Goal: Task Accomplishment & Management: Manage account settings

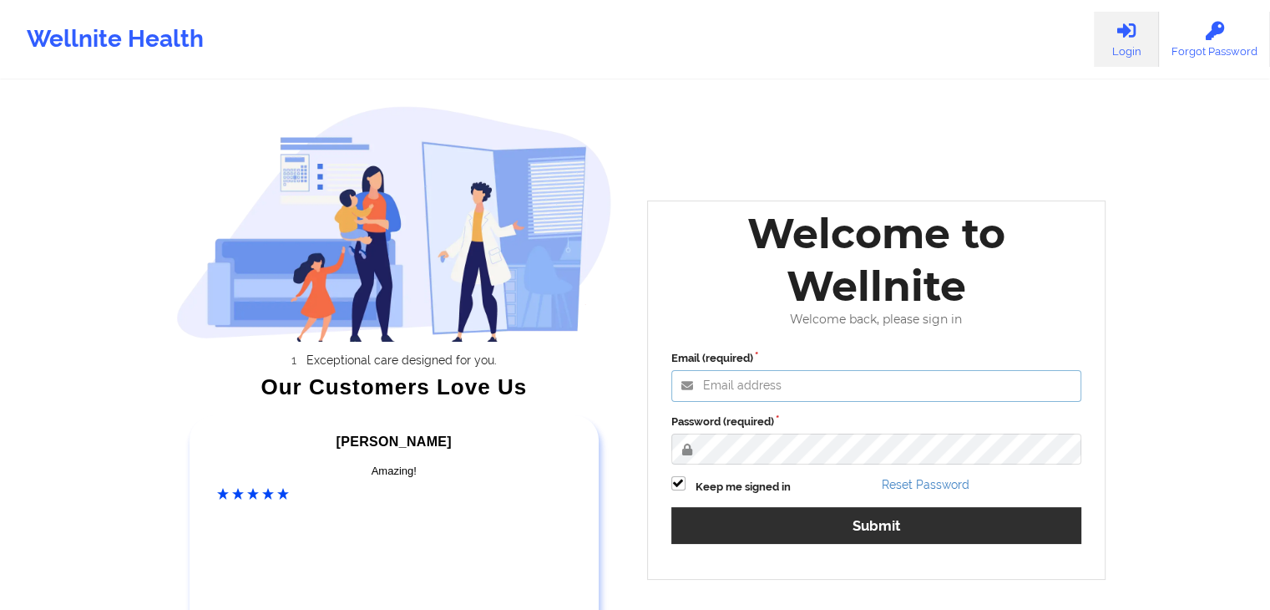
type input "[EMAIL_ADDRESS][DOMAIN_NAME]"
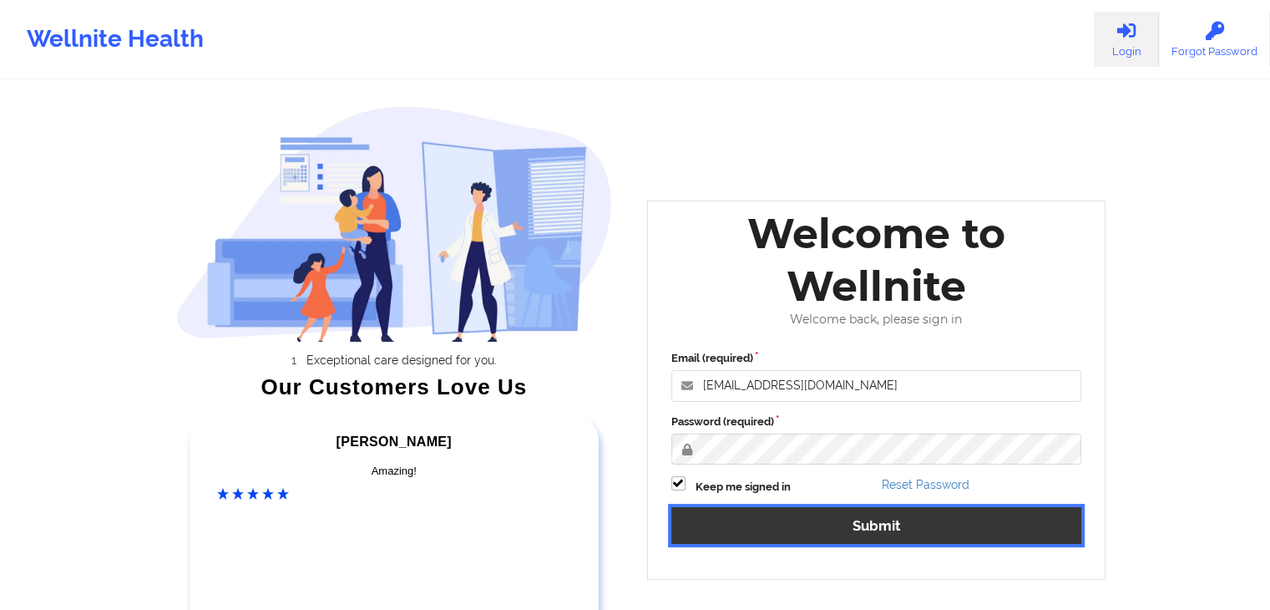
click at [787, 511] on button "Submit" at bounding box center [877, 525] width 411 height 36
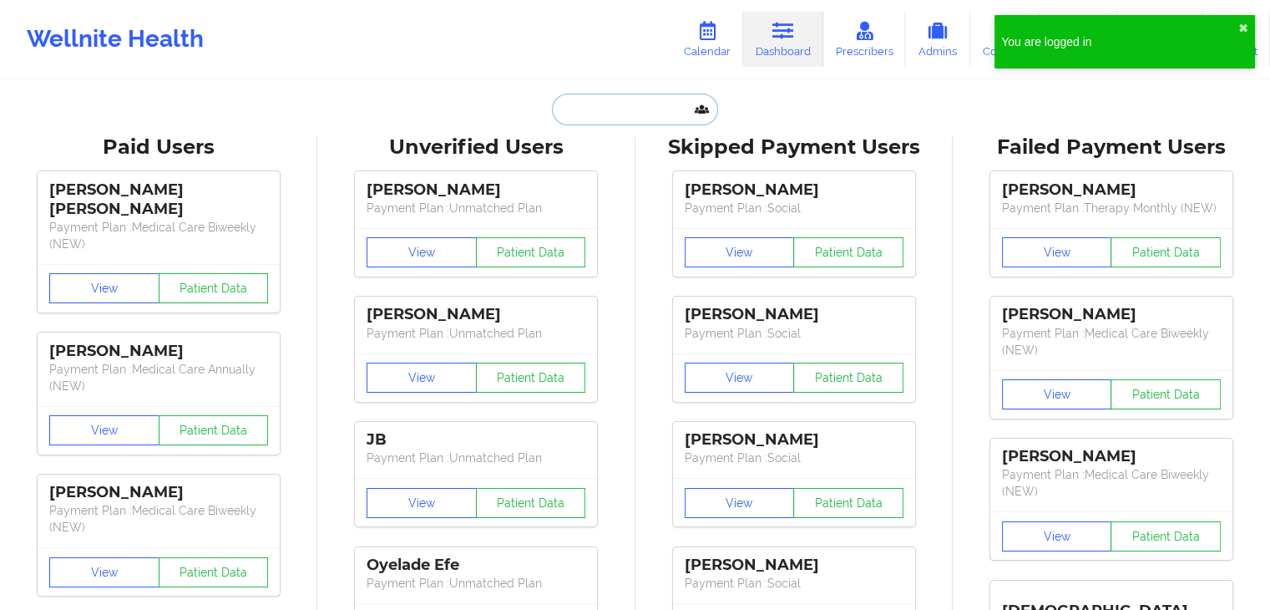
click at [588, 114] on input "text" at bounding box center [634, 110] width 165 height 32
paste input "[PERSON_NAME] [PHONE_NUMBER] - Please call to follow up. Only followed up twice…"
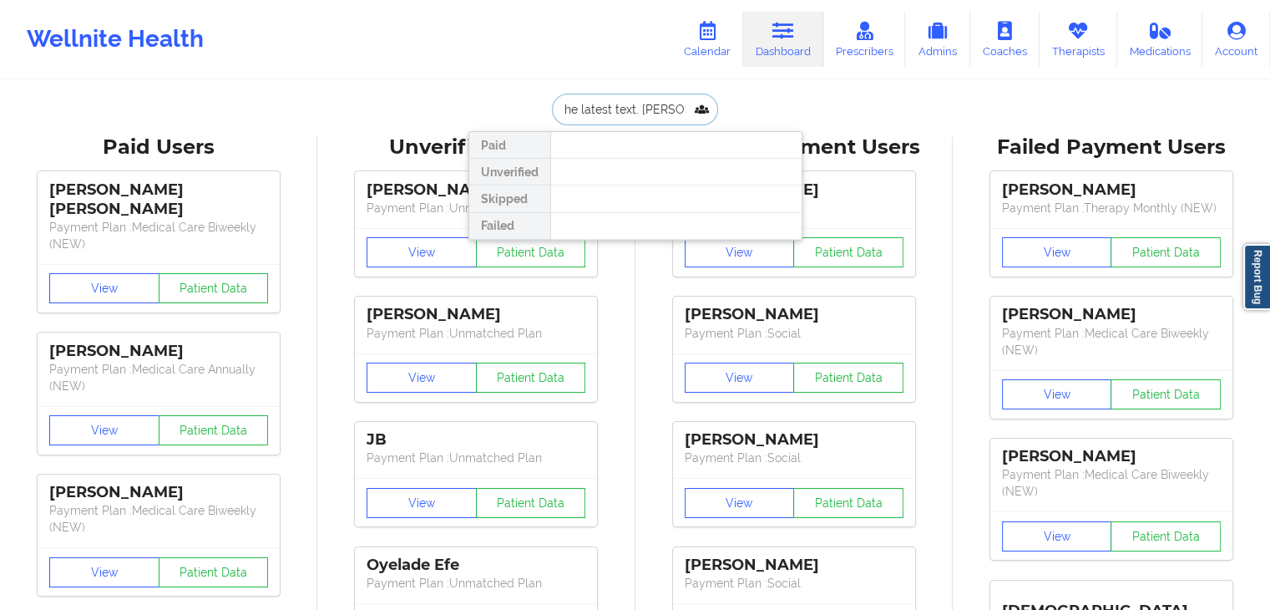
type input "[PERSON_NAME] [PHONE_NUMBER] - Please call to follow up. Only followed up twice…"
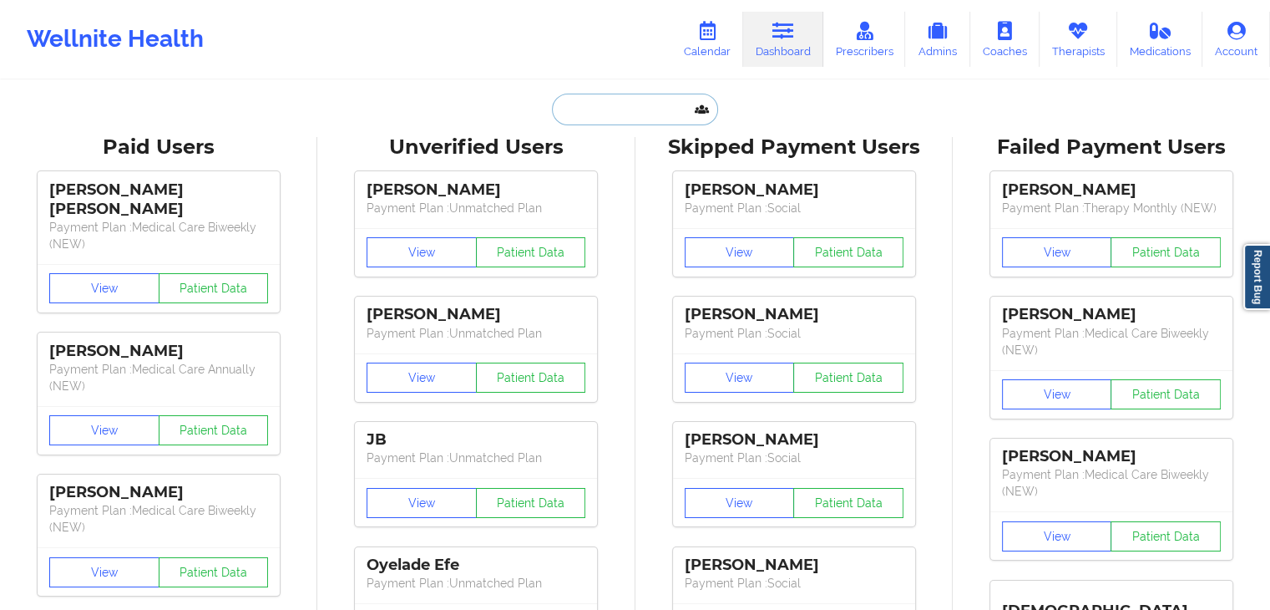
scroll to position [0, 0]
click at [581, 111] on input "text" at bounding box center [634, 110] width 165 height 32
paste input "[EMAIL_ADDRESS][DOMAIN_NAME]"
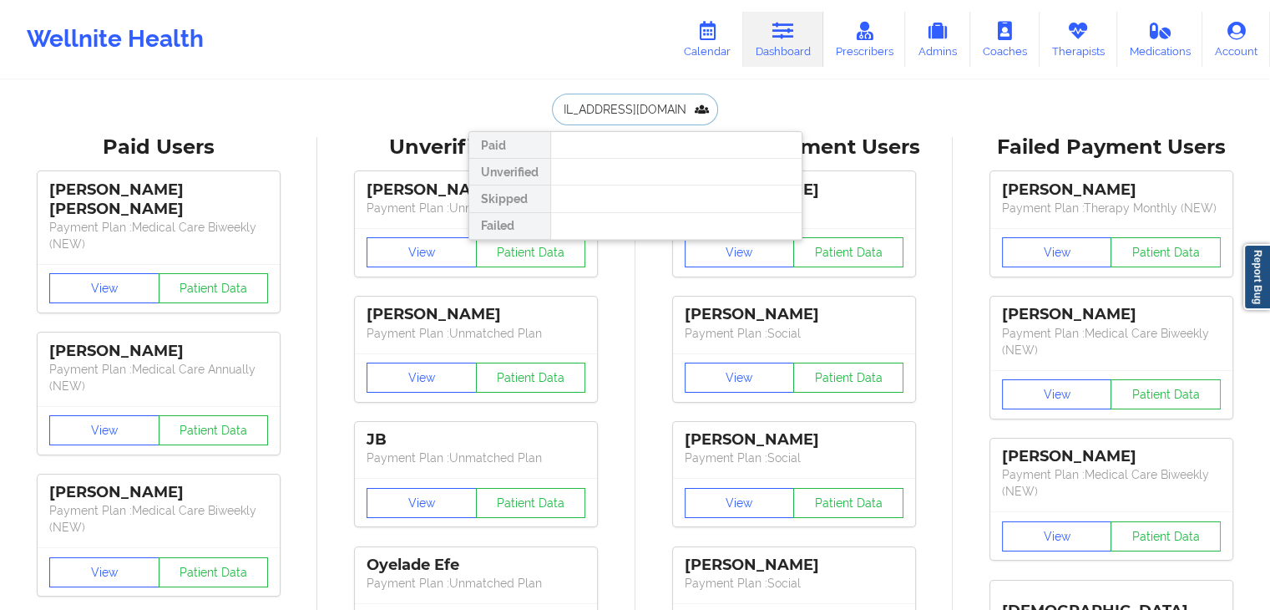
type input "[EMAIL_ADDRESS][DOMAIN_NAME]"
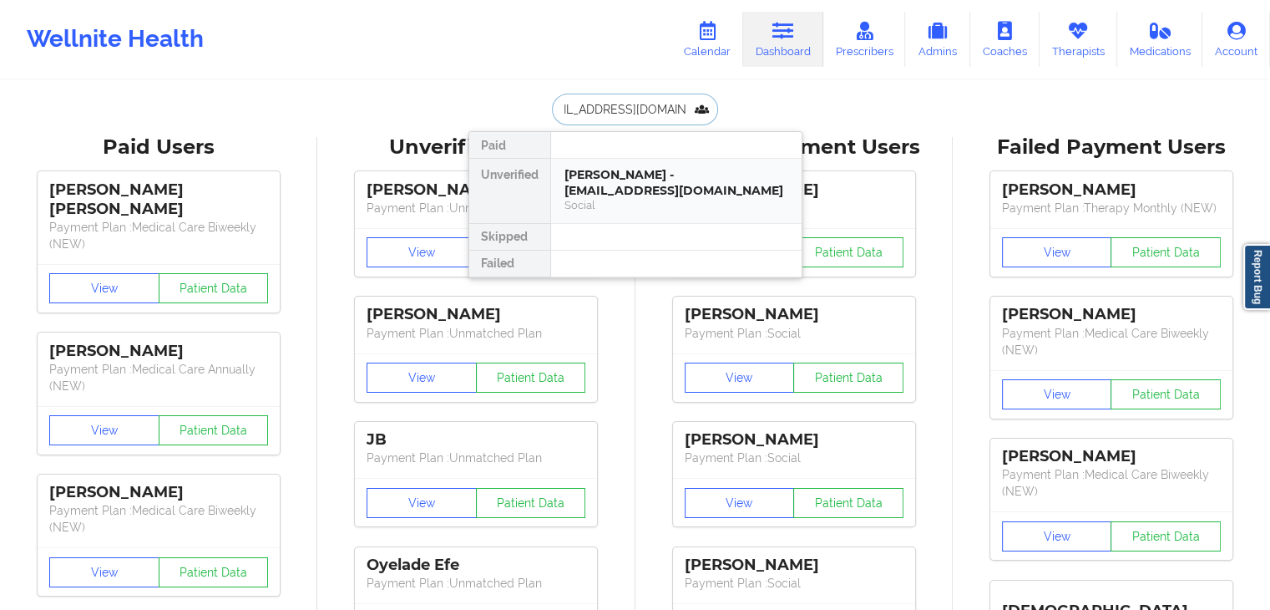
click at [578, 181] on div "[PERSON_NAME] - [EMAIL_ADDRESS][DOMAIN_NAME]" at bounding box center [677, 182] width 224 height 31
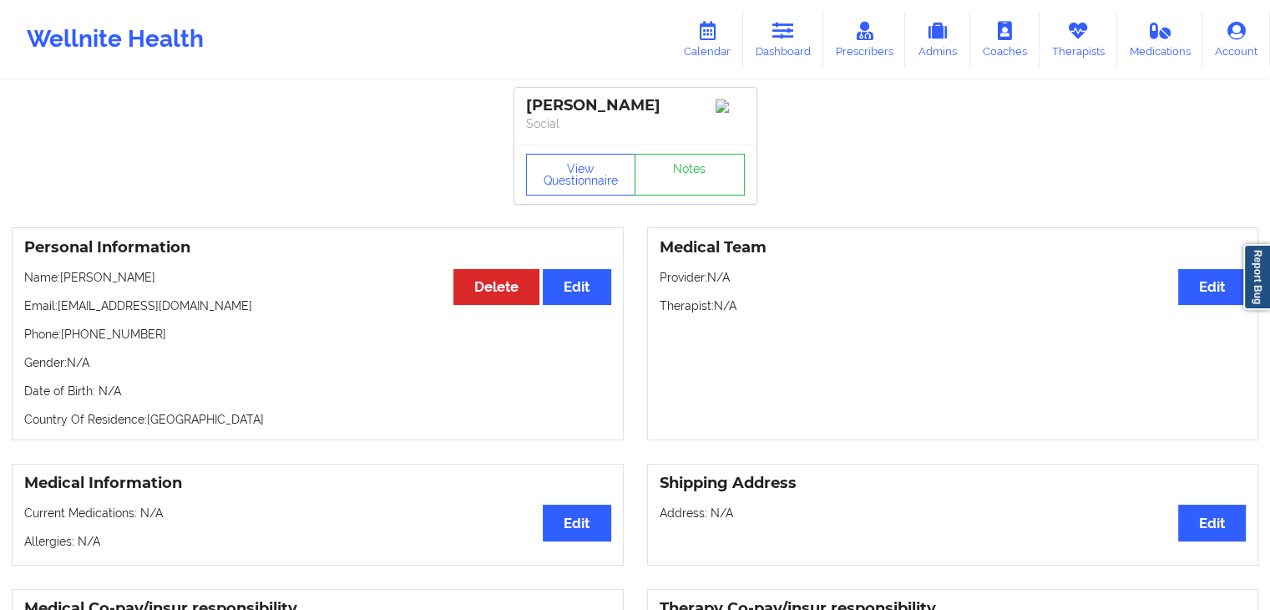
click at [829, 306] on p "Therapist: N/A" at bounding box center [953, 305] width 587 height 17
click at [1082, 45] on link "Therapists" at bounding box center [1079, 39] width 78 height 55
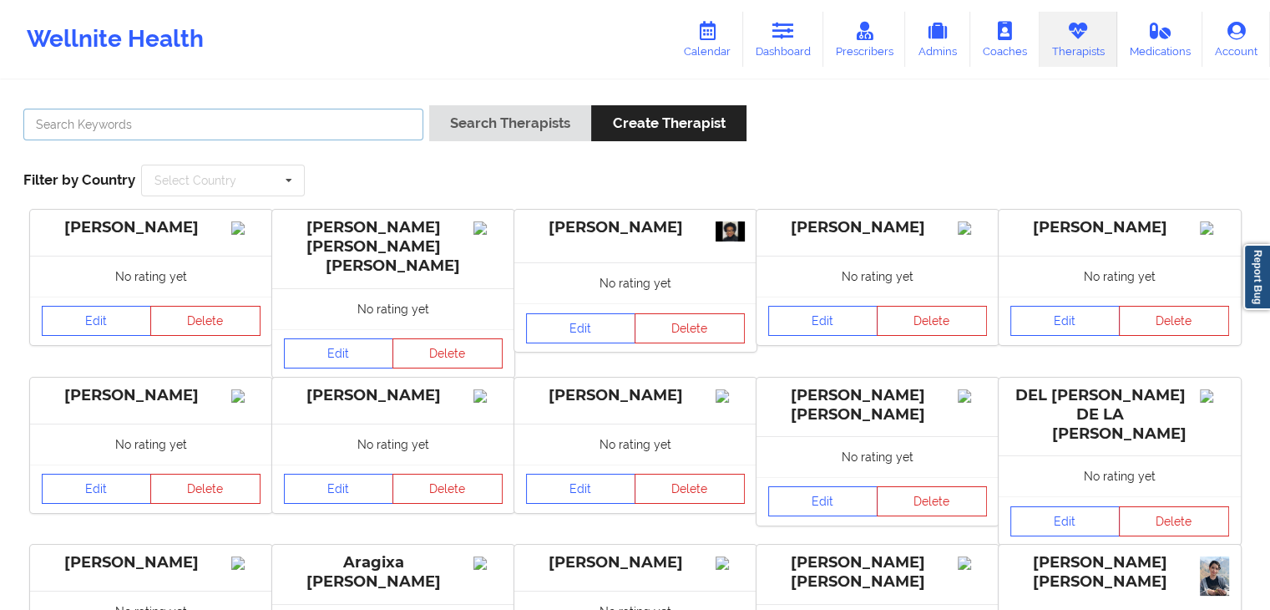
click at [208, 128] on input "text" at bounding box center [223, 125] width 400 height 32
type input "[PERSON_NAME]"
click at [429, 105] on button "Search Therapists" at bounding box center [510, 123] width 162 height 36
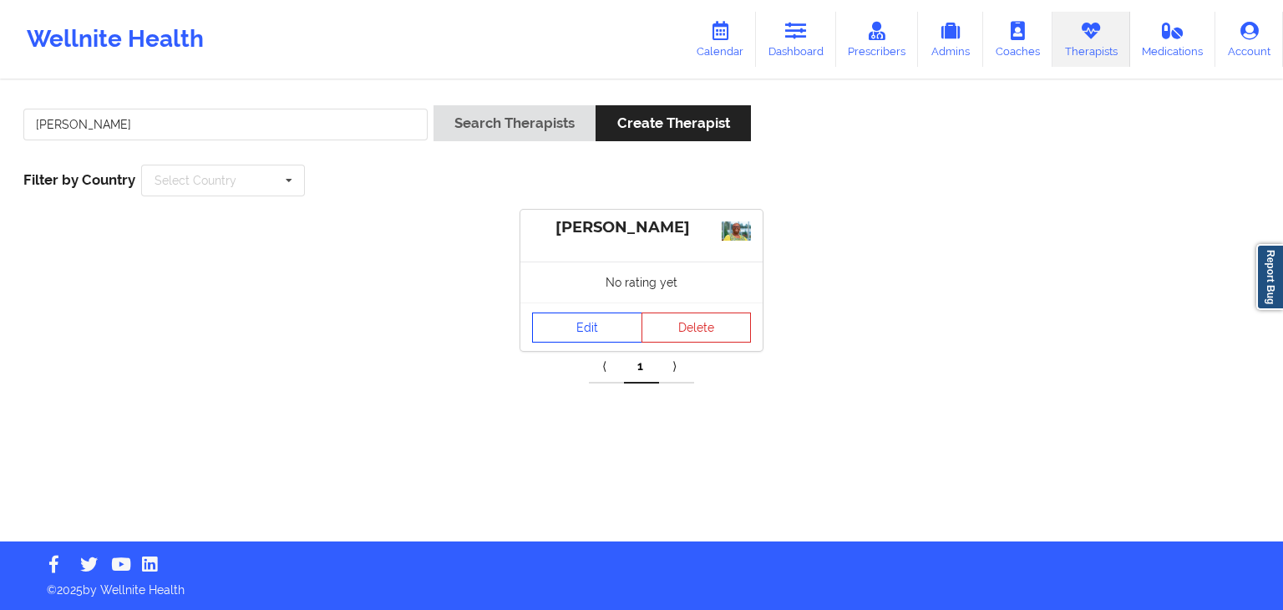
click at [595, 331] on link "Edit" at bounding box center [587, 327] width 110 height 30
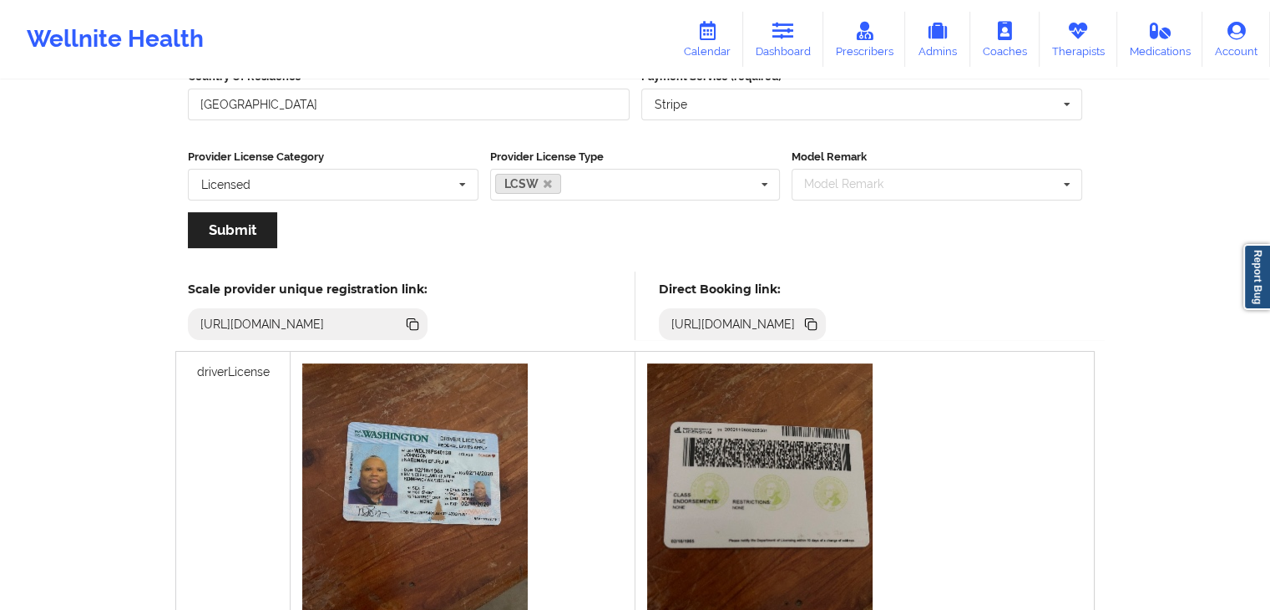
scroll to position [297, 0]
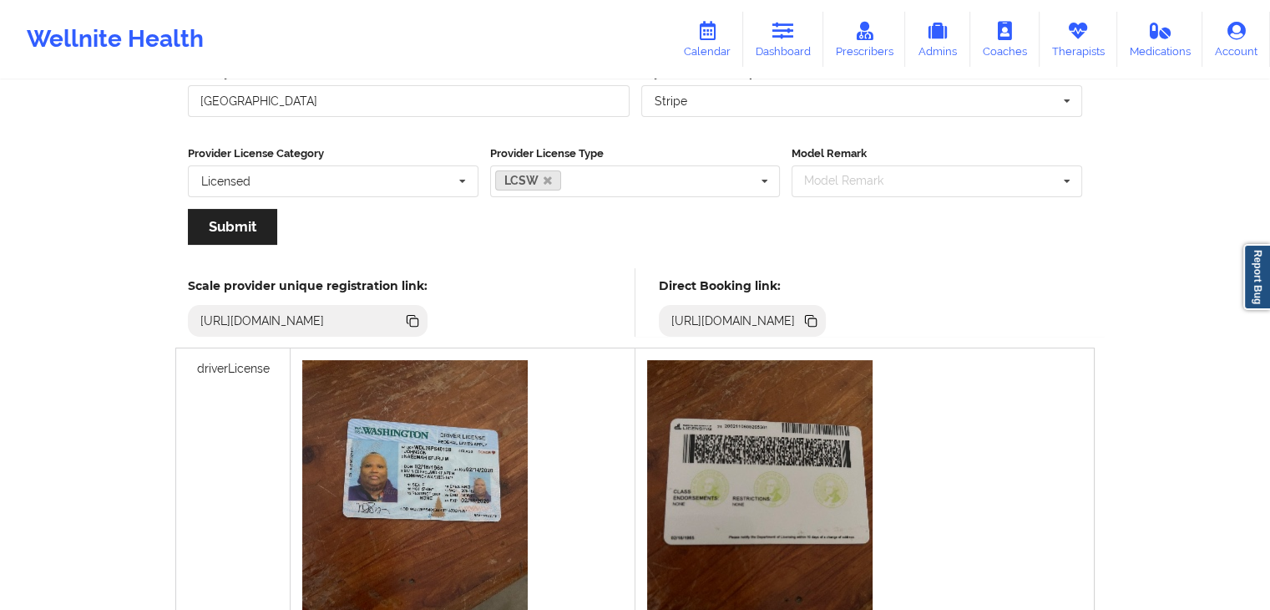
click at [817, 318] on icon at bounding box center [812, 322] width 8 height 8
click at [712, 30] on icon at bounding box center [708, 31] width 22 height 18
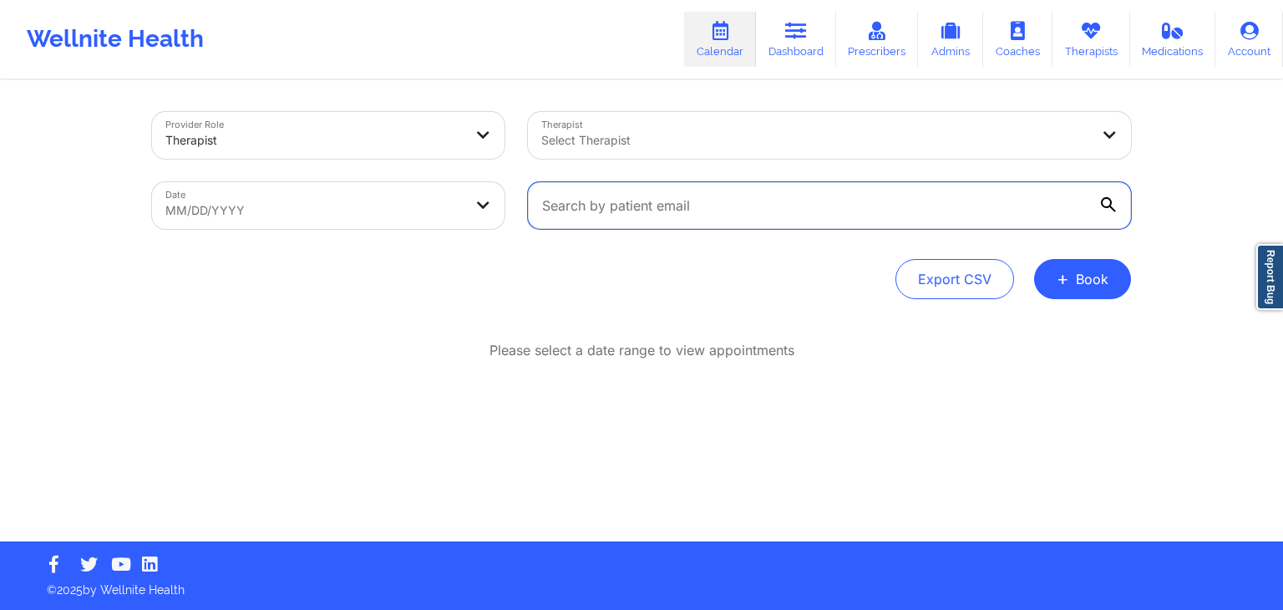
click at [605, 200] on input "text" at bounding box center [829, 205] width 603 height 47
paste input "[EMAIL_ADDRESS][DOMAIN_NAME]"
type input "[EMAIL_ADDRESS][DOMAIN_NAME]"
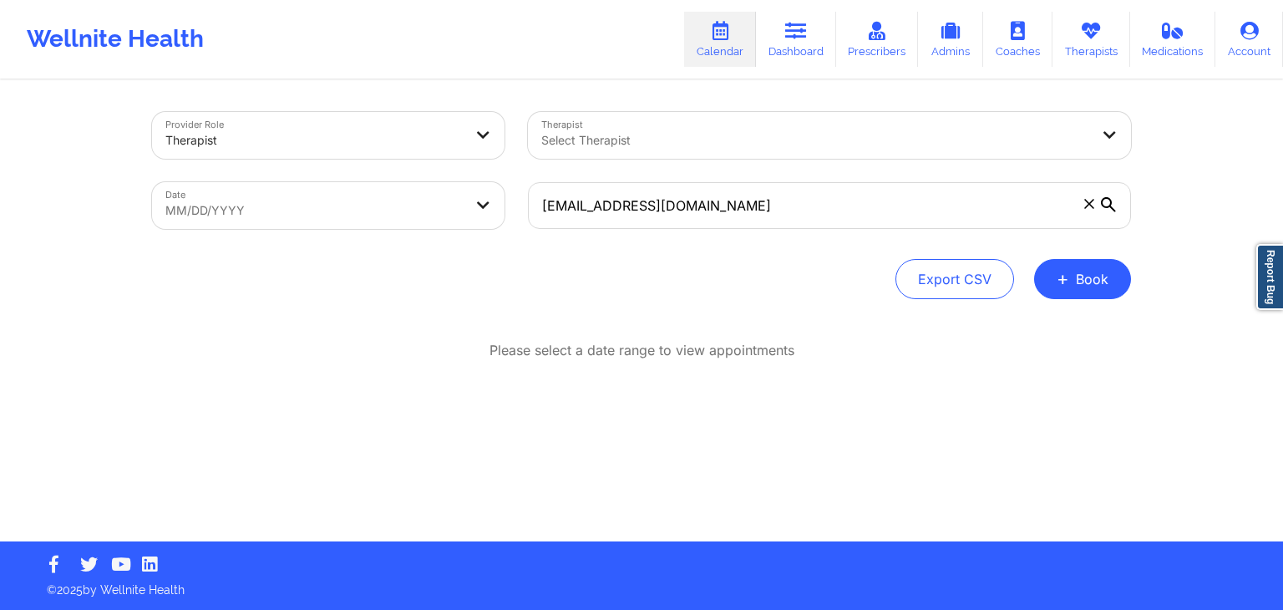
click at [459, 211] on body "Wellnite Health Calendar Dashboard Prescribers Admins Coaches Therapists Medica…" at bounding box center [641, 305] width 1283 height 610
select select "2025-8"
select select "2025-9"
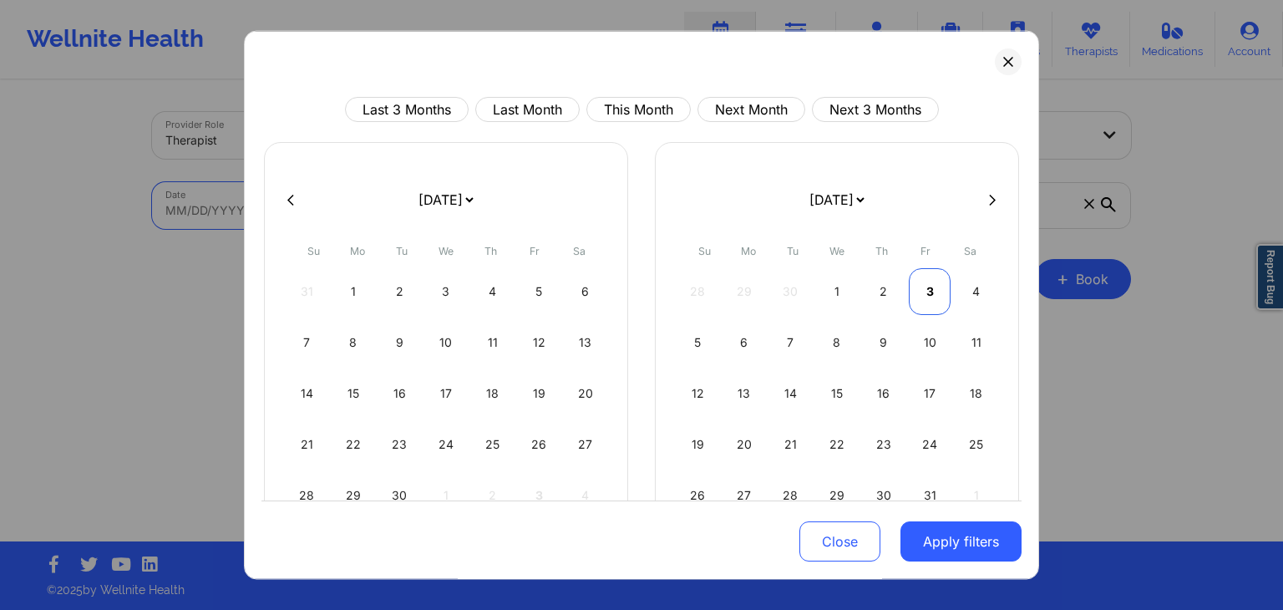
click at [926, 285] on div "3" at bounding box center [930, 291] width 43 height 47
select select "2025-9"
select select "2025-10"
select select "2025-9"
select select "2025-10"
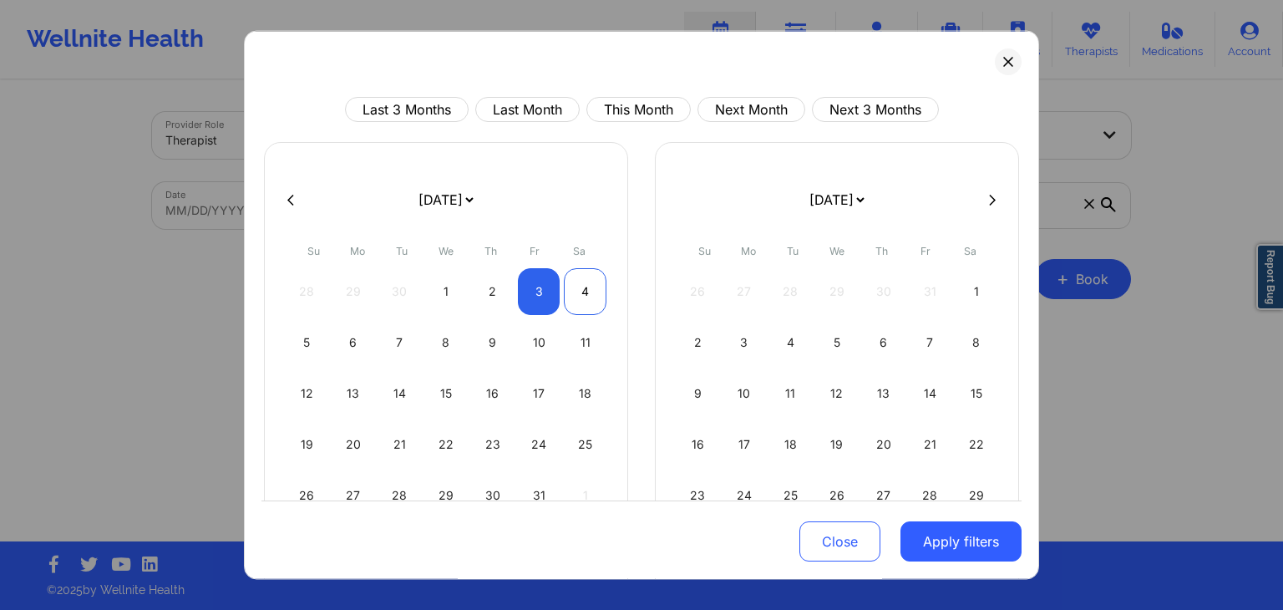
click at [564, 285] on div "4" at bounding box center [585, 291] width 43 height 47
select select "2025-9"
select select "2025-10"
click at [933, 539] on button "Apply filters" at bounding box center [960, 542] width 121 height 40
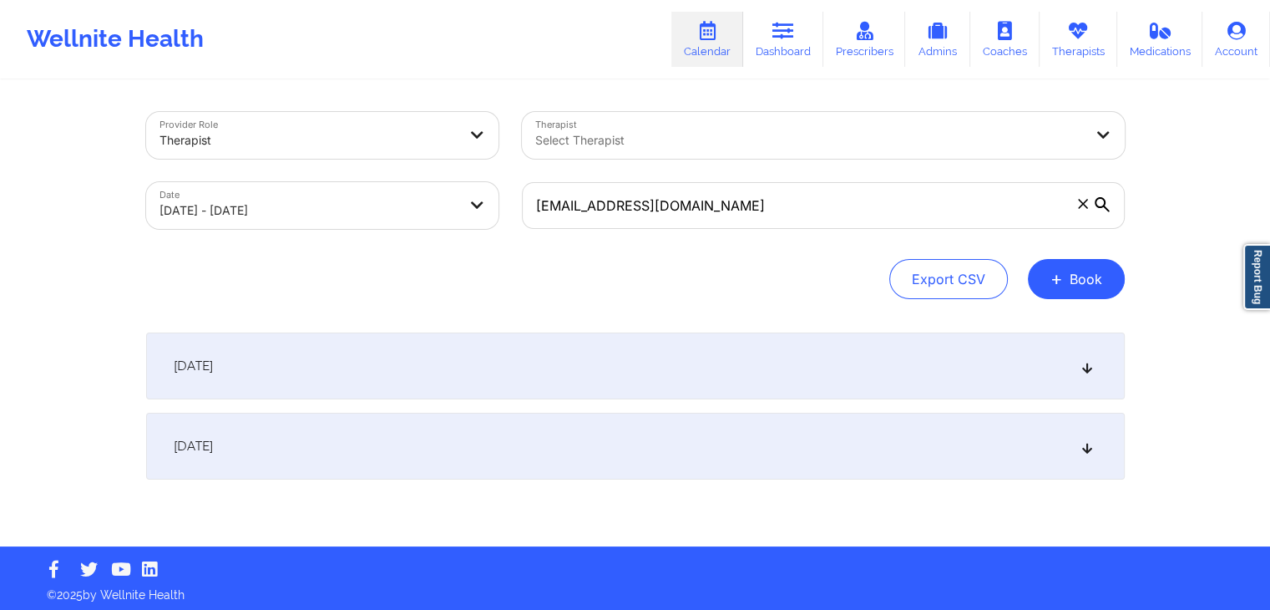
click at [788, 375] on div "[DATE]" at bounding box center [635, 365] width 979 height 67
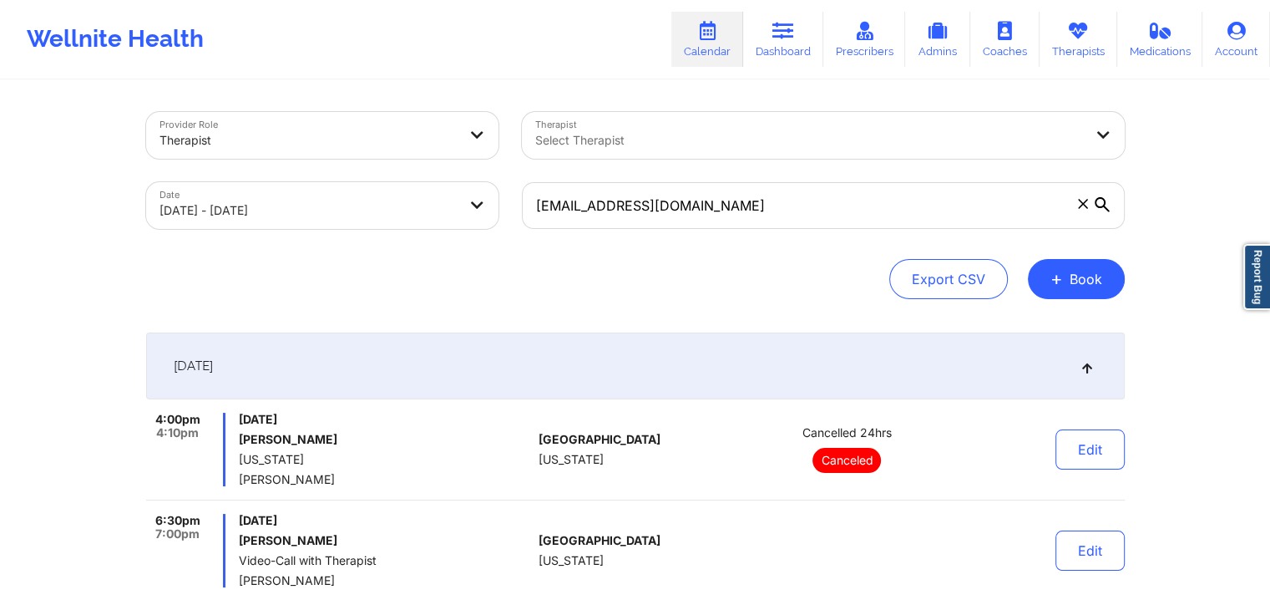
click at [1082, 205] on icon at bounding box center [1083, 204] width 10 height 10
click at [1082, 205] on input "[EMAIL_ADDRESS][DOMAIN_NAME]" at bounding box center [823, 205] width 603 height 47
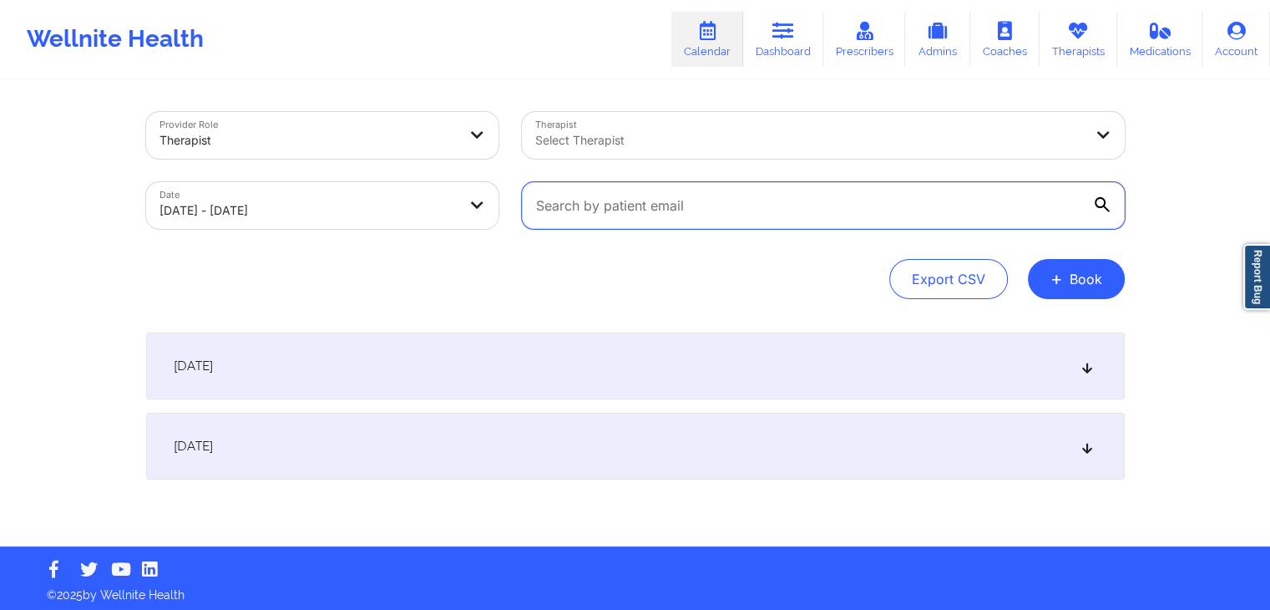
paste input "[EMAIL_ADDRESS][DOMAIN_NAME]"
type input "[EMAIL_ADDRESS][DOMAIN_NAME]"
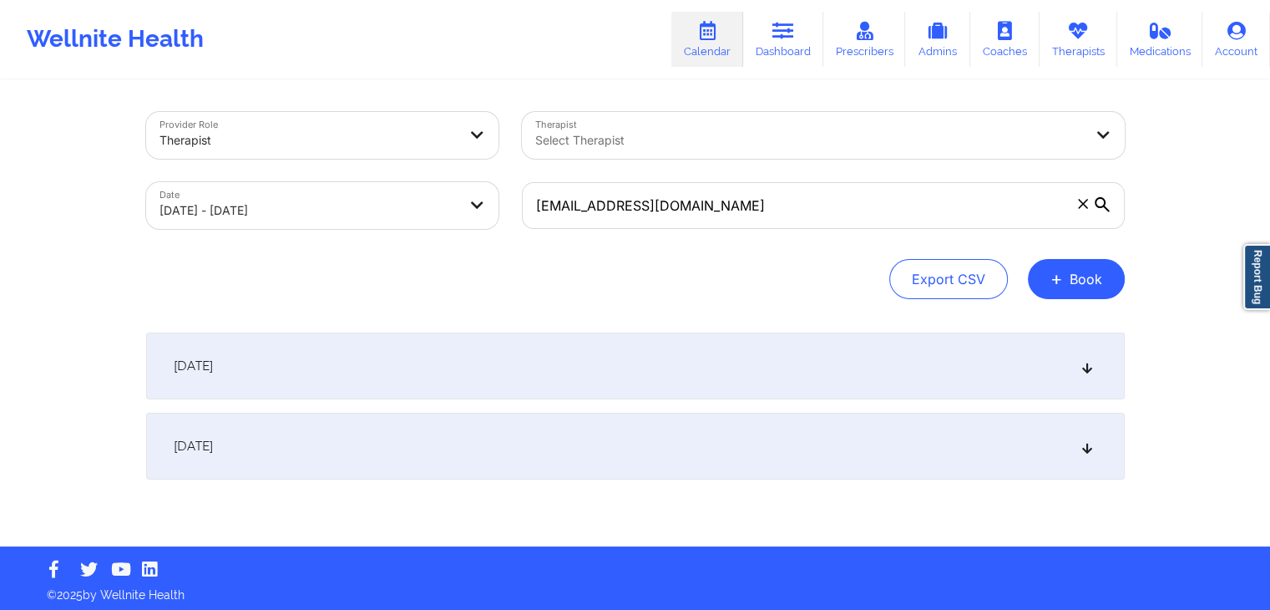
select select "2025-9"
select select "2025-10"
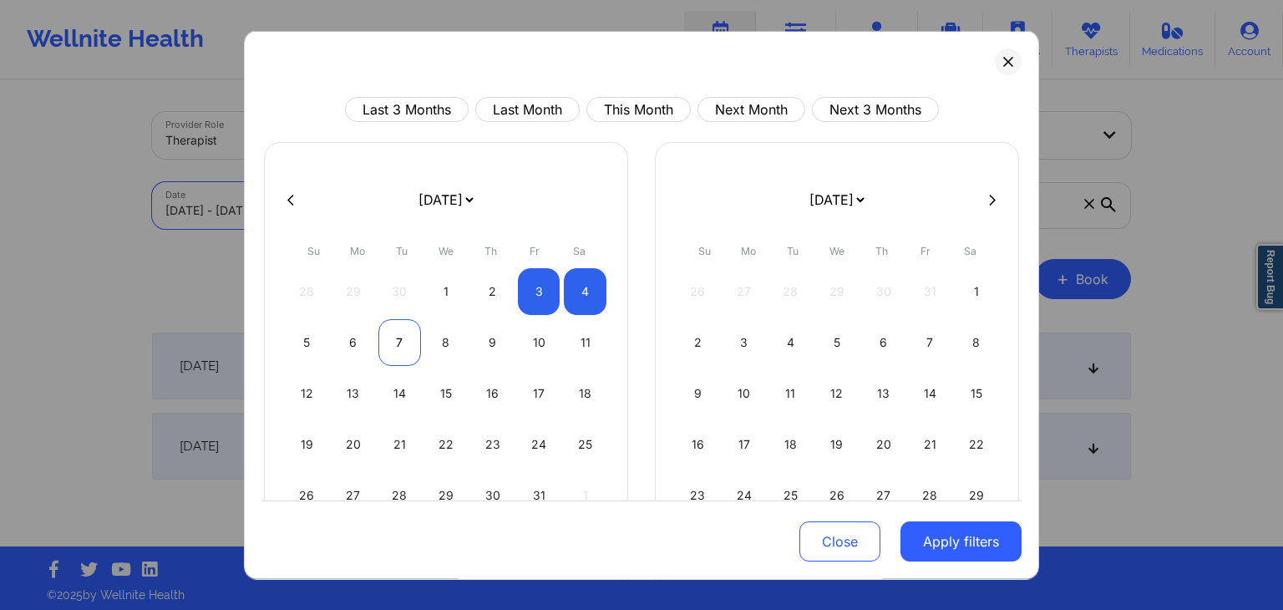
click at [388, 337] on div "7" at bounding box center [399, 342] width 43 height 47
select select "2025-9"
select select "2025-10"
select select "2025-9"
select select "2025-10"
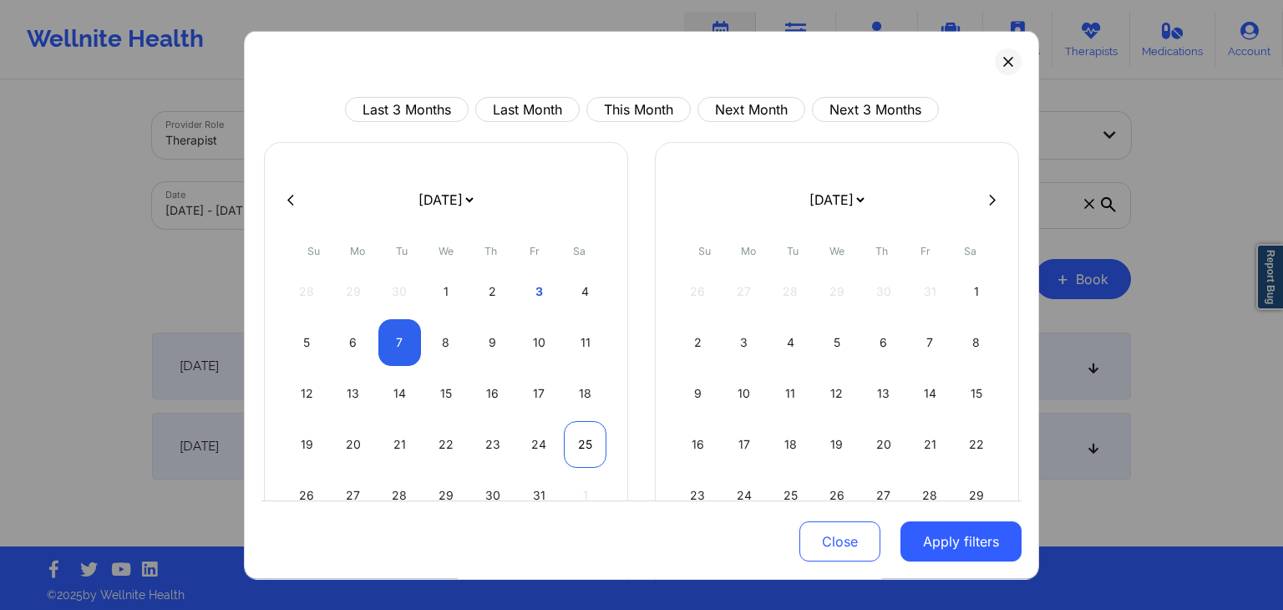
select select "2025-9"
select select "2025-10"
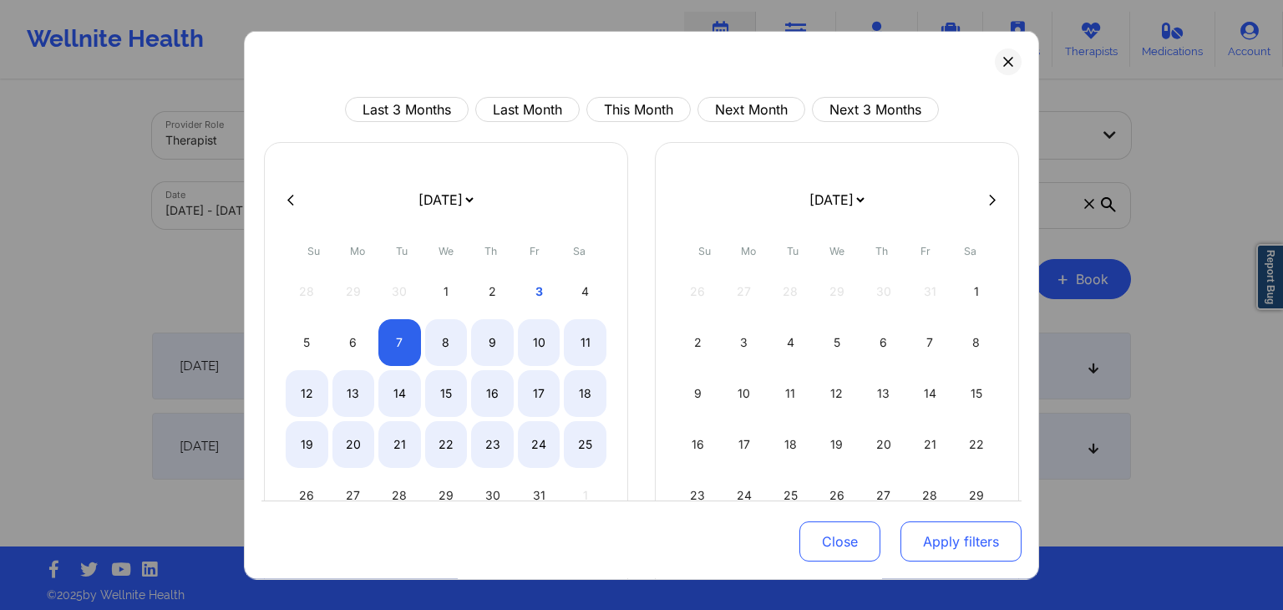
click at [949, 536] on button "Apply filters" at bounding box center [960, 542] width 121 height 40
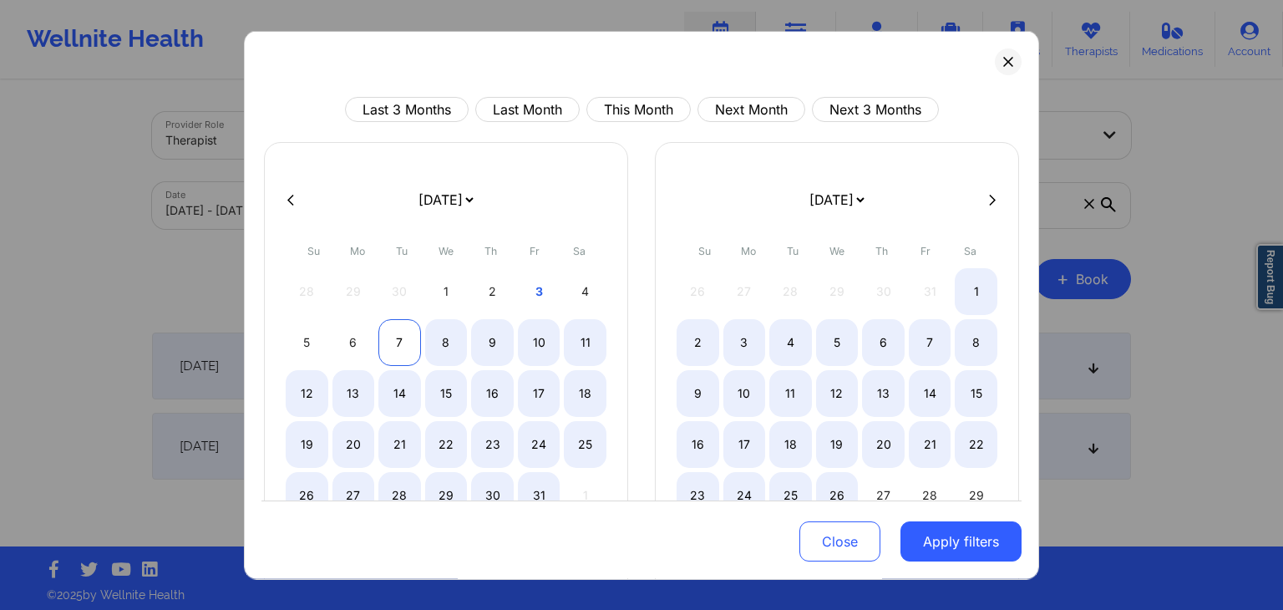
select select "2025-9"
select select "2025-10"
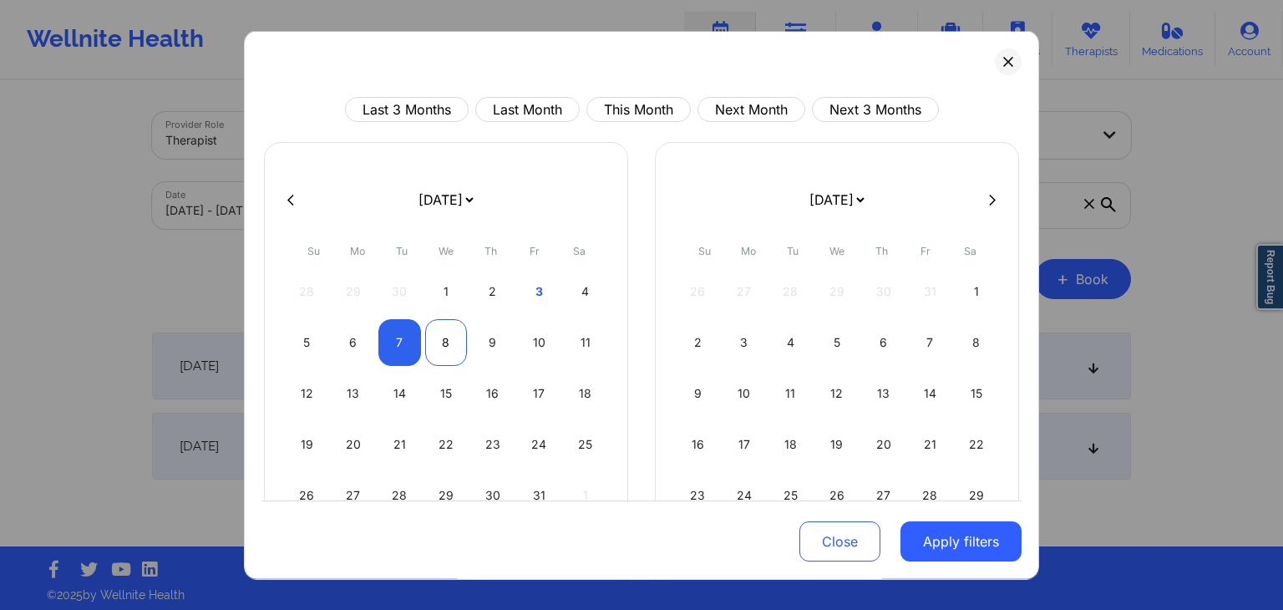
select select "2025-9"
select select "2025-10"
click at [438, 338] on div "8" at bounding box center [446, 342] width 43 height 47
select select "2025-9"
select select "2025-10"
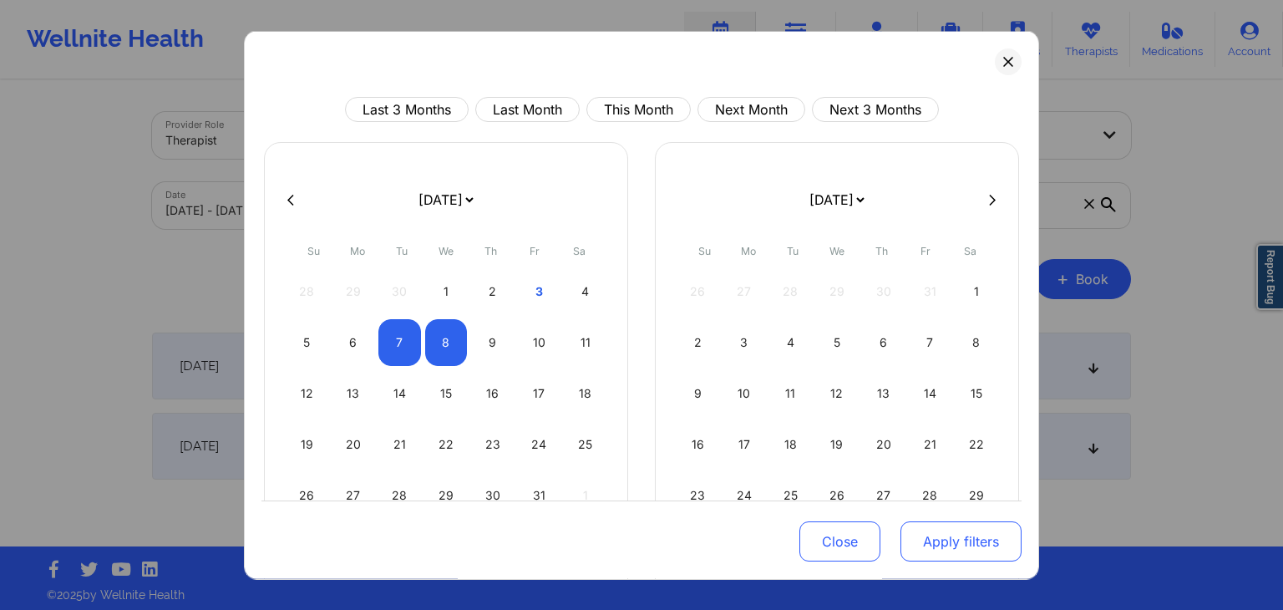
click at [968, 545] on button "Apply filters" at bounding box center [960, 542] width 121 height 40
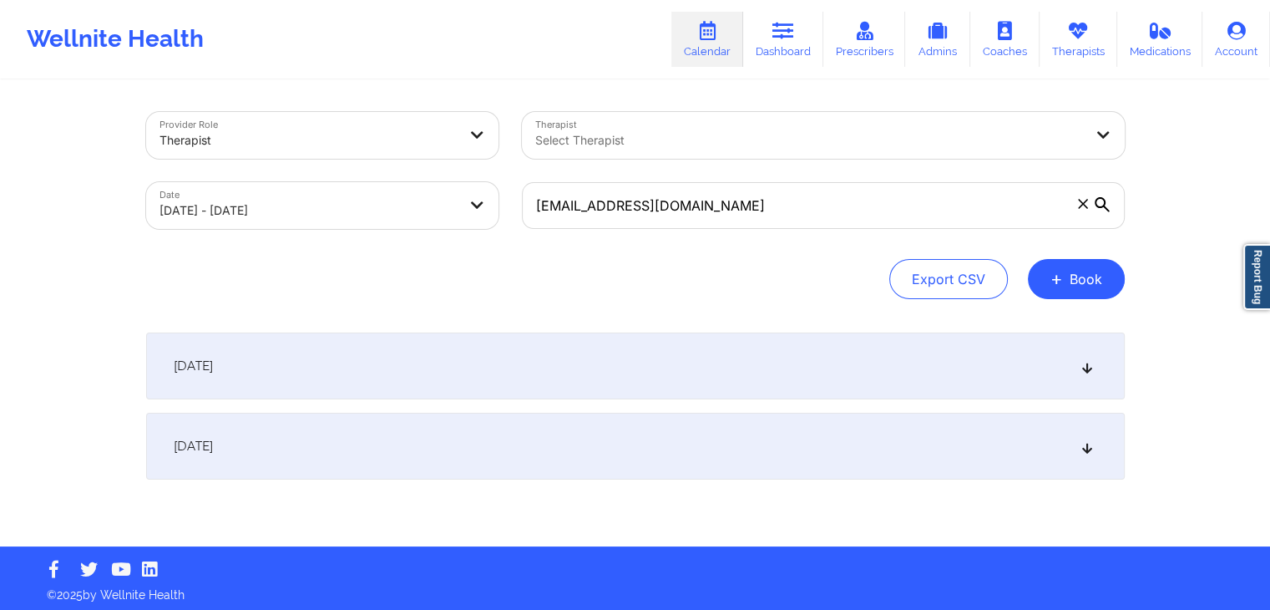
click at [767, 360] on div "[DATE]" at bounding box center [635, 365] width 979 height 67
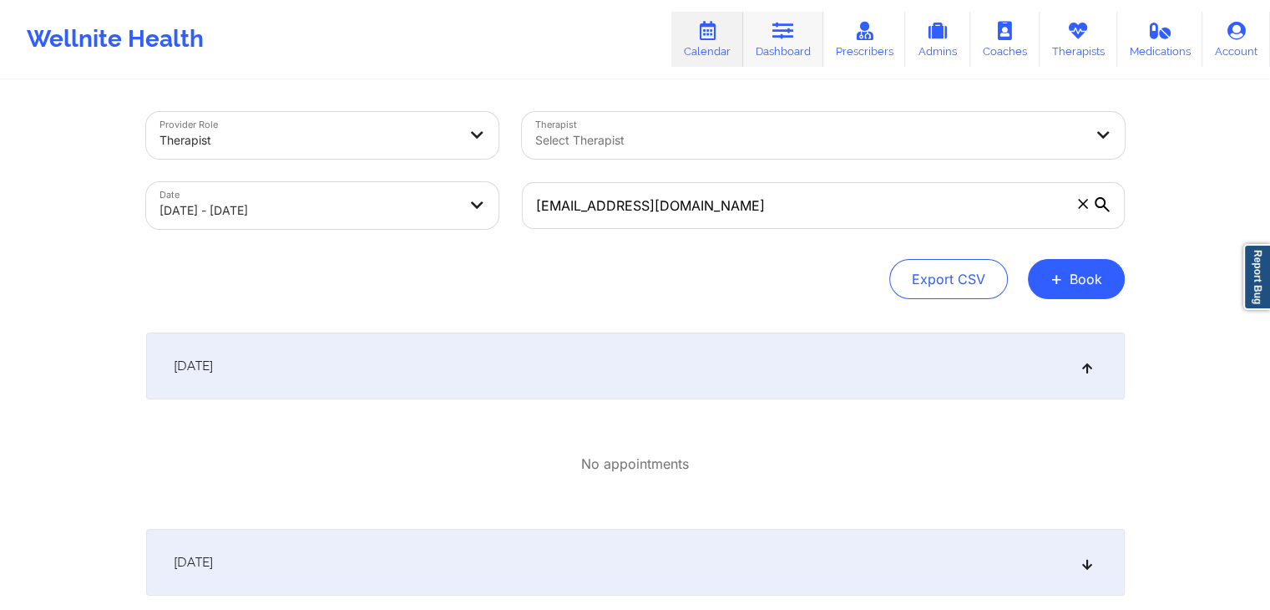
click at [768, 38] on link "Dashboard" at bounding box center [783, 39] width 80 height 55
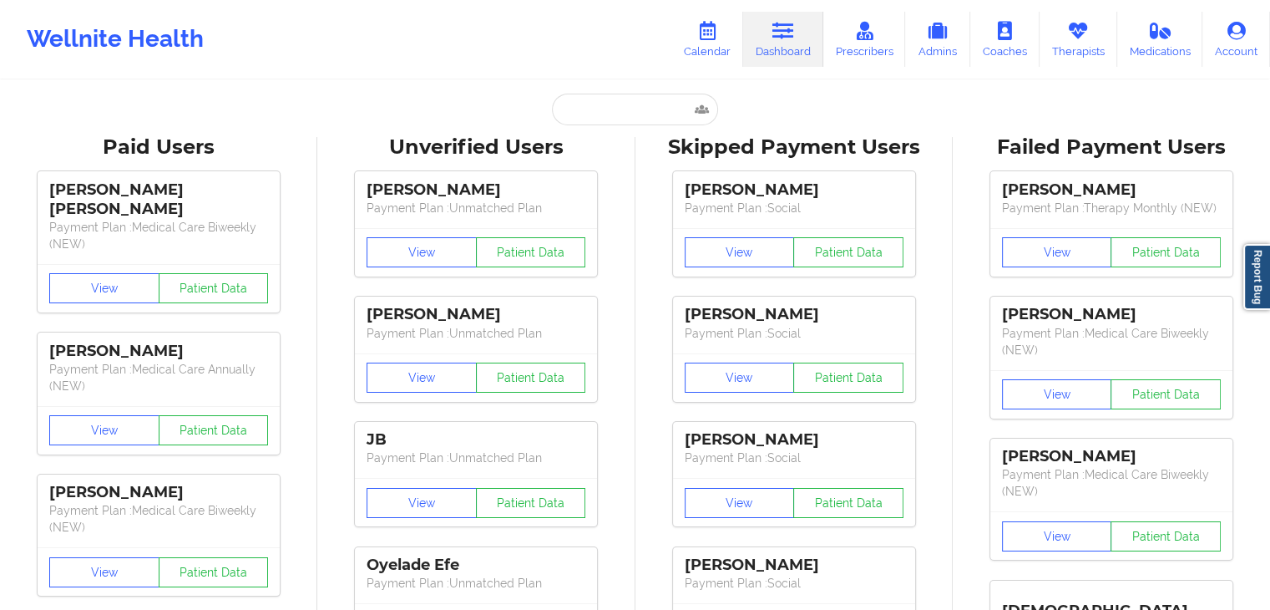
click at [579, 108] on input "text" at bounding box center [634, 110] width 165 height 32
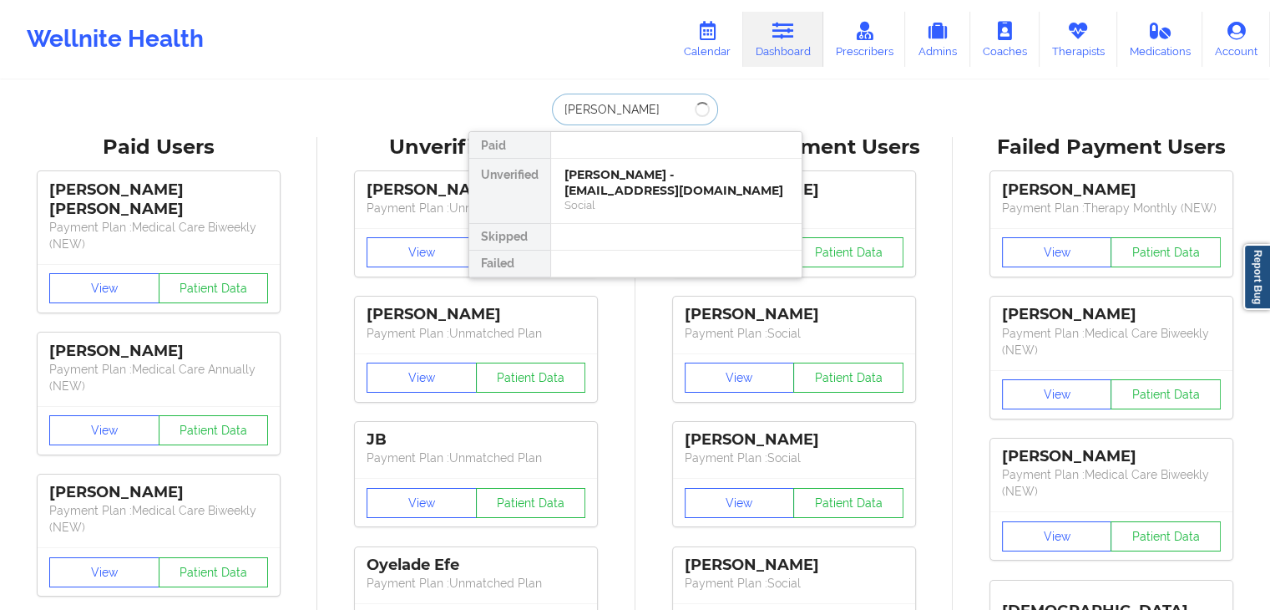
type input "marc fi"
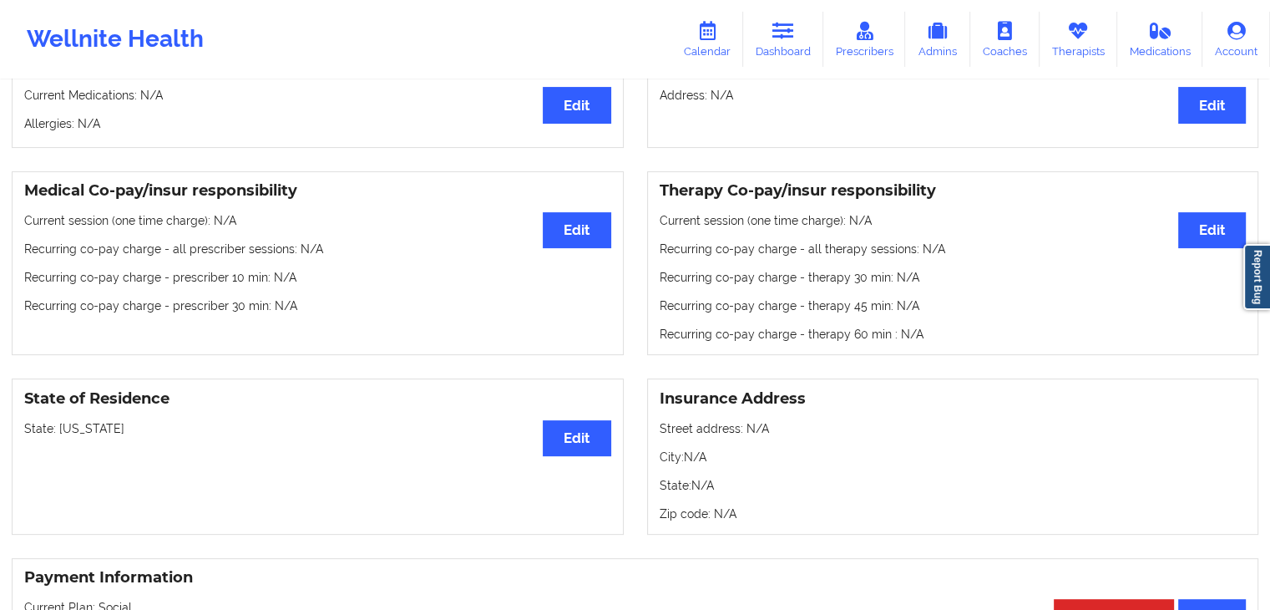
scroll to position [404, 0]
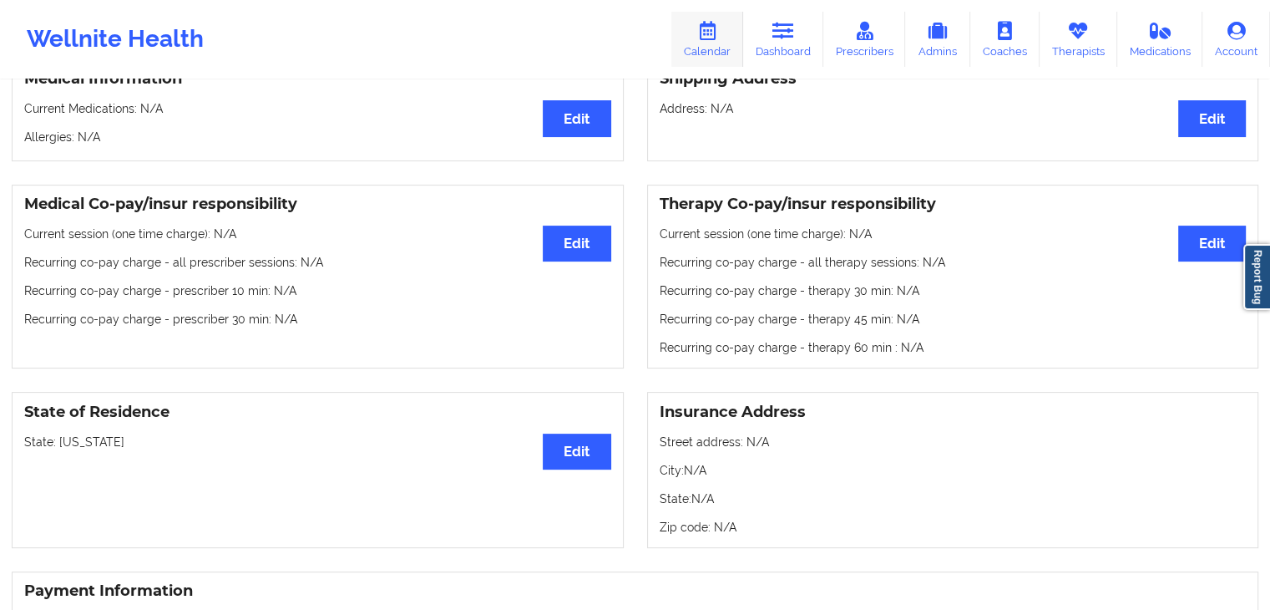
click at [717, 34] on icon at bounding box center [708, 31] width 22 height 18
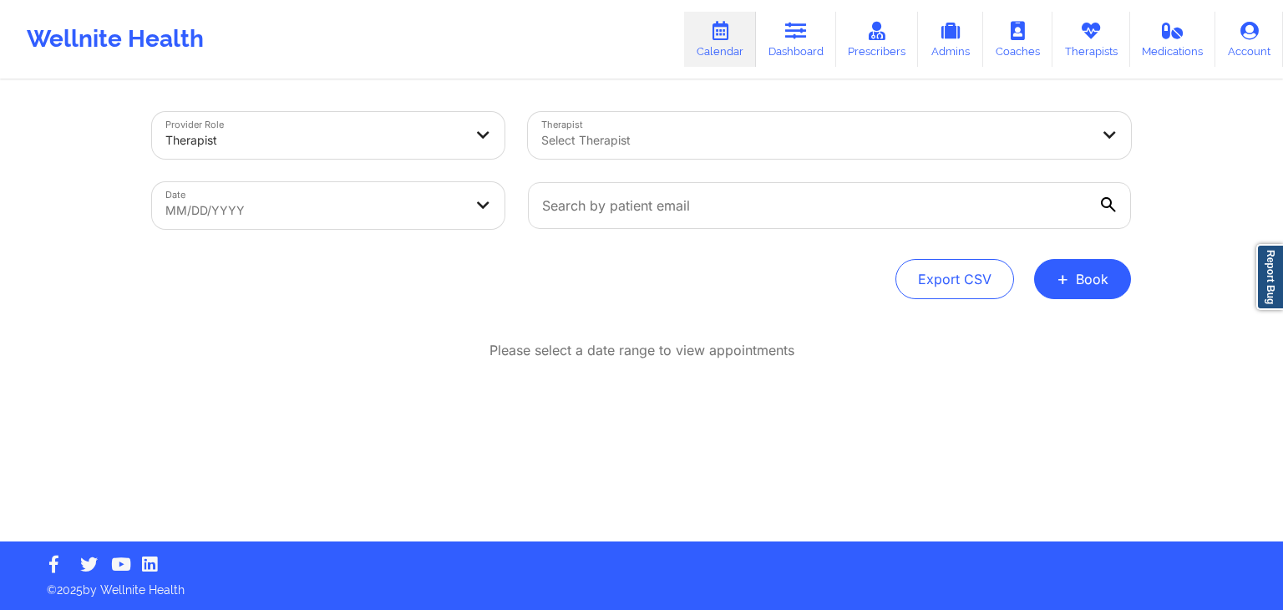
click at [1087, 299] on div "Provider Role Therapist Therapist Select Therapist Date MM/DD/YYYY Export CSV +…" at bounding box center [641, 311] width 1002 height 459
click at [1072, 263] on button "+ Book" at bounding box center [1082, 279] width 97 height 40
click at [1020, 330] on button "Therapy Session" at bounding box center [1055, 332] width 128 height 28
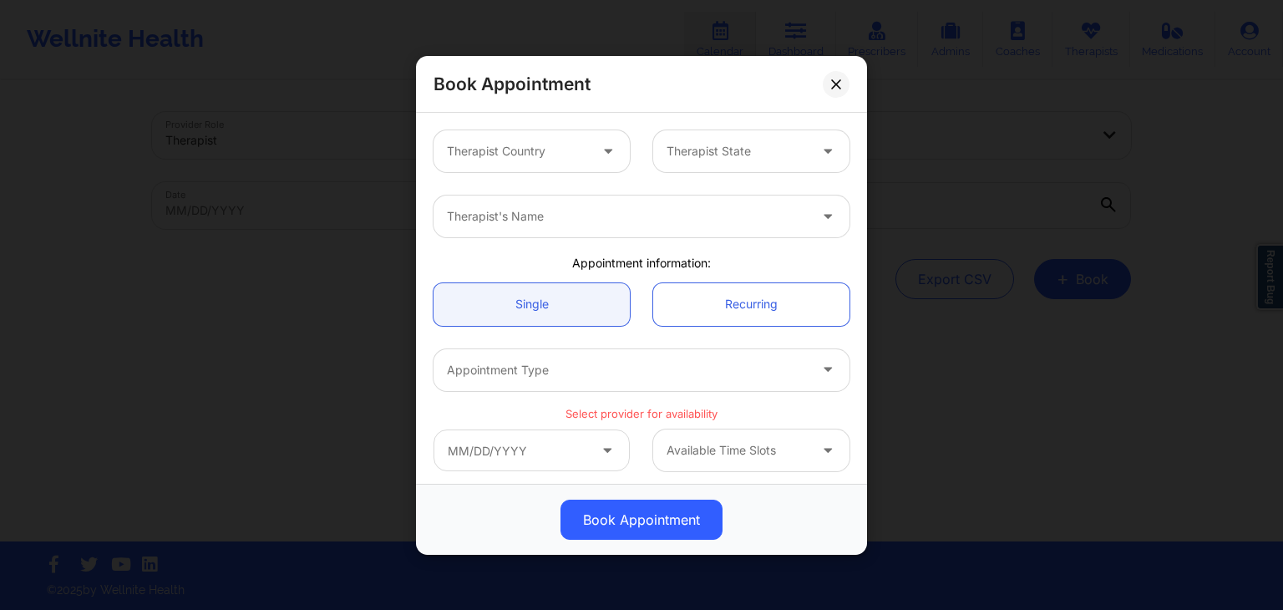
click at [529, 155] on div at bounding box center [517, 151] width 141 height 20
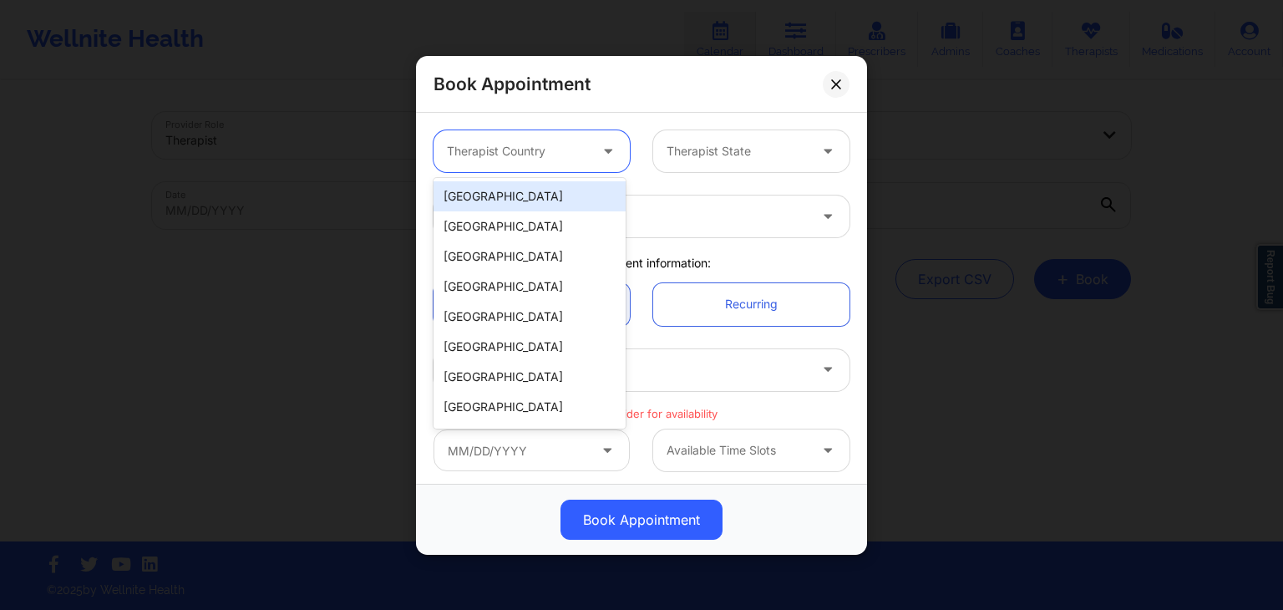
click at [532, 198] on div "[GEOGRAPHIC_DATA]" at bounding box center [529, 196] width 192 height 30
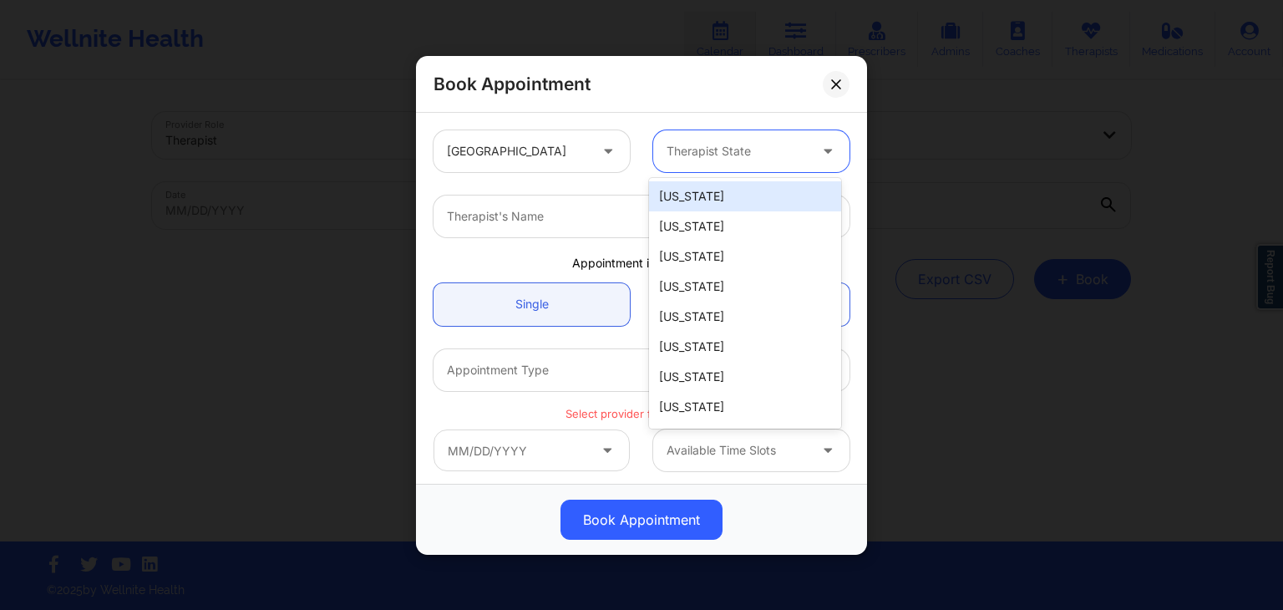
click at [711, 148] on div at bounding box center [736, 151] width 141 height 20
type input "new"
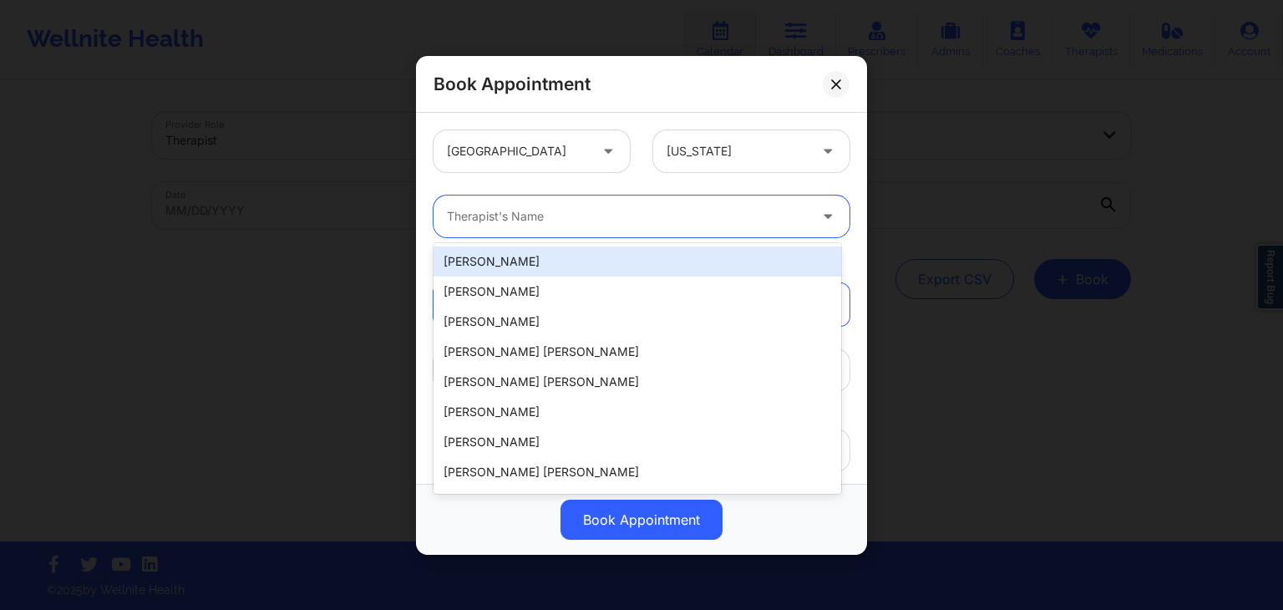
click at [551, 219] on div at bounding box center [627, 216] width 361 height 20
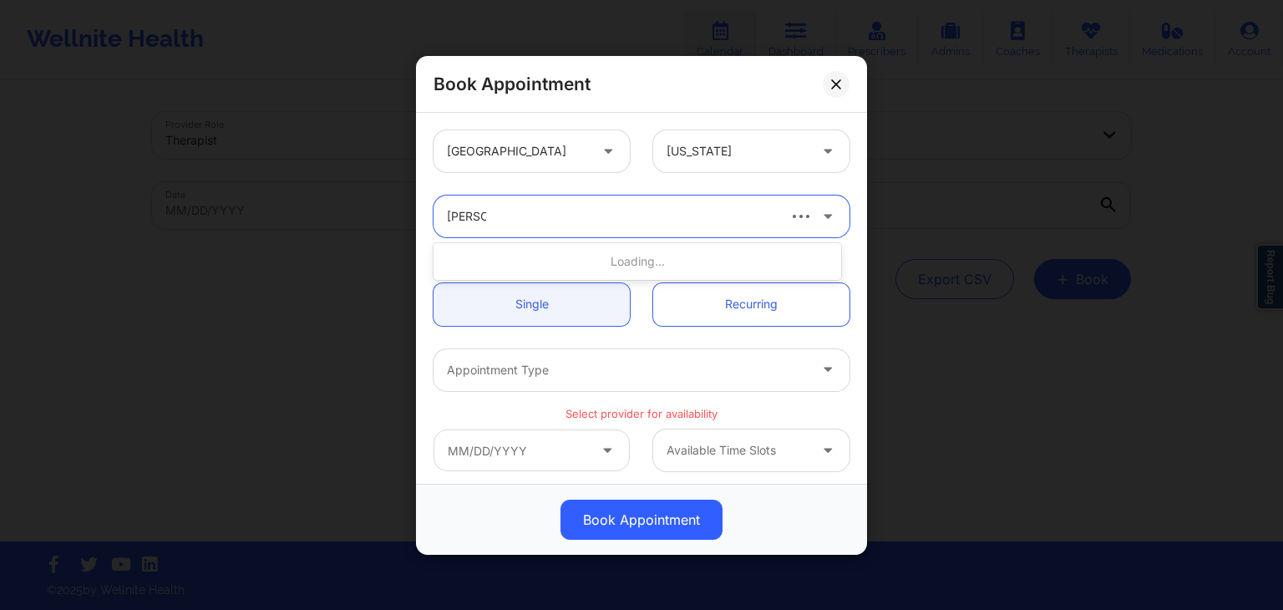
type input "erin sam"
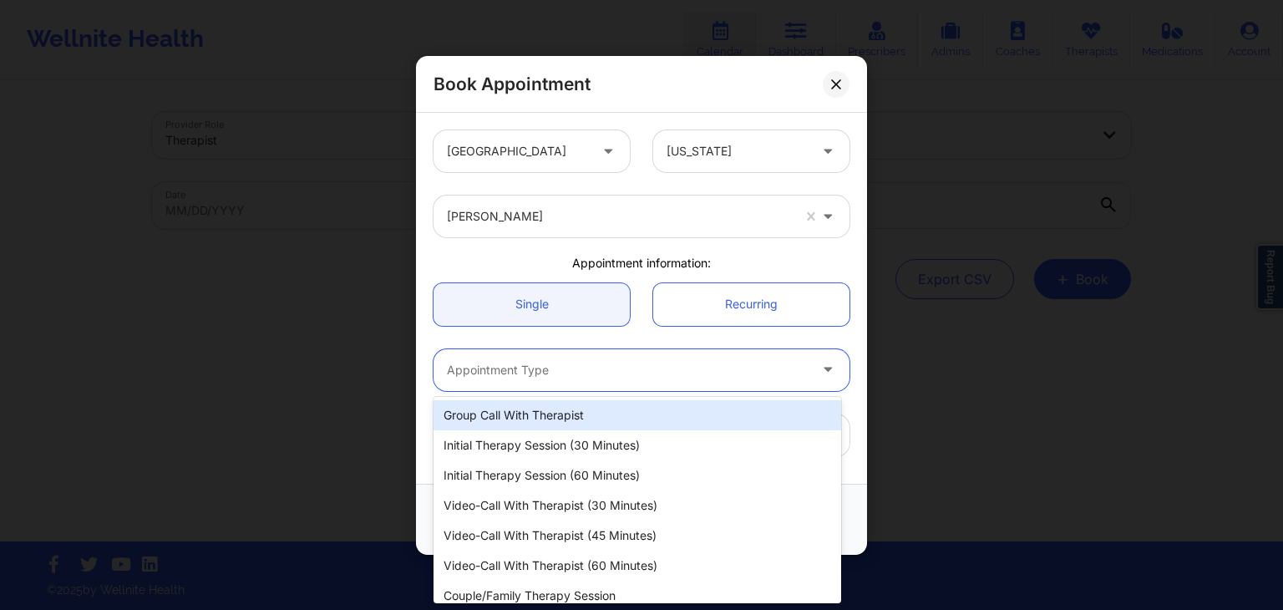
click at [518, 371] on div at bounding box center [627, 369] width 361 height 20
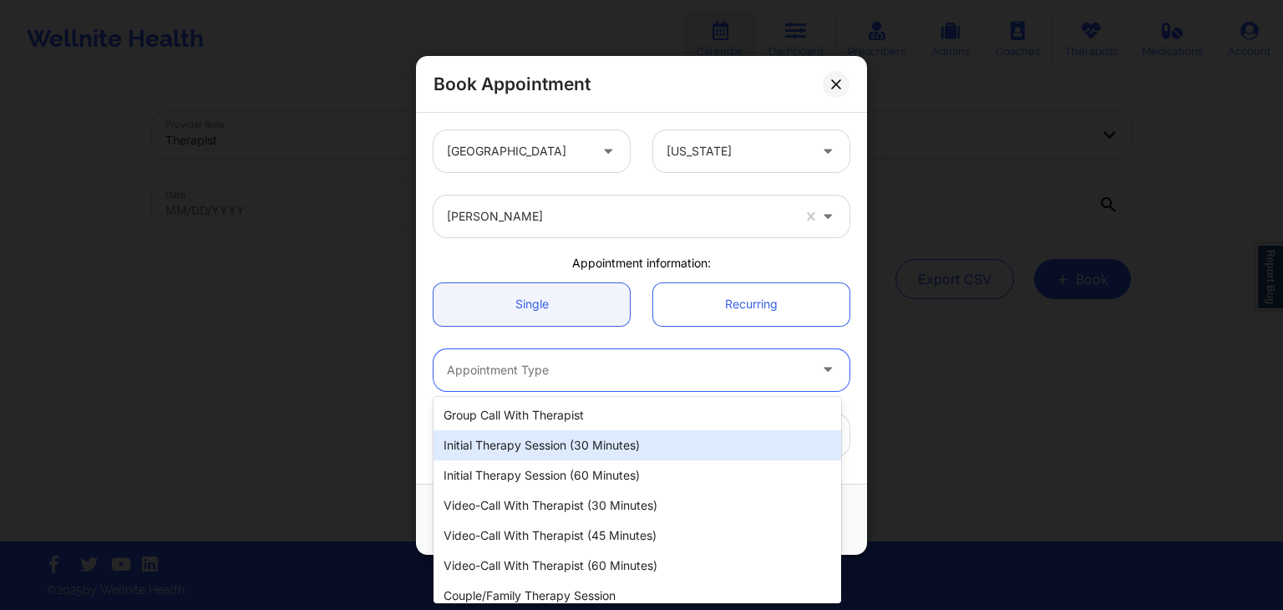
click at [531, 443] on div "Initial Therapy Session (30 minutes)" at bounding box center [637, 445] width 408 height 30
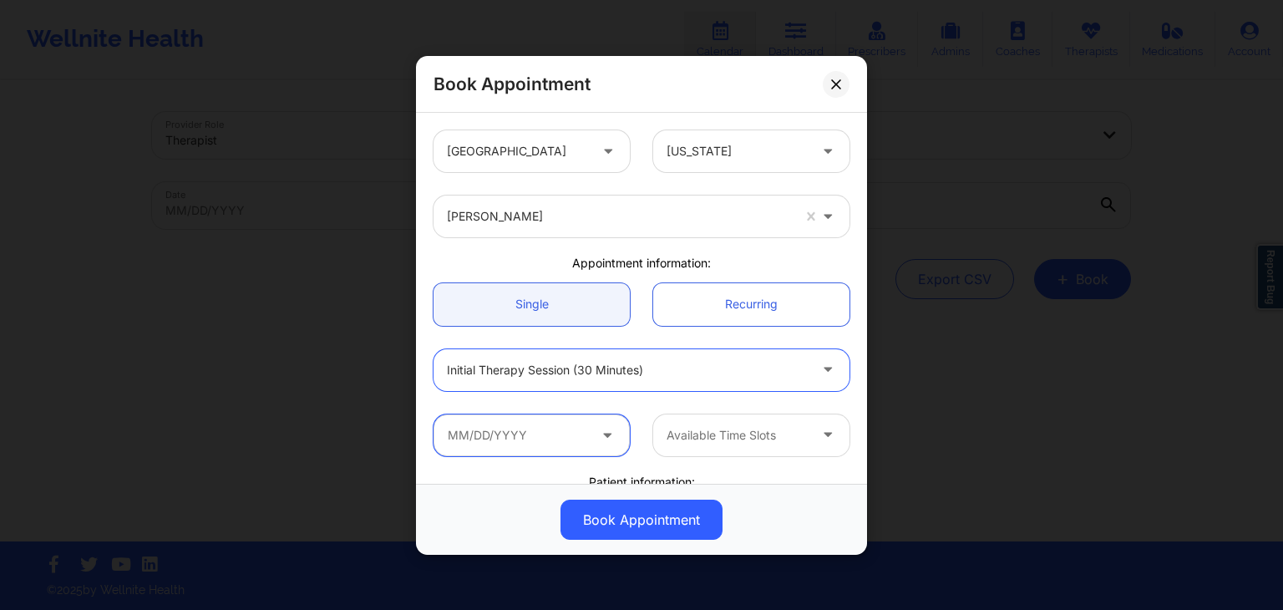
click at [539, 435] on input "text" at bounding box center [531, 434] width 196 height 42
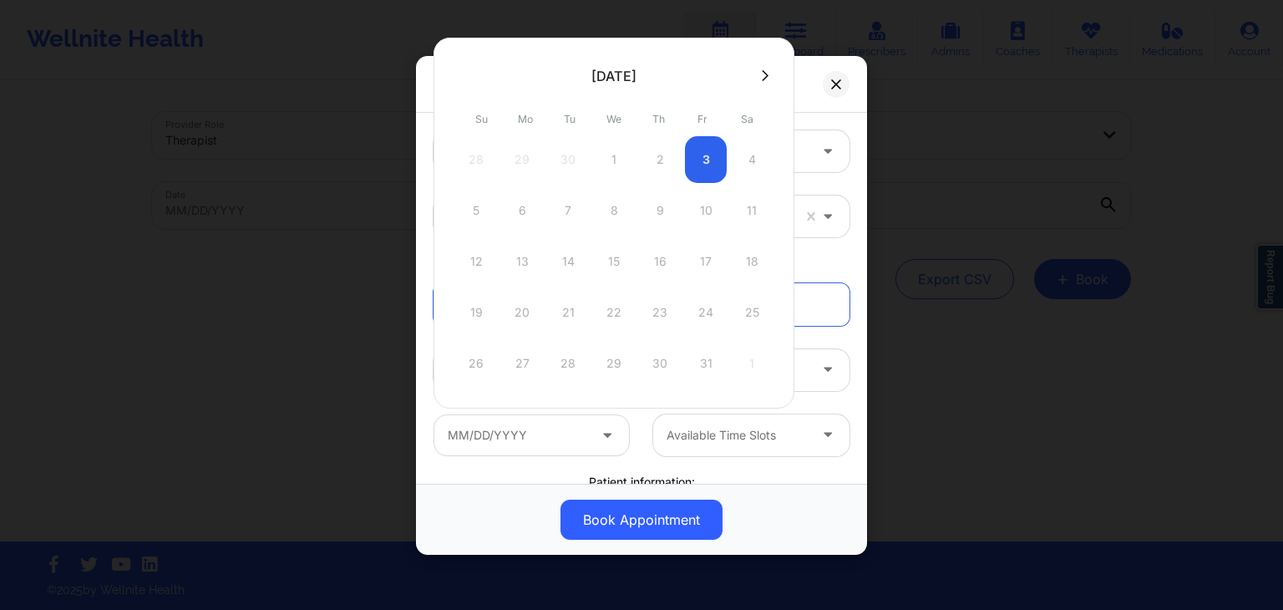
click at [717, 168] on div "28 29 30 1 2 3 4" at bounding box center [613, 159] width 317 height 47
click at [575, 204] on div "5 6 7 8 9 10 11" at bounding box center [613, 210] width 317 height 47
click at [757, 75] on button at bounding box center [765, 75] width 17 height 14
click at [460, 67] on div at bounding box center [613, 75] width 361 height 25
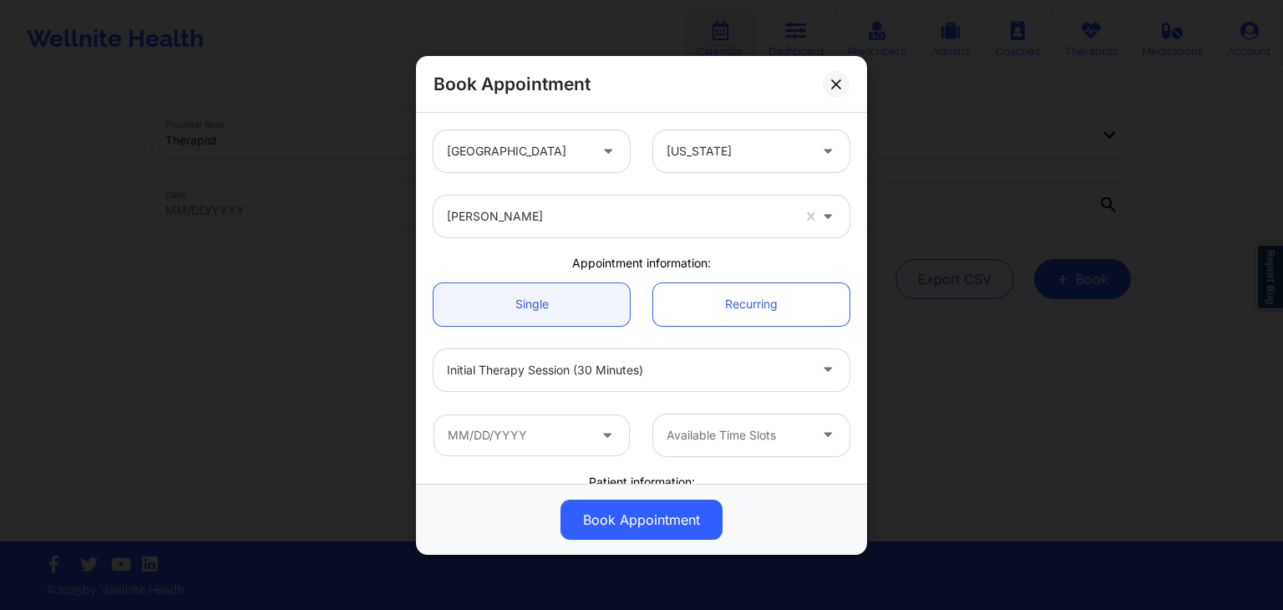
click at [799, 84] on div "Book Appointment" at bounding box center [641, 84] width 451 height 57
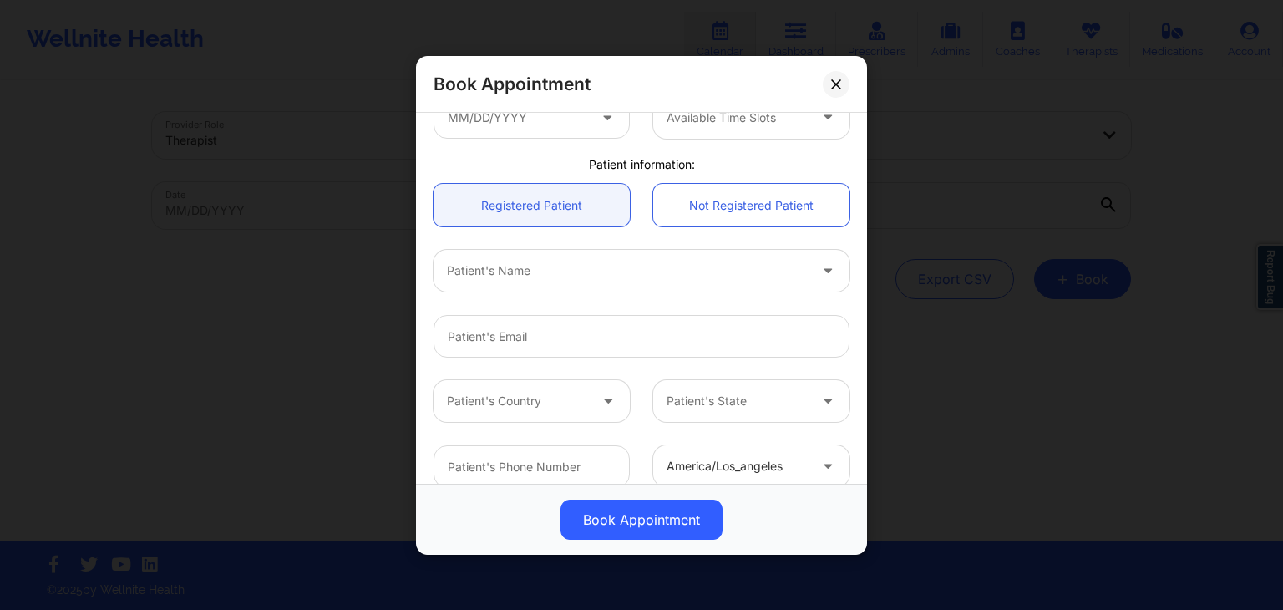
scroll to position [314, 0]
click at [551, 266] on div at bounding box center [627, 274] width 361 height 20
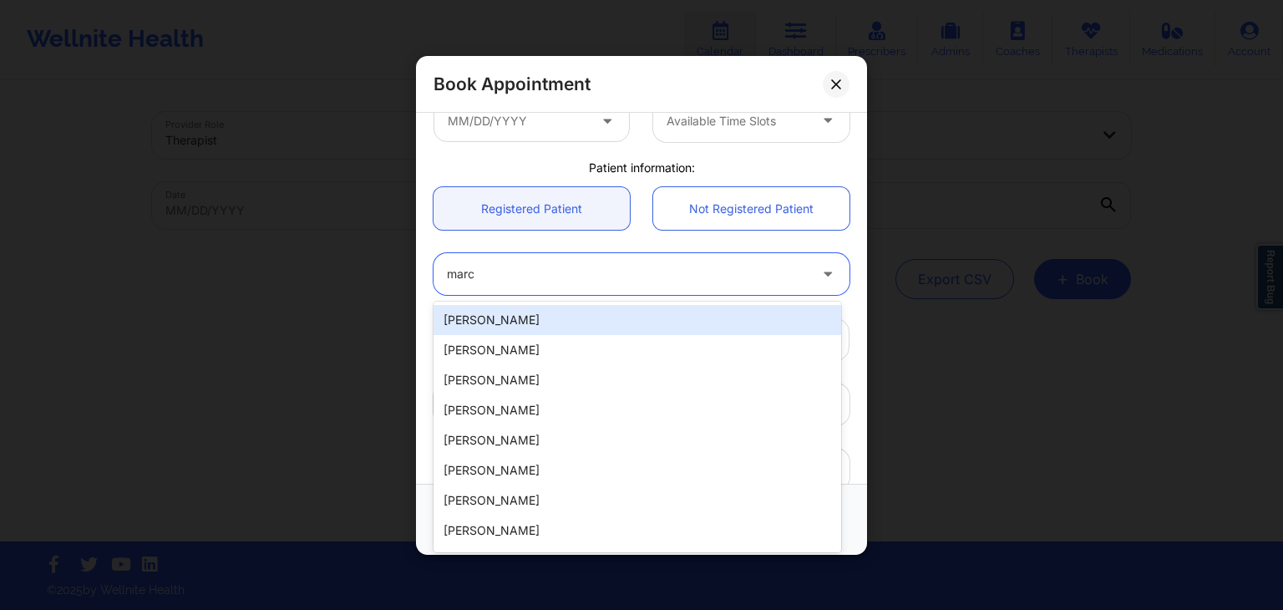
type input "marc"
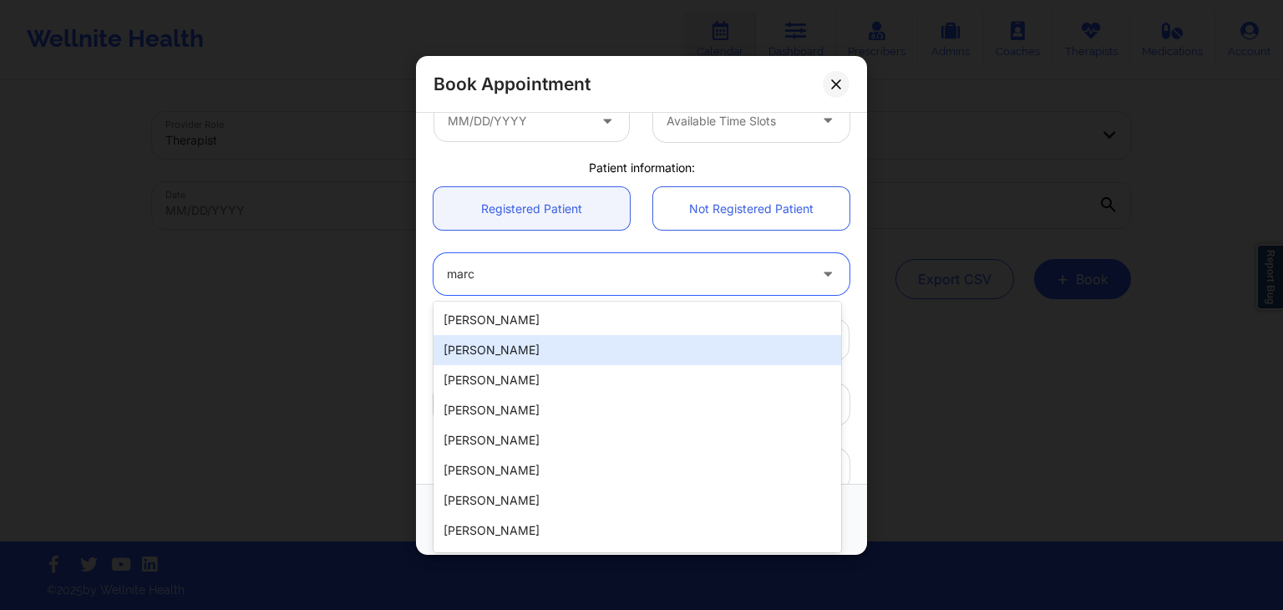
click at [511, 355] on div "[PERSON_NAME]" at bounding box center [637, 350] width 408 height 30
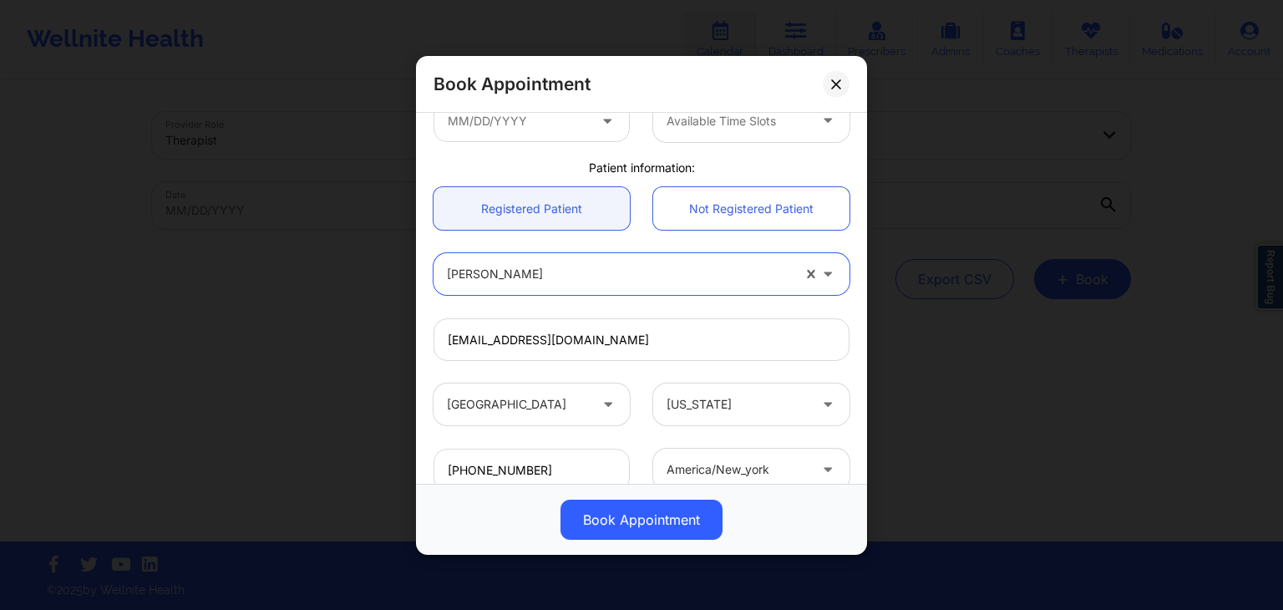
type input "[EMAIL_ADDRESS][DOMAIN_NAME]"
type input "[PHONE_NUMBER]"
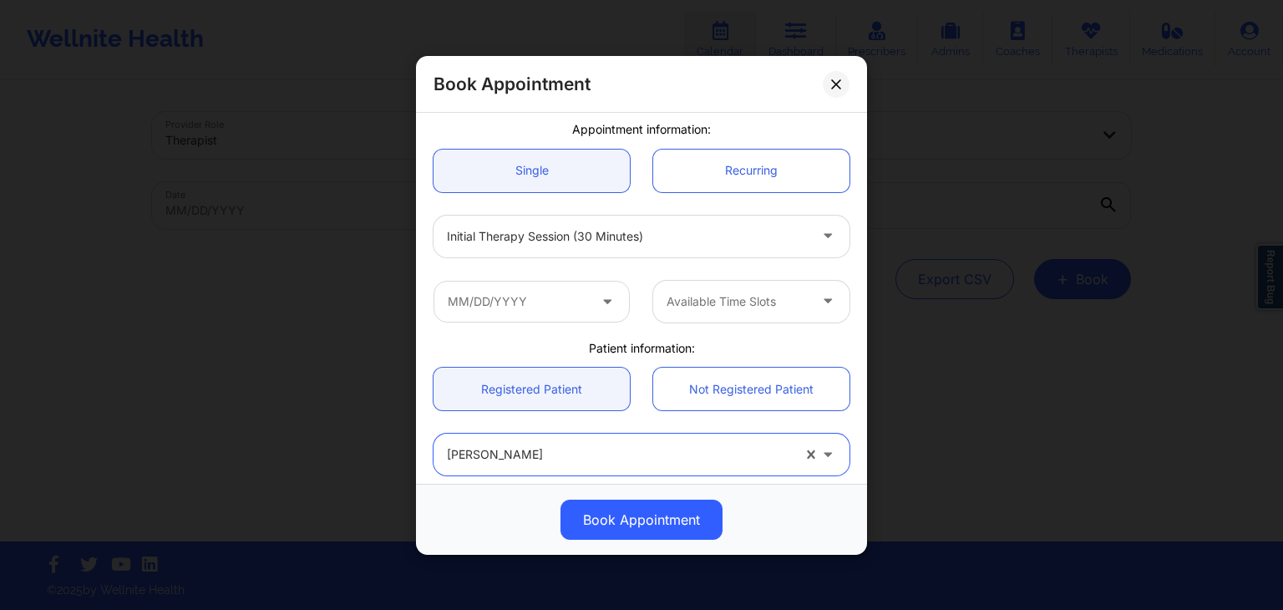
scroll to position [91, 0]
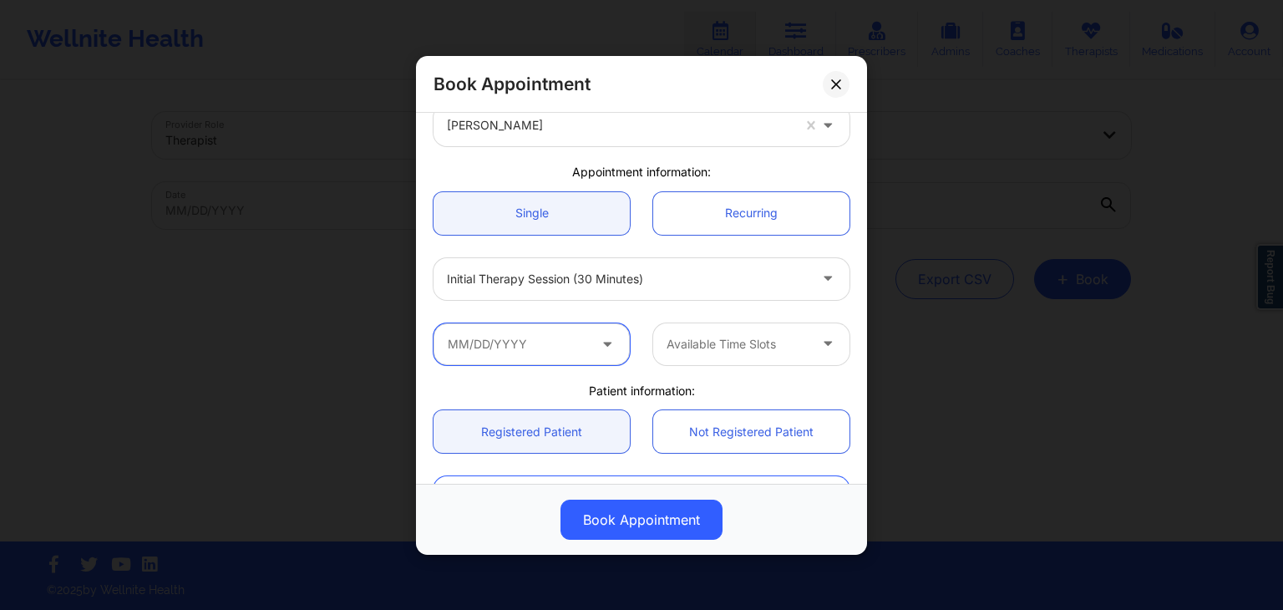
click at [514, 339] on input "text" at bounding box center [531, 343] width 196 height 42
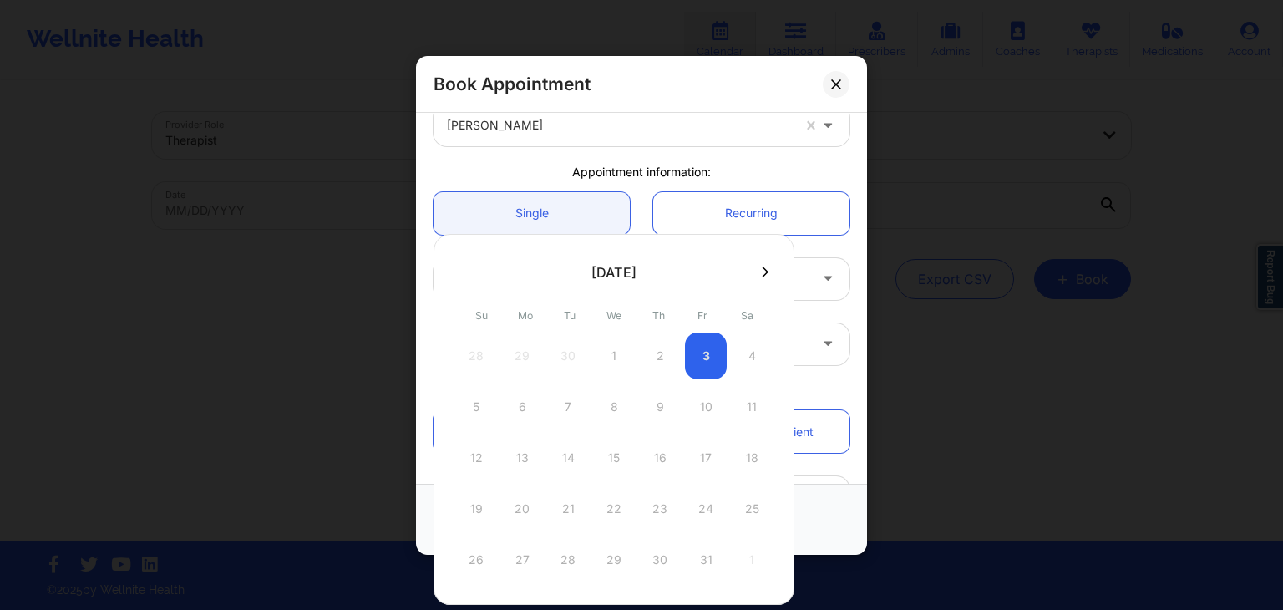
click at [809, 281] on div at bounding box center [829, 278] width 40 height 42
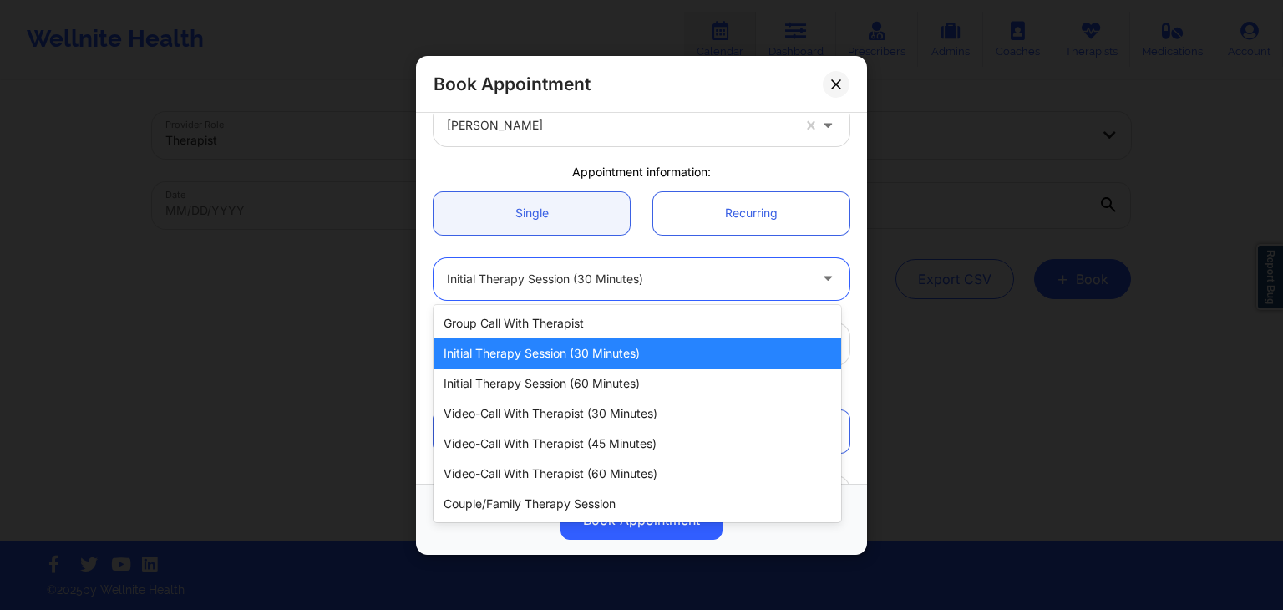
click at [809, 281] on div at bounding box center [829, 278] width 40 height 42
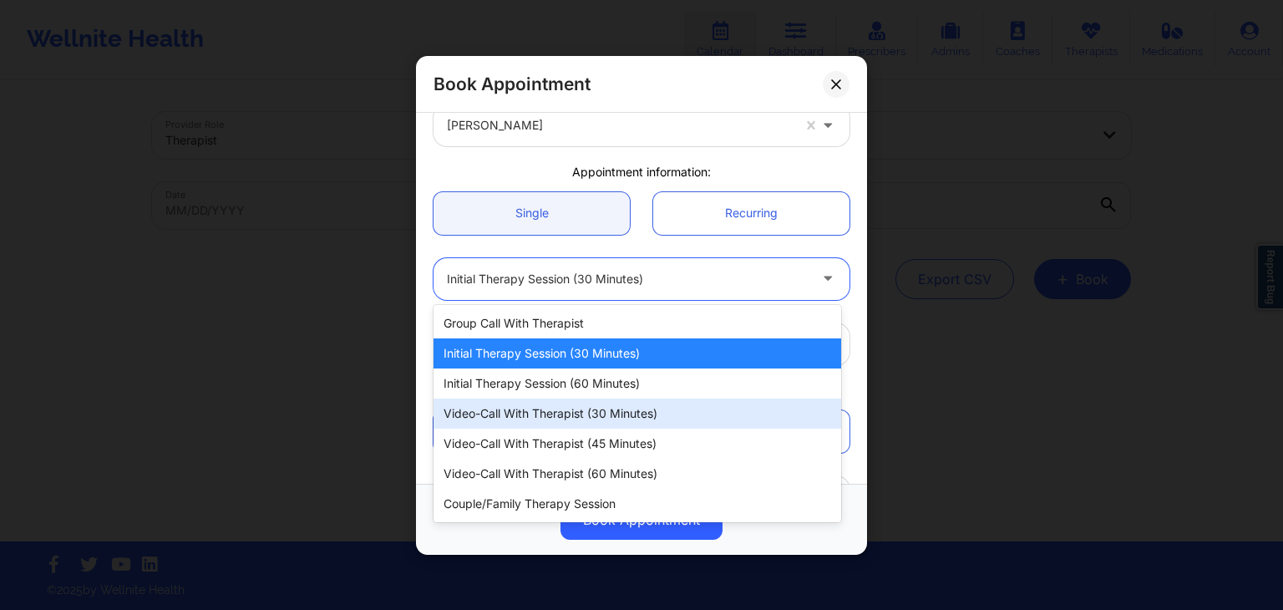
click at [548, 413] on div "Video-Call with Therapist (30 minutes)" at bounding box center [637, 413] width 408 height 30
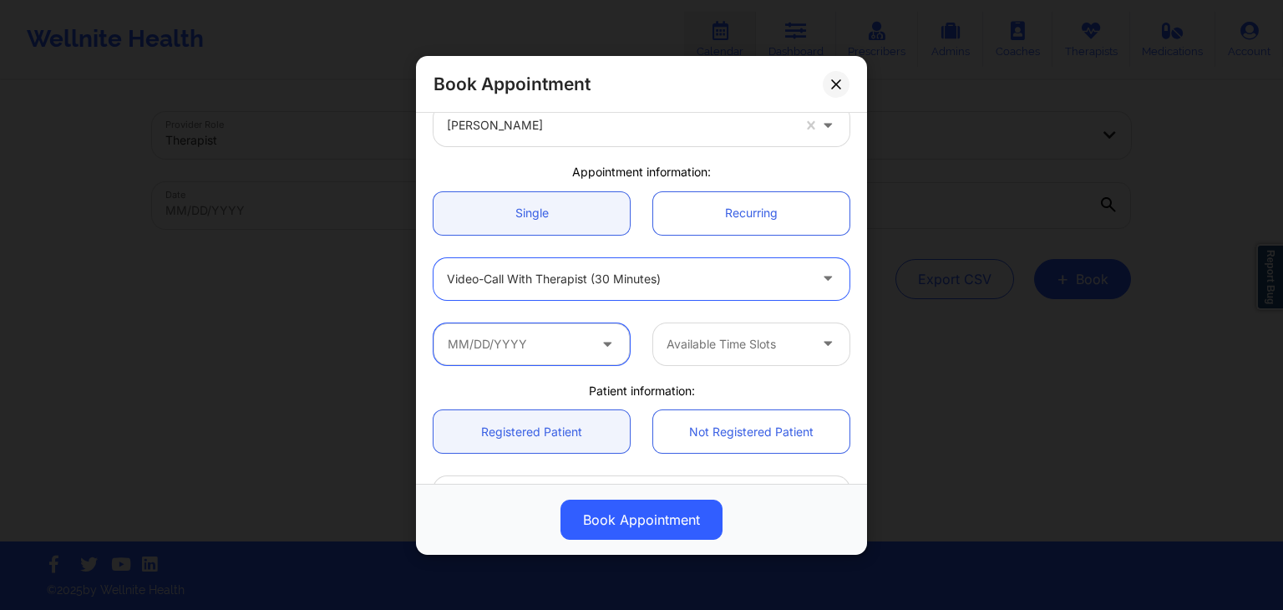
click at [545, 348] on input "text" at bounding box center [531, 343] width 196 height 42
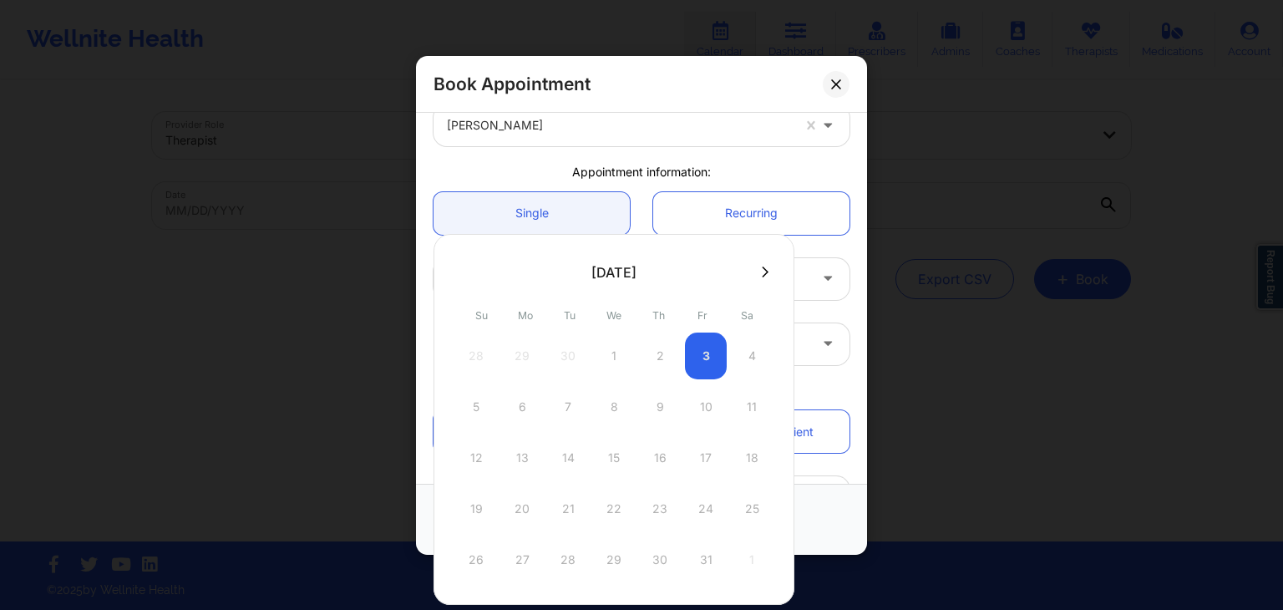
click at [546, 467] on div "12 13 14 15 16 17 18" at bounding box center [613, 457] width 317 height 47
click at [559, 405] on div "5 6 7 8 9 10 11" at bounding box center [613, 406] width 317 height 47
click at [757, 269] on button at bounding box center [765, 272] width 17 height 14
click at [462, 267] on icon at bounding box center [462, 272] width 7 height 13
click at [565, 405] on div "5 6 7 8 9 10 11" at bounding box center [613, 406] width 317 height 47
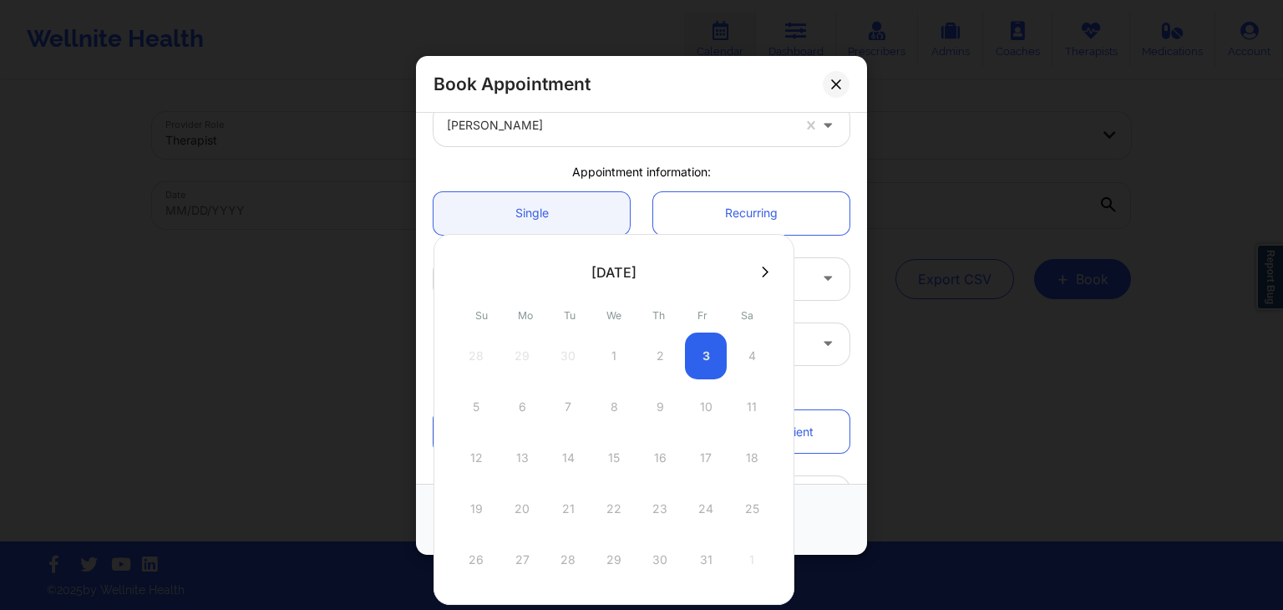
click at [565, 405] on div "5 6 7 8 9 10 11" at bounding box center [613, 406] width 317 height 47
drag, startPoint x: 565, startPoint y: 405, endPoint x: 824, endPoint y: 271, distance: 290.6
click at [824, 271] on body "Wellnite Health Calendar Dashboard Prescribers Admins Coaches Therapists Medica…" at bounding box center [641, 305] width 1283 height 610
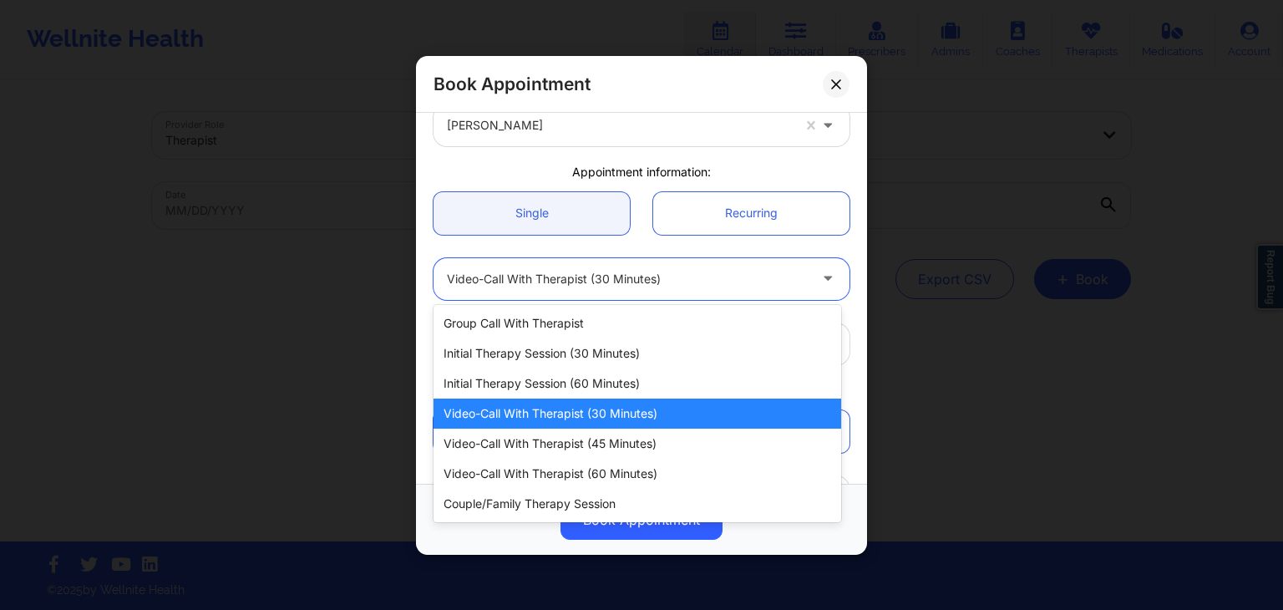
click at [824, 271] on icon at bounding box center [827, 275] width 17 height 14
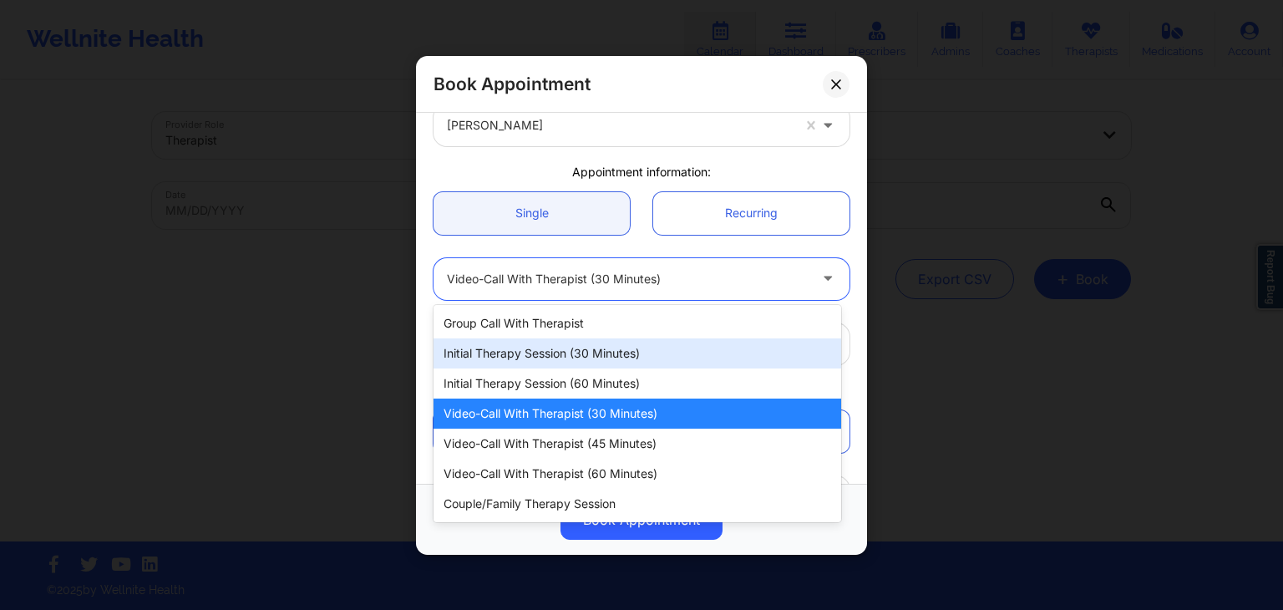
click at [601, 349] on div "Initial Therapy Session (30 minutes)" at bounding box center [637, 353] width 408 height 30
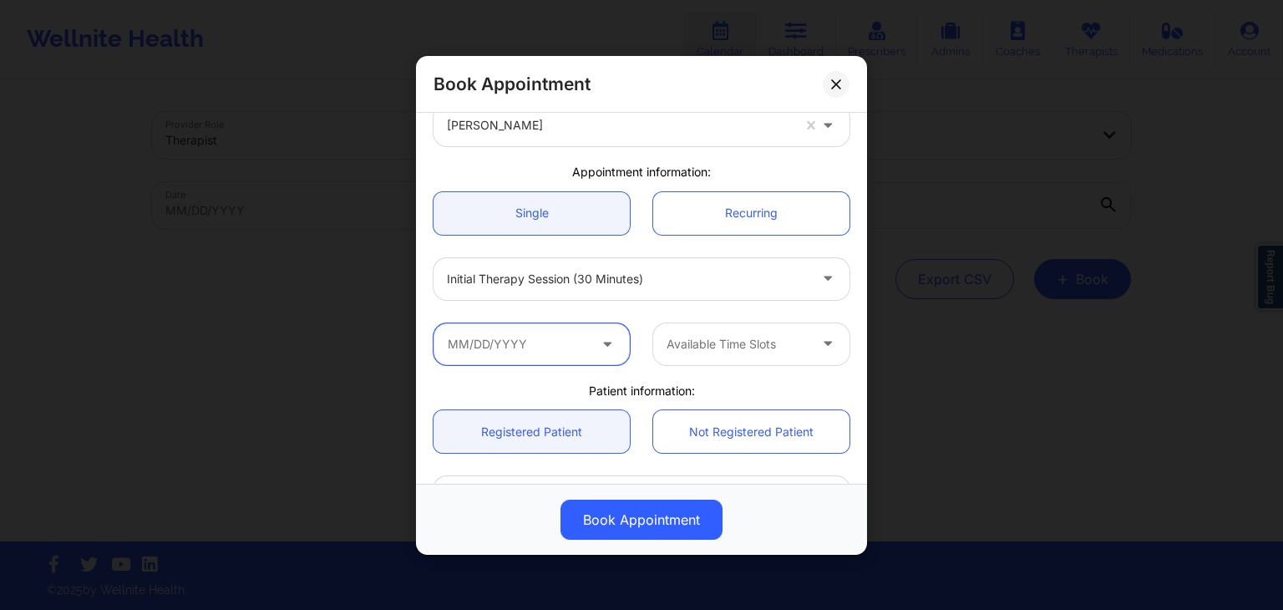
click at [528, 337] on input "text" at bounding box center [531, 343] width 196 height 42
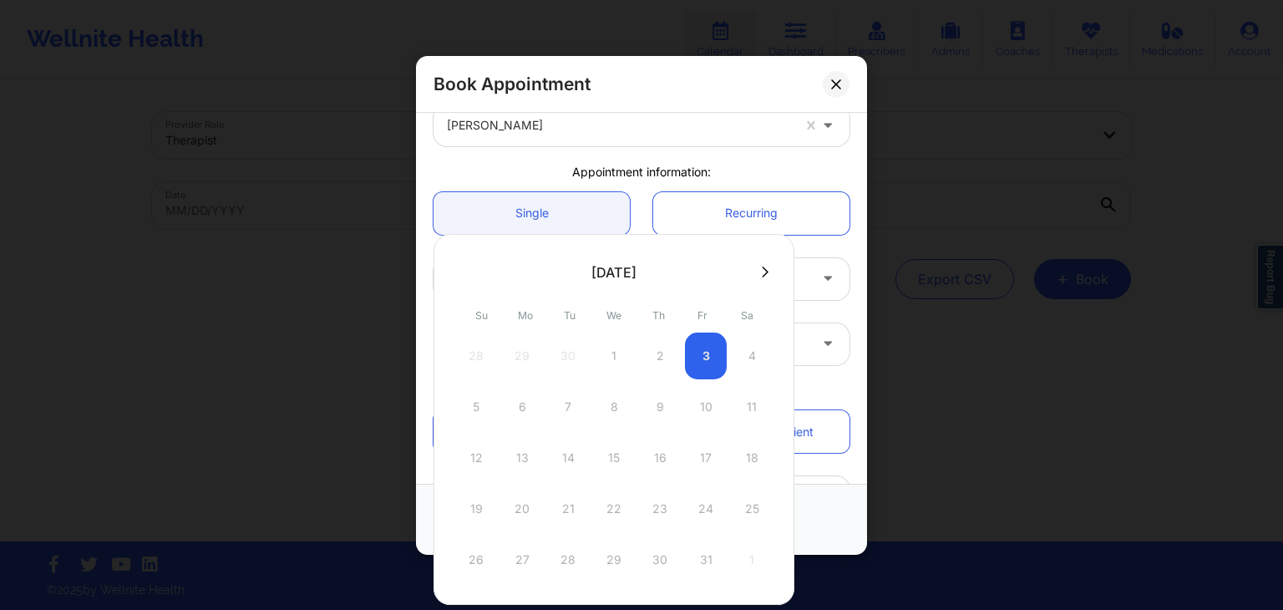
click at [745, 271] on div at bounding box center [613, 271] width 361 height 25
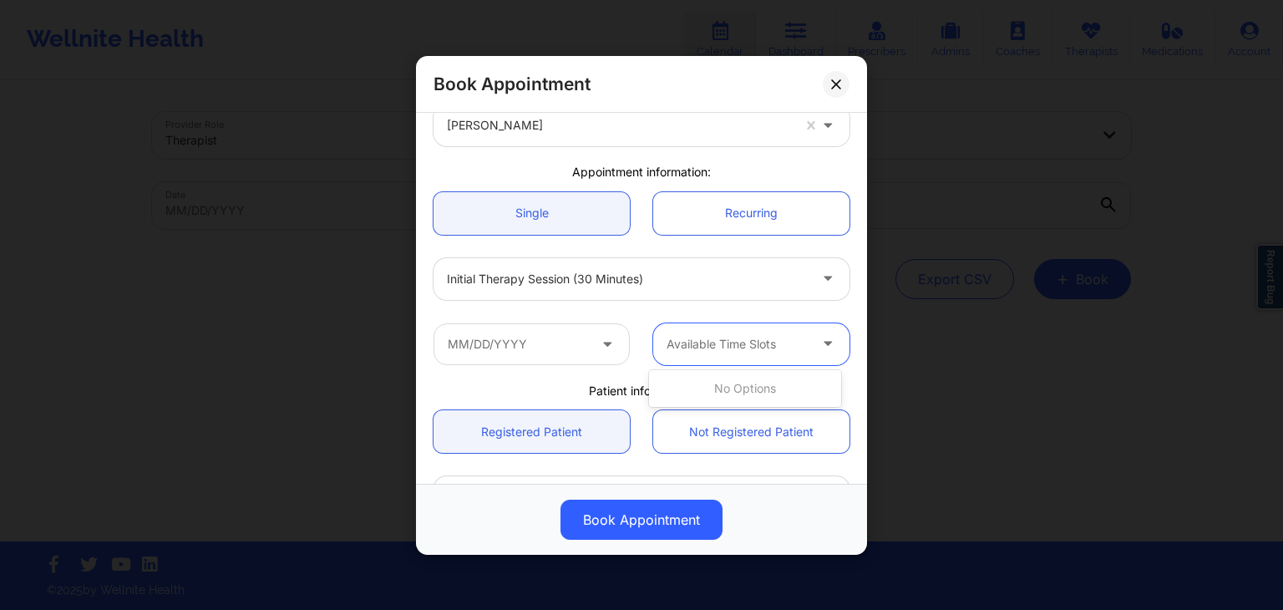
click at [820, 343] on icon at bounding box center [827, 340] width 17 height 14
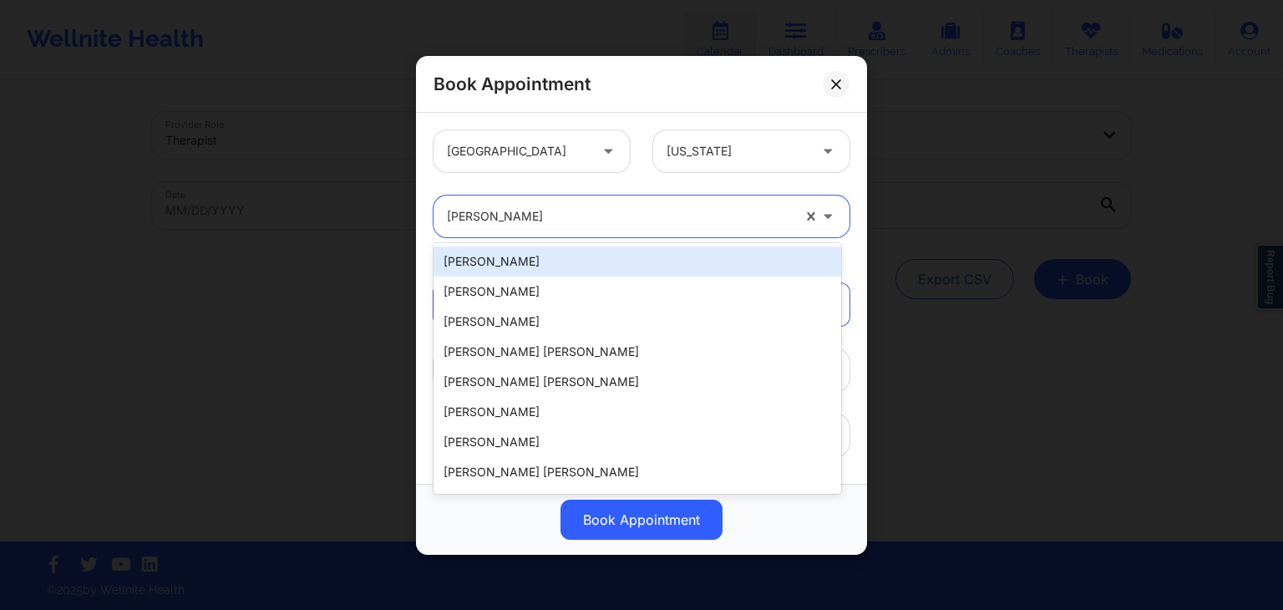
click at [793, 211] on div at bounding box center [821, 216] width 57 height 42
click at [670, 224] on div at bounding box center [619, 216] width 344 height 20
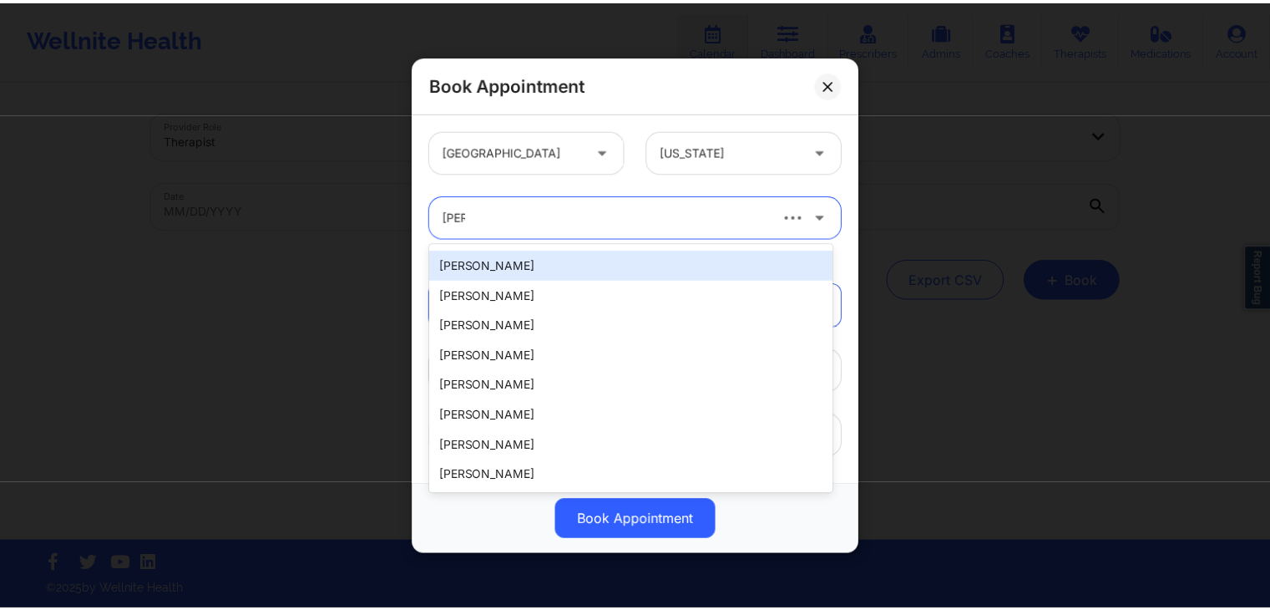
scroll to position [1406, 0]
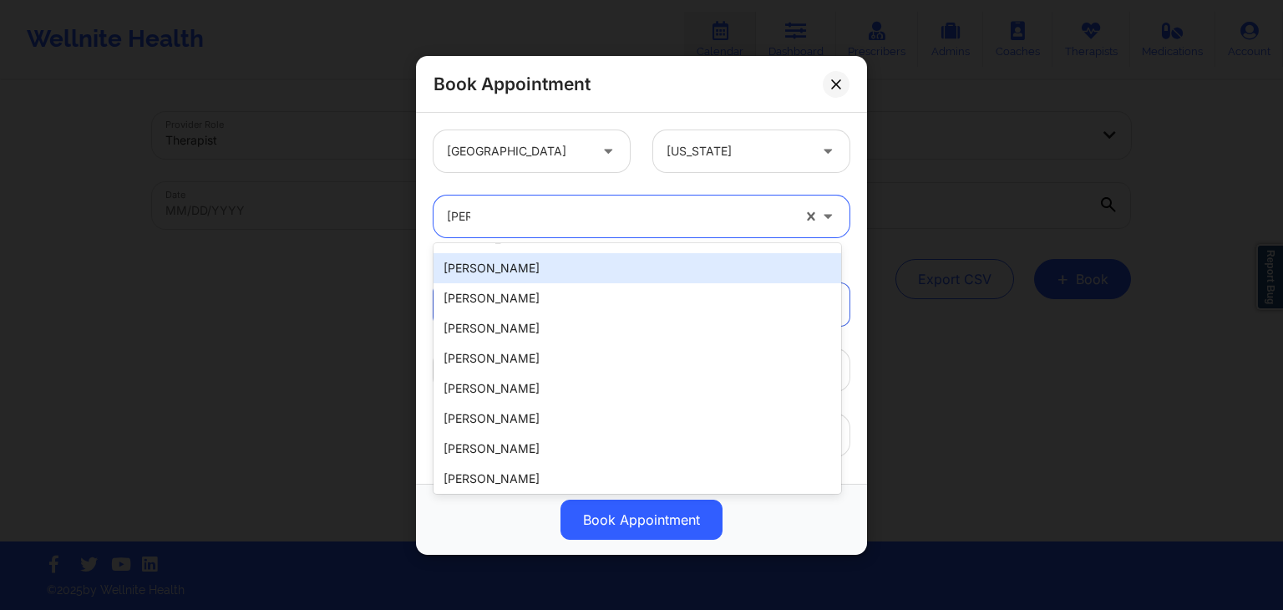
type input "erin"
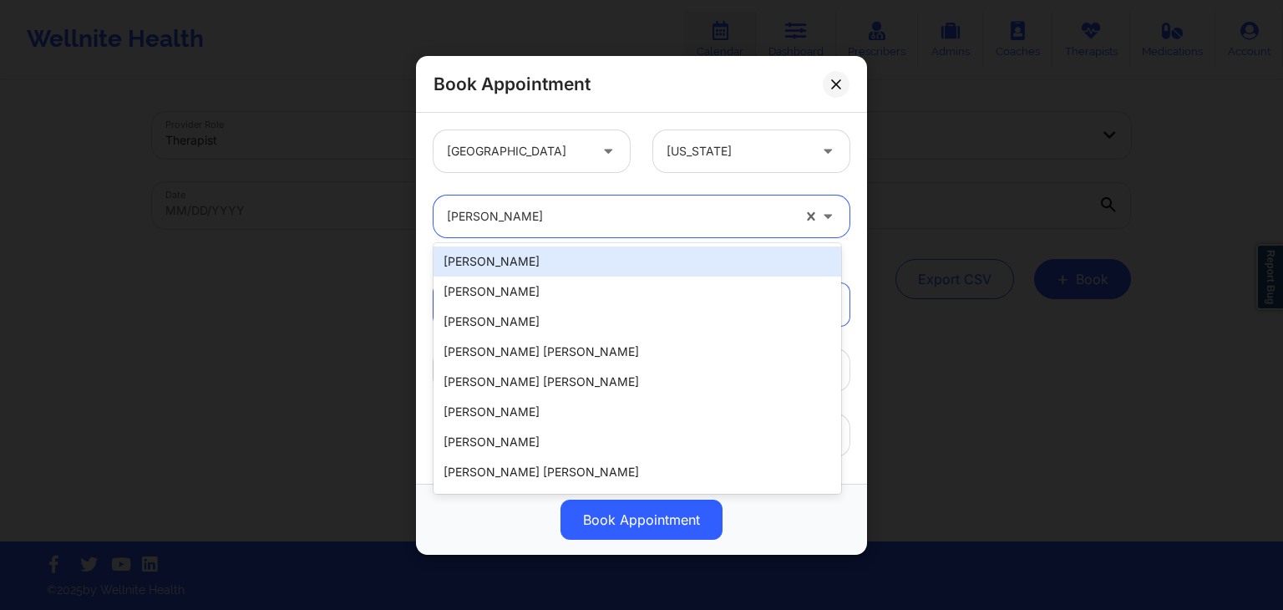
click at [621, 220] on div at bounding box center [619, 216] width 344 height 20
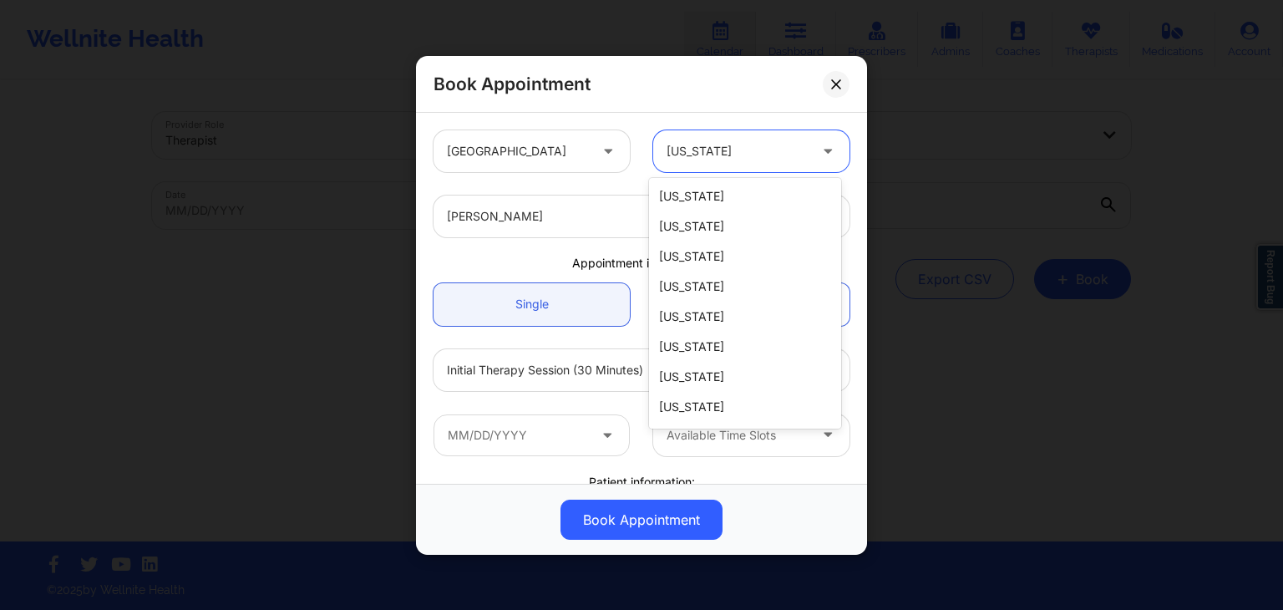
click at [703, 137] on div "[US_STATE]" at bounding box center [736, 151] width 141 height 42
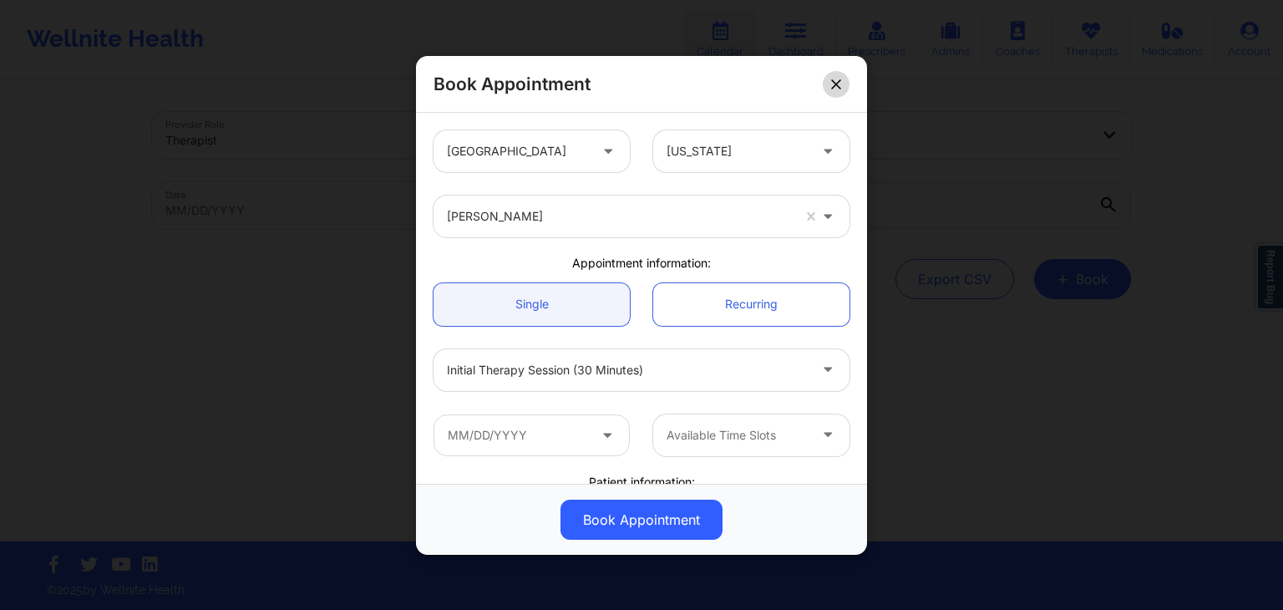
click at [842, 84] on button at bounding box center [836, 83] width 27 height 27
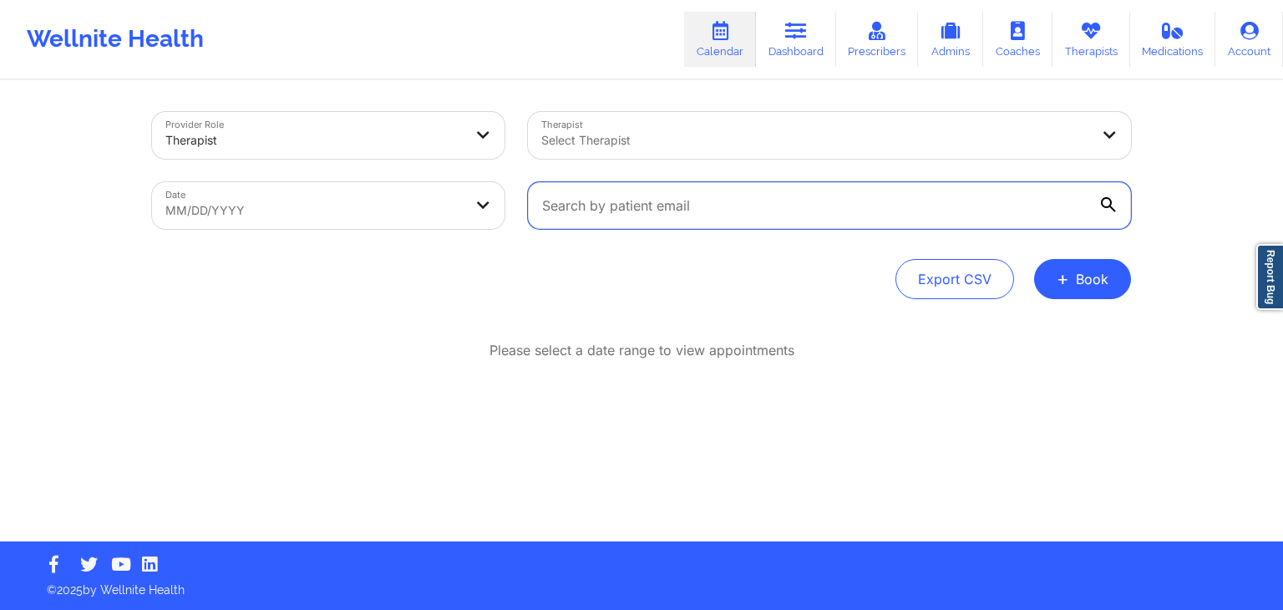
click at [717, 205] on input "text" at bounding box center [829, 205] width 603 height 47
paste input "anunez1188@gmail.com"
type input "anunez1188@gmail.com"
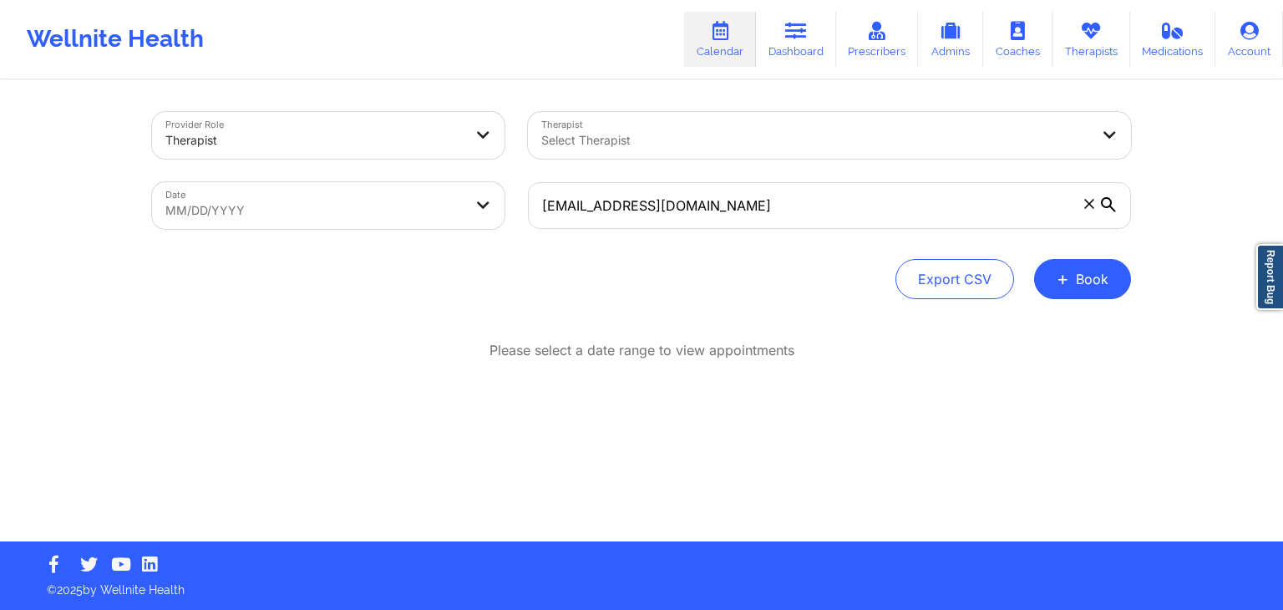
click at [444, 209] on body "Wellnite Health Calendar Dashboard Prescribers Admins Coaches Therapists Medica…" at bounding box center [641, 305] width 1283 height 610
select select "2025-8"
select select "2025-9"
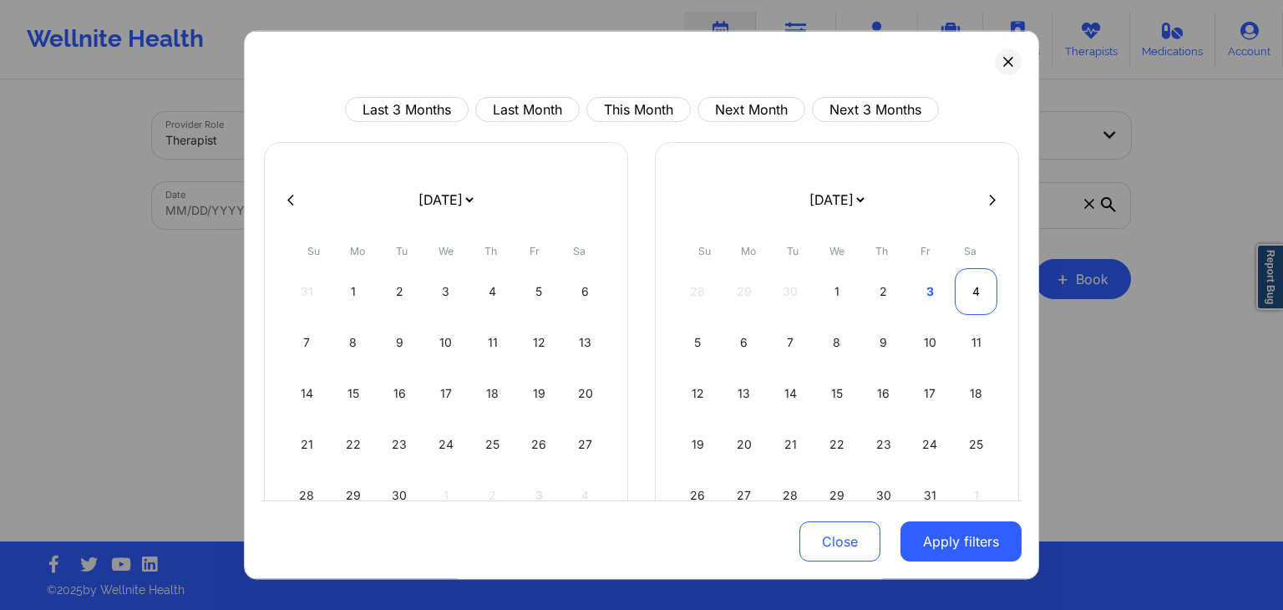
click at [957, 298] on div "4" at bounding box center [976, 291] width 43 height 47
select select "2025-9"
select select "2025-10"
select select "2025-9"
select select "2025-10"
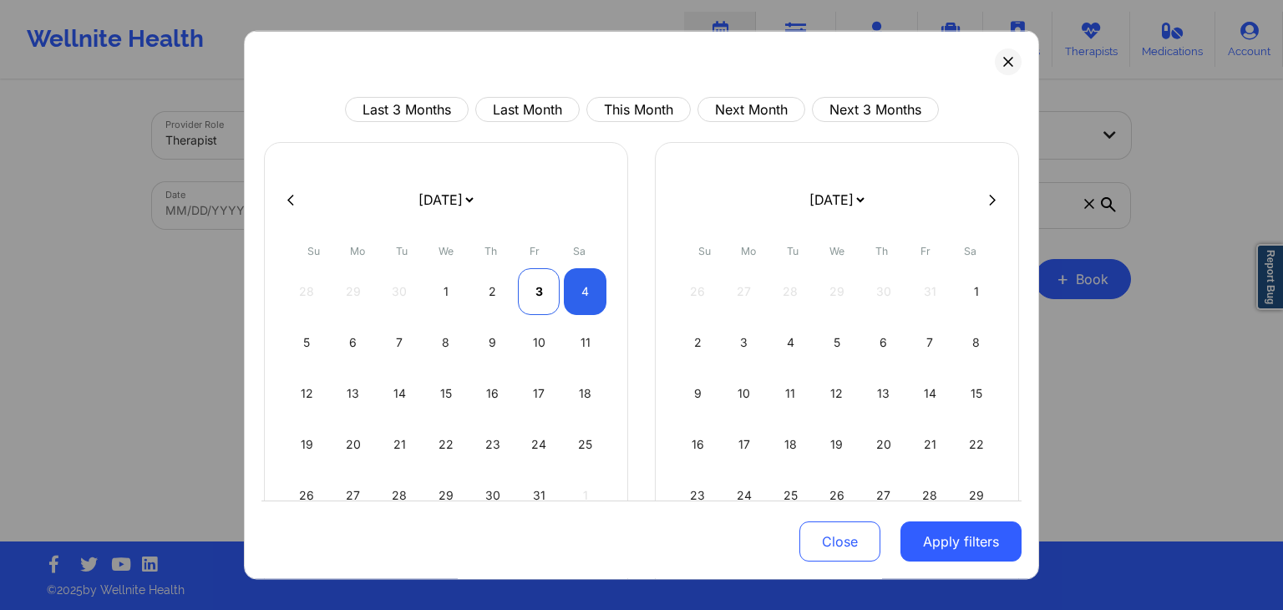
click at [530, 281] on div "3" at bounding box center [539, 291] width 43 height 47
select select "2025-9"
select select "2025-10"
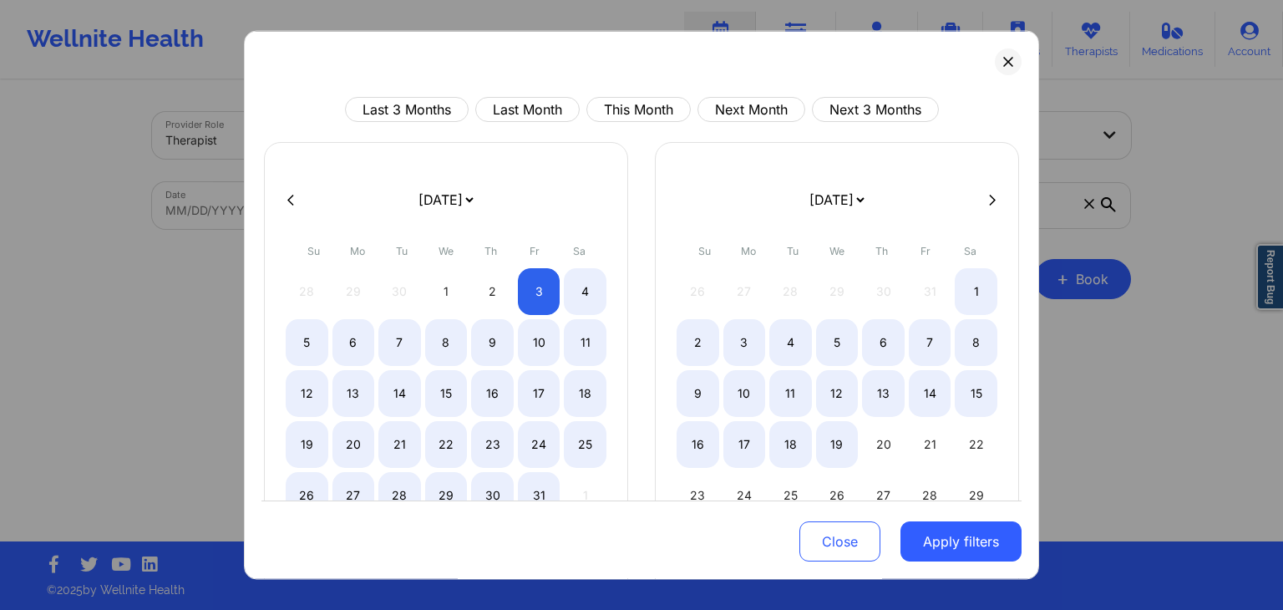
select select "2025-9"
select select "2025-10"
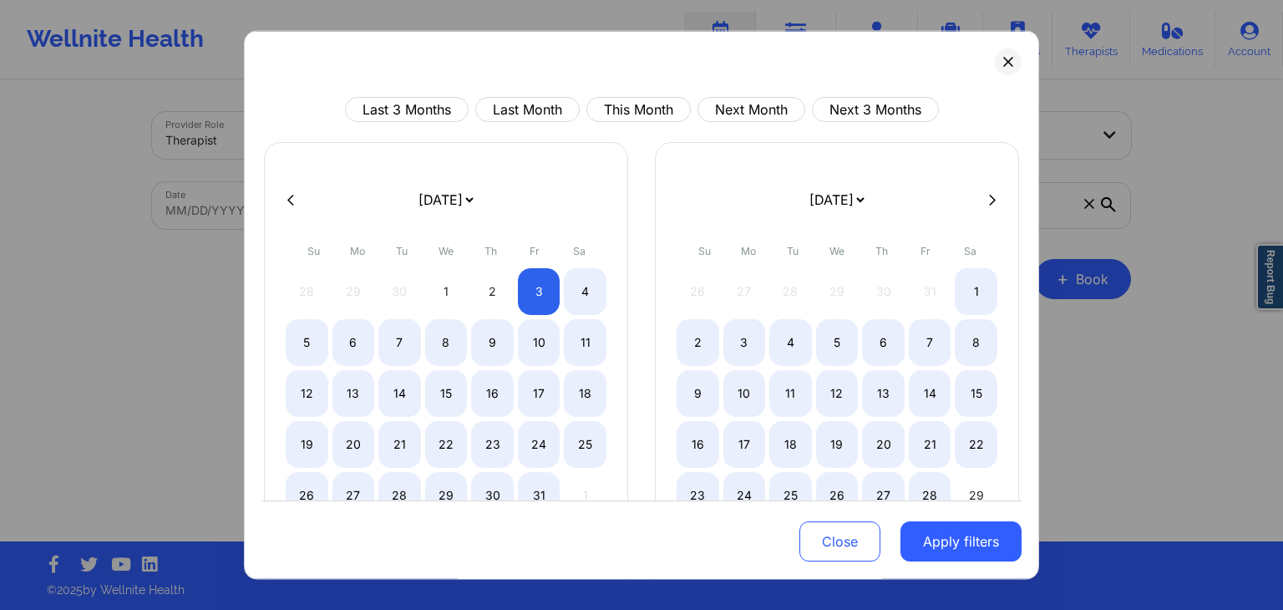
select select "2025-9"
select select "2025-10"
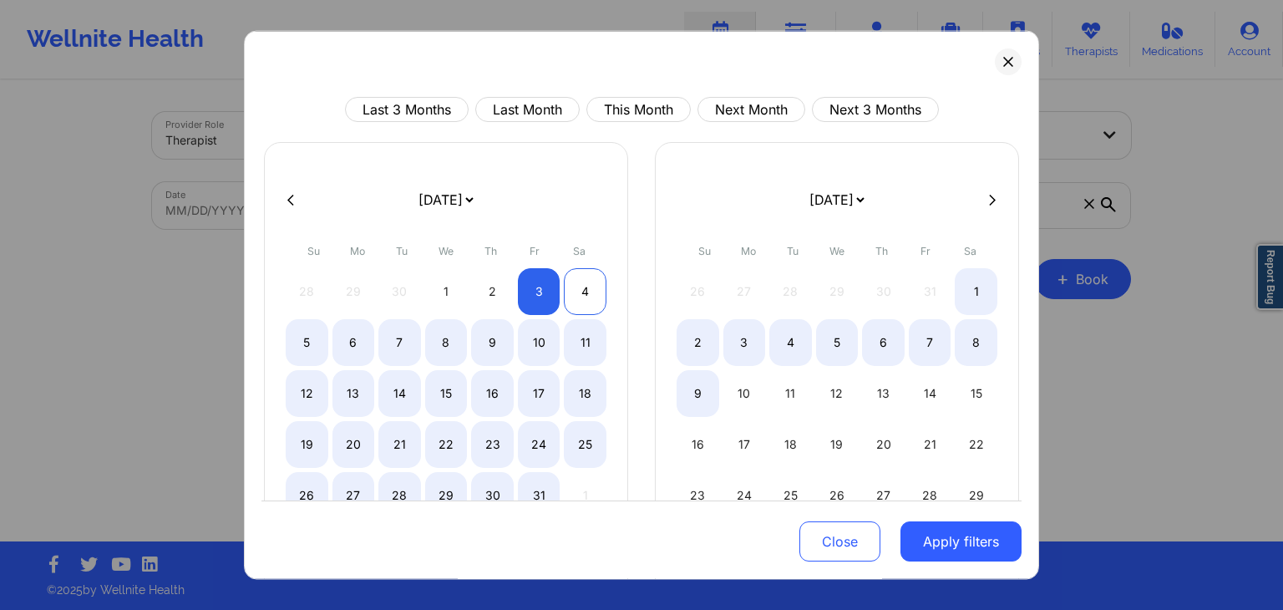
select select "2025-9"
select select "2025-10"
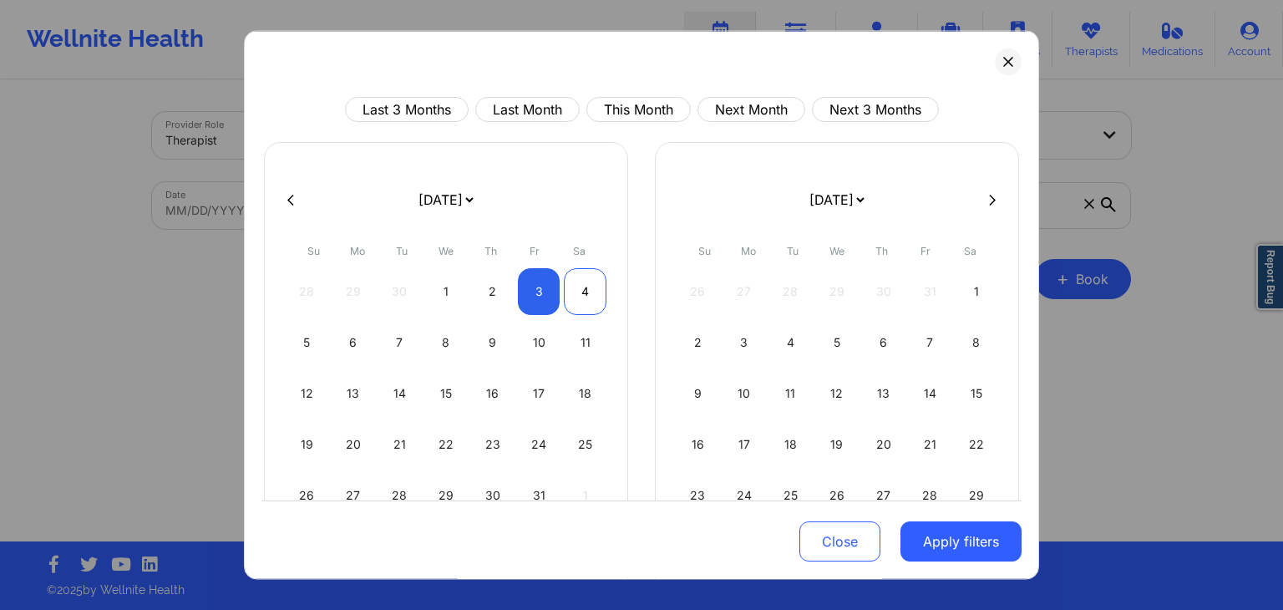
click at [584, 293] on div "4" at bounding box center [585, 291] width 43 height 47
select select "2025-9"
select select "2025-10"
click at [940, 529] on button "Apply filters" at bounding box center [960, 542] width 121 height 40
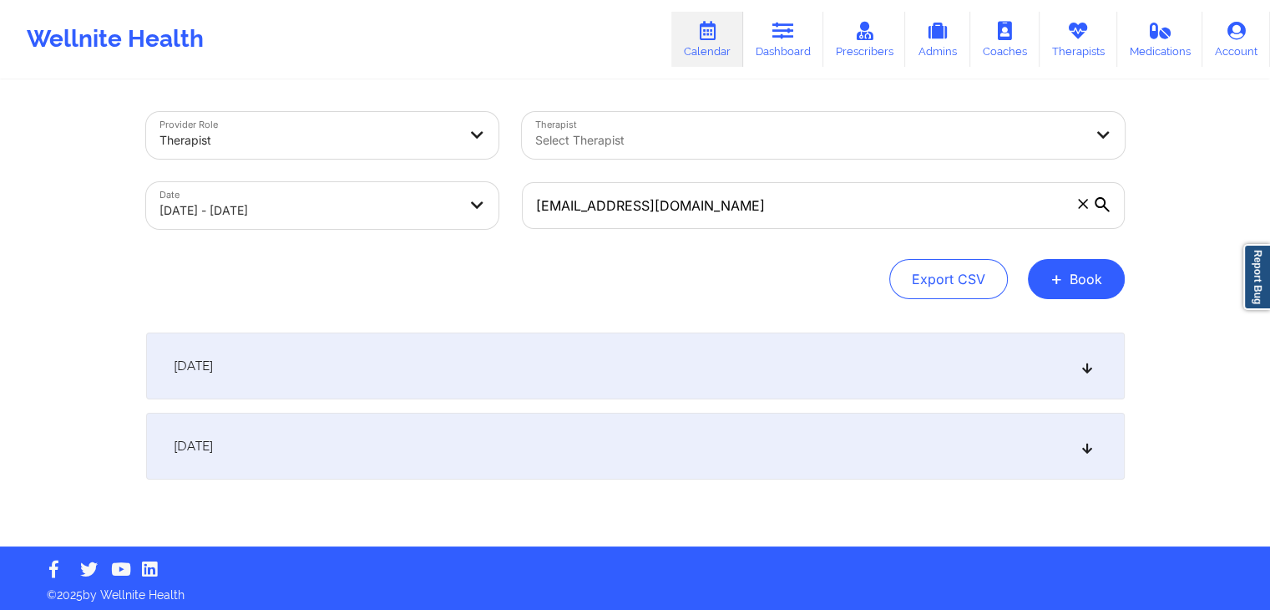
click at [562, 377] on div "[DATE]" at bounding box center [635, 365] width 979 height 67
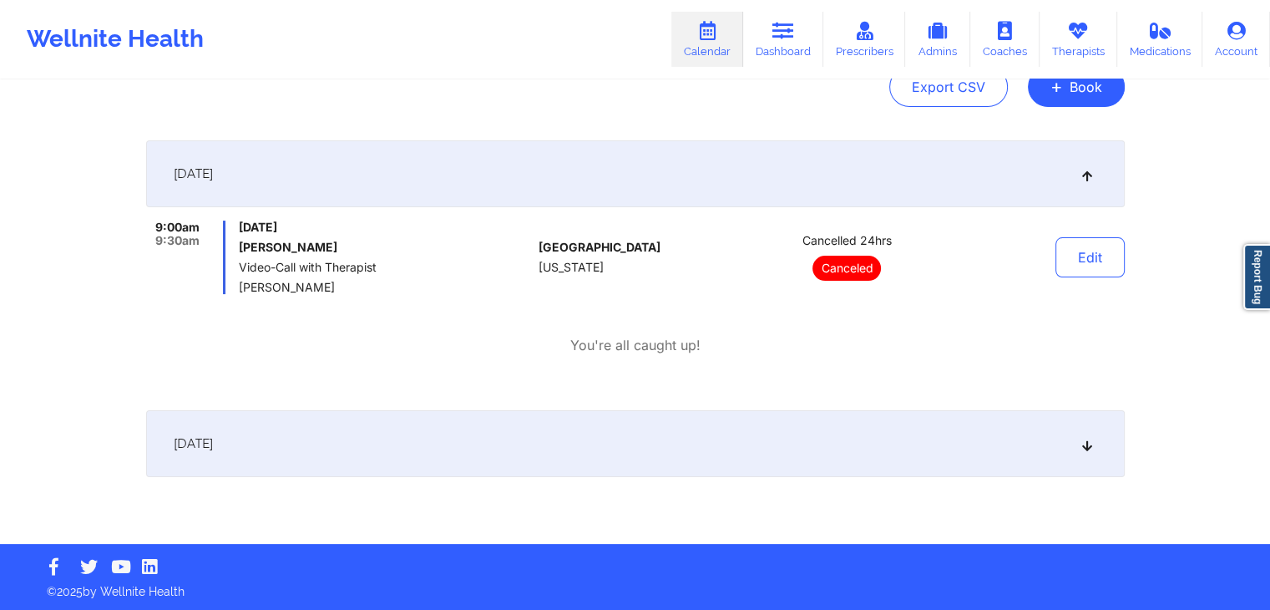
scroll to position [194, 0]
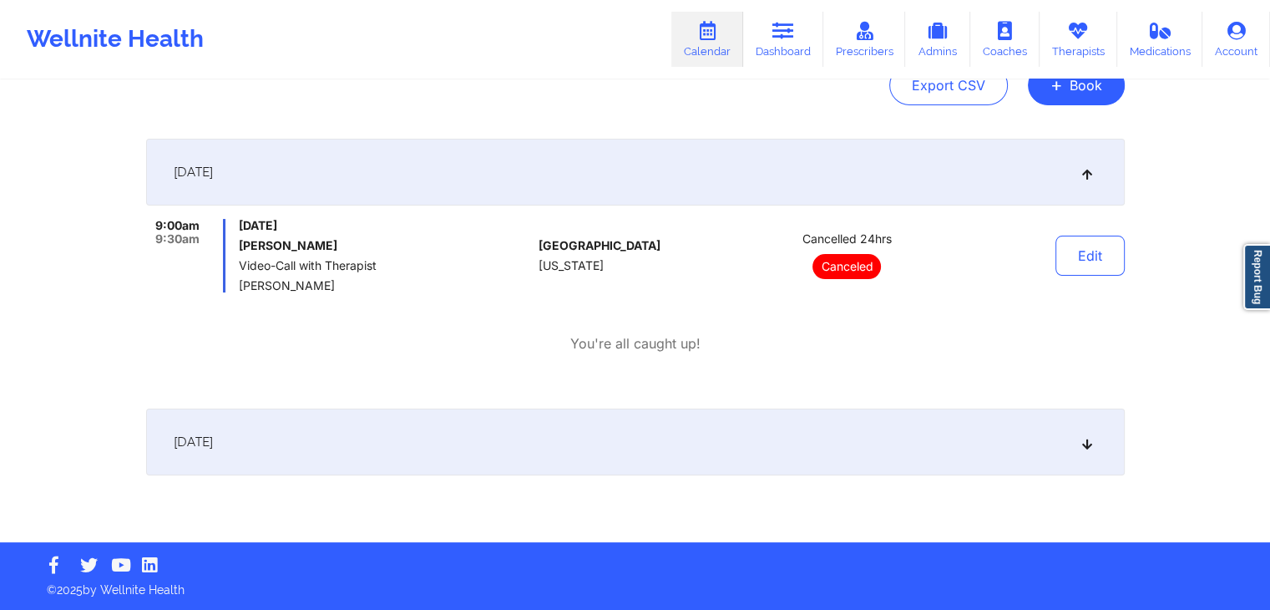
click at [528, 432] on div "[DATE]" at bounding box center [635, 441] width 979 height 67
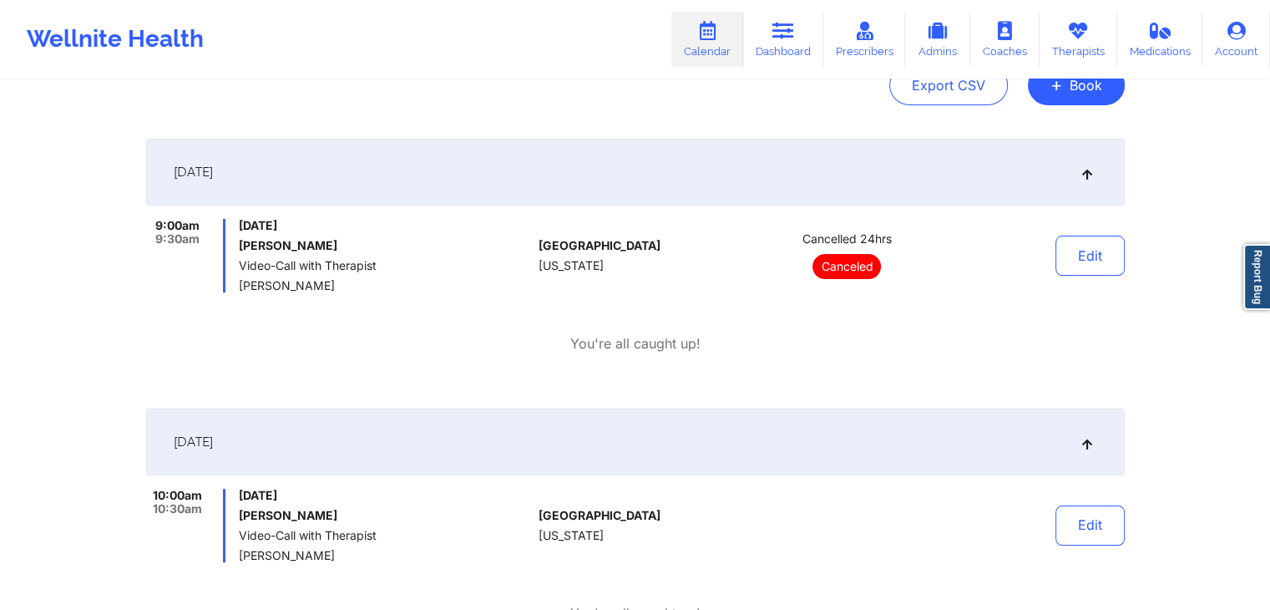
scroll to position [384, 0]
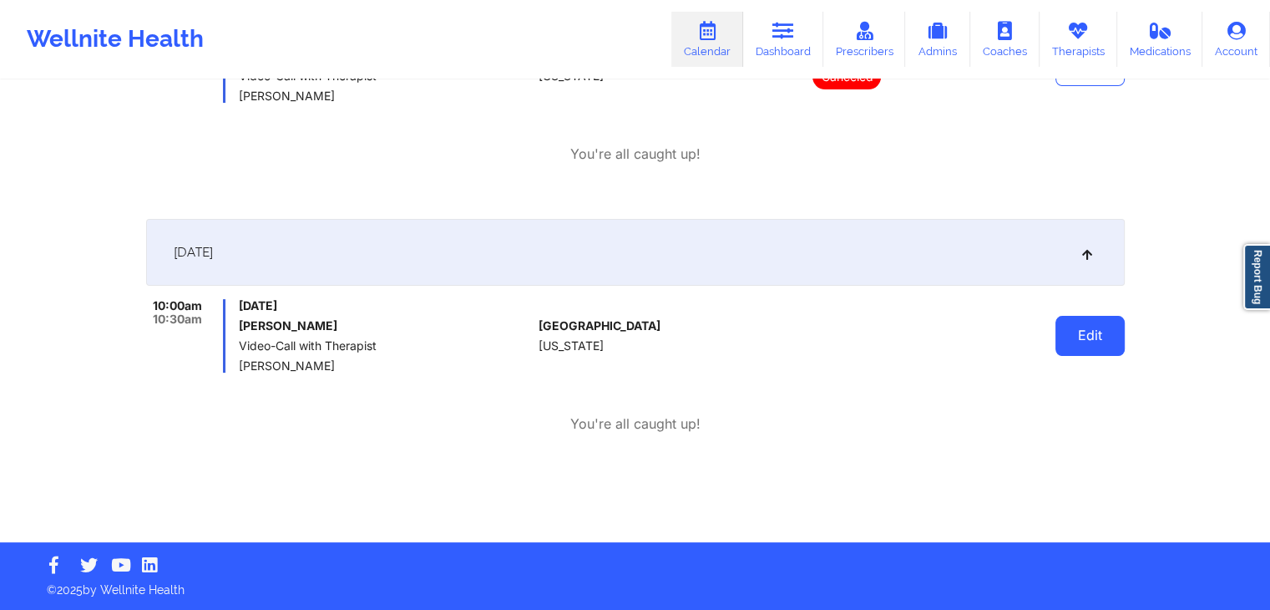
click at [1078, 336] on button "Edit" at bounding box center [1090, 336] width 69 height 40
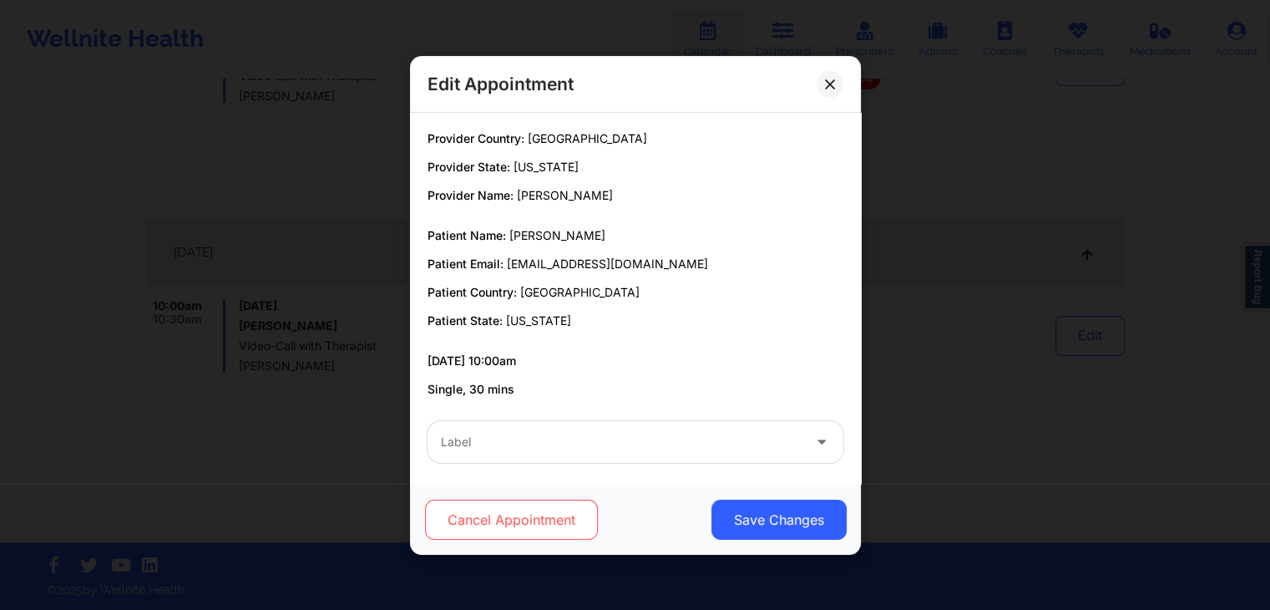
click at [509, 521] on button "Cancel Appointment" at bounding box center [510, 519] width 173 height 40
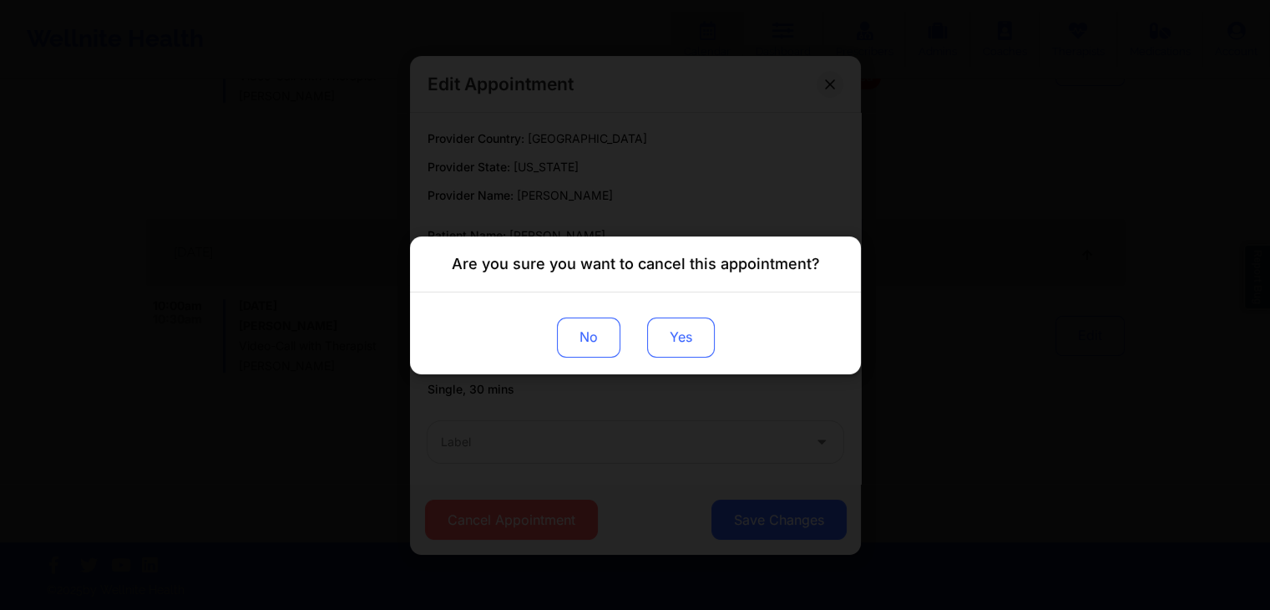
click at [688, 334] on button "Yes" at bounding box center [680, 337] width 68 height 40
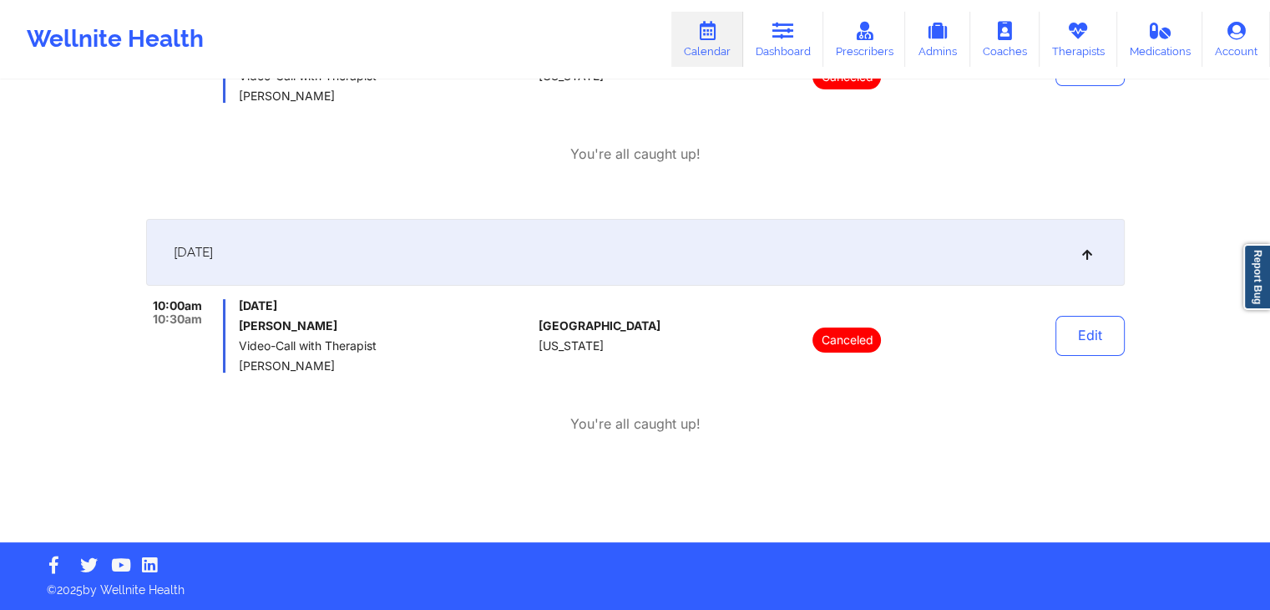
click at [942, 271] on div "[DATE]" at bounding box center [635, 252] width 979 height 67
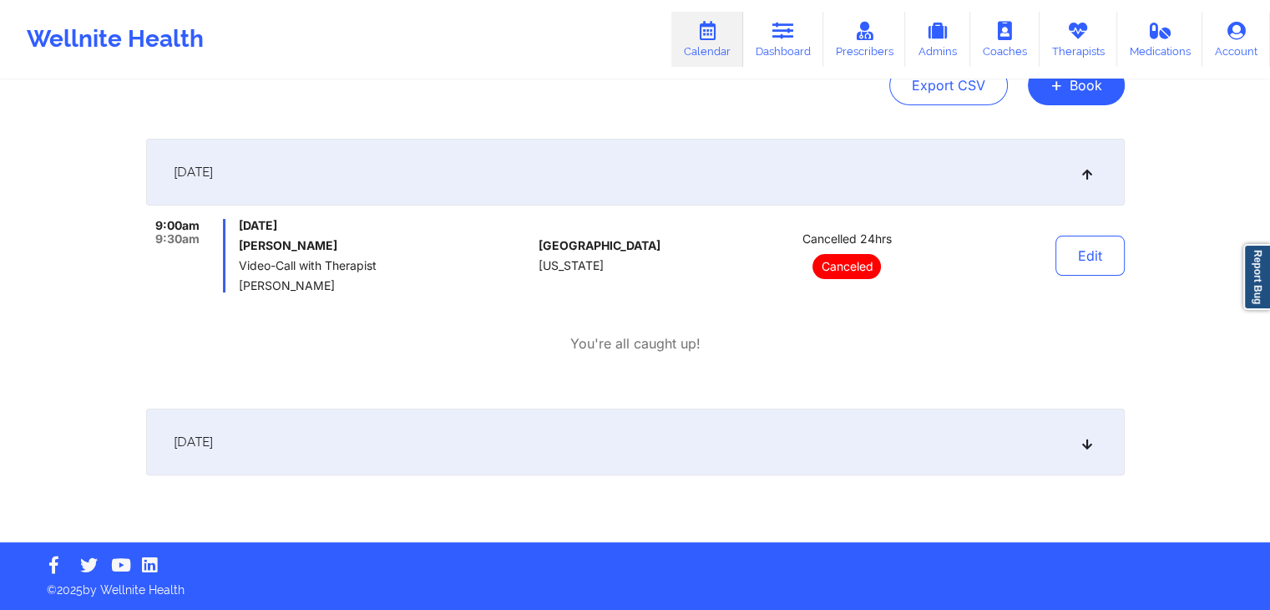
click at [982, 434] on div "[DATE]" at bounding box center [635, 441] width 979 height 67
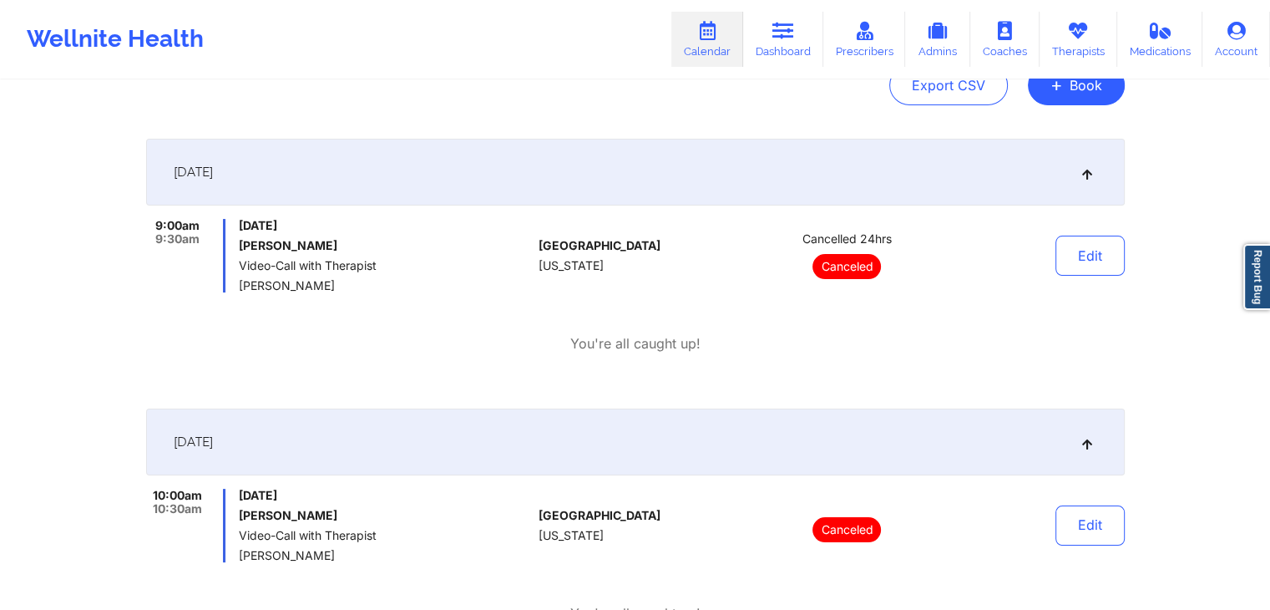
scroll to position [384, 0]
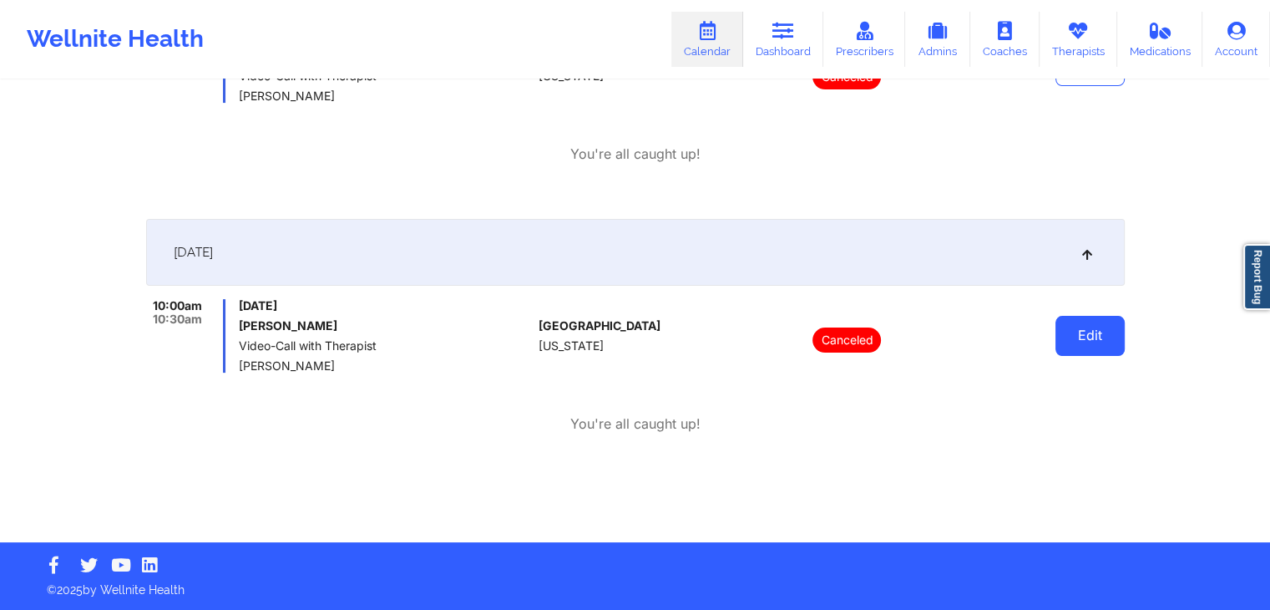
click at [1089, 344] on button "Edit" at bounding box center [1090, 336] width 69 height 40
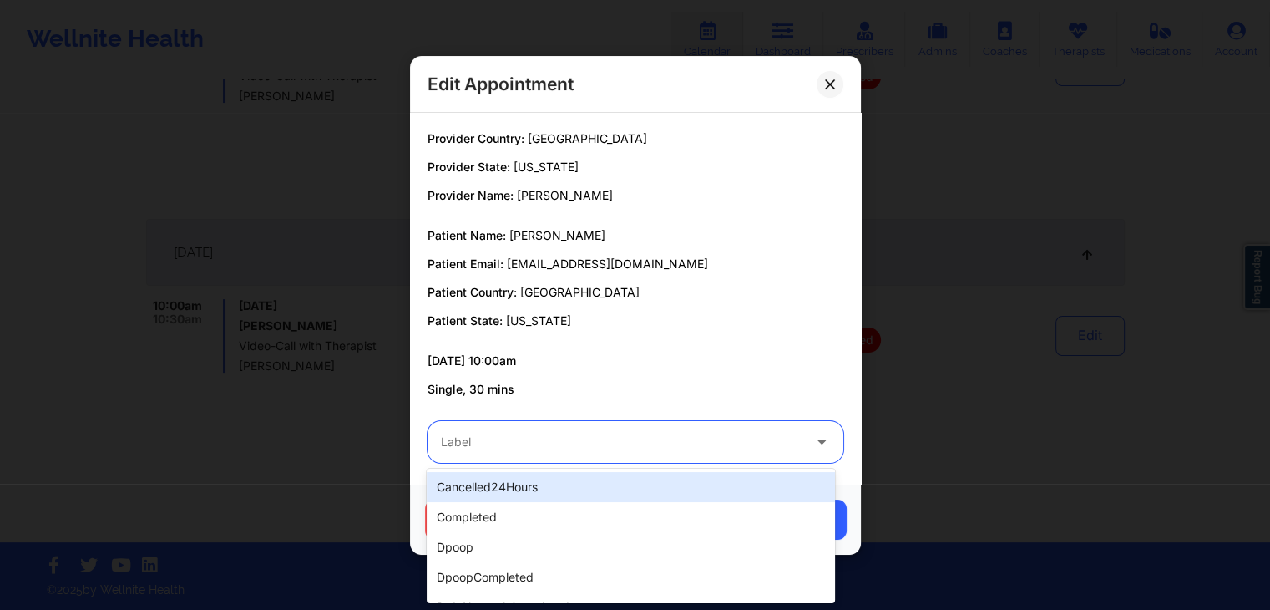
click at [717, 451] on div "Label" at bounding box center [616, 442] width 376 height 42
click at [829, 85] on icon at bounding box center [830, 84] width 10 height 10
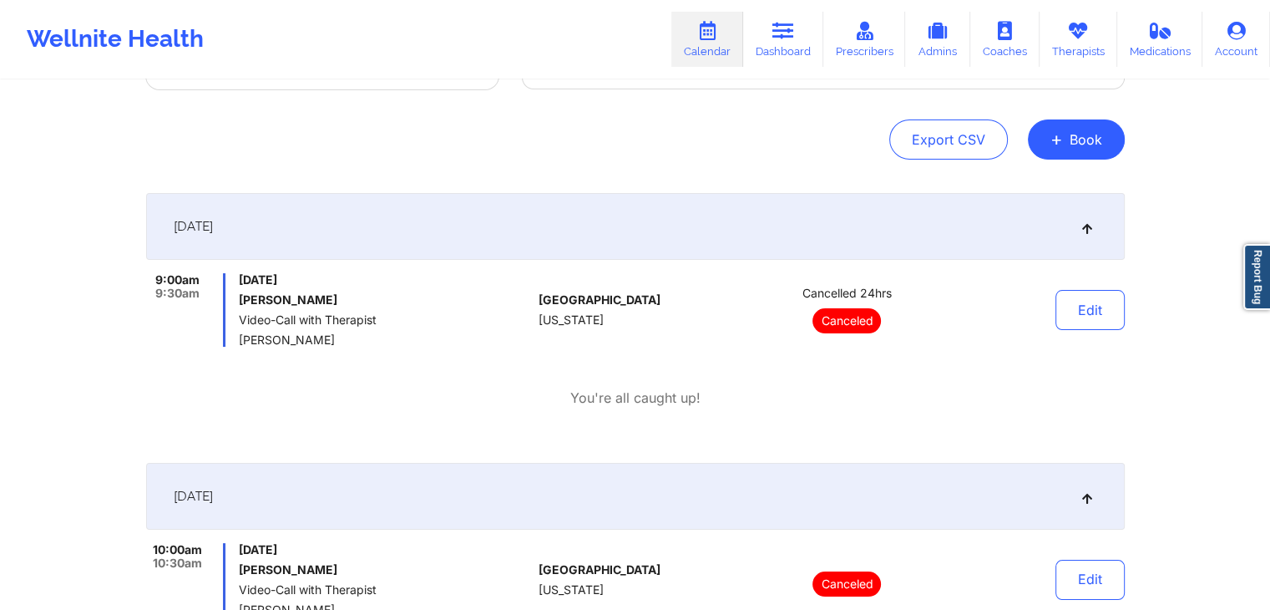
scroll to position [140, 0]
click at [1079, 143] on button "+ Book" at bounding box center [1076, 139] width 97 height 40
click at [1012, 196] on button "Therapy Session" at bounding box center [1048, 192] width 128 height 28
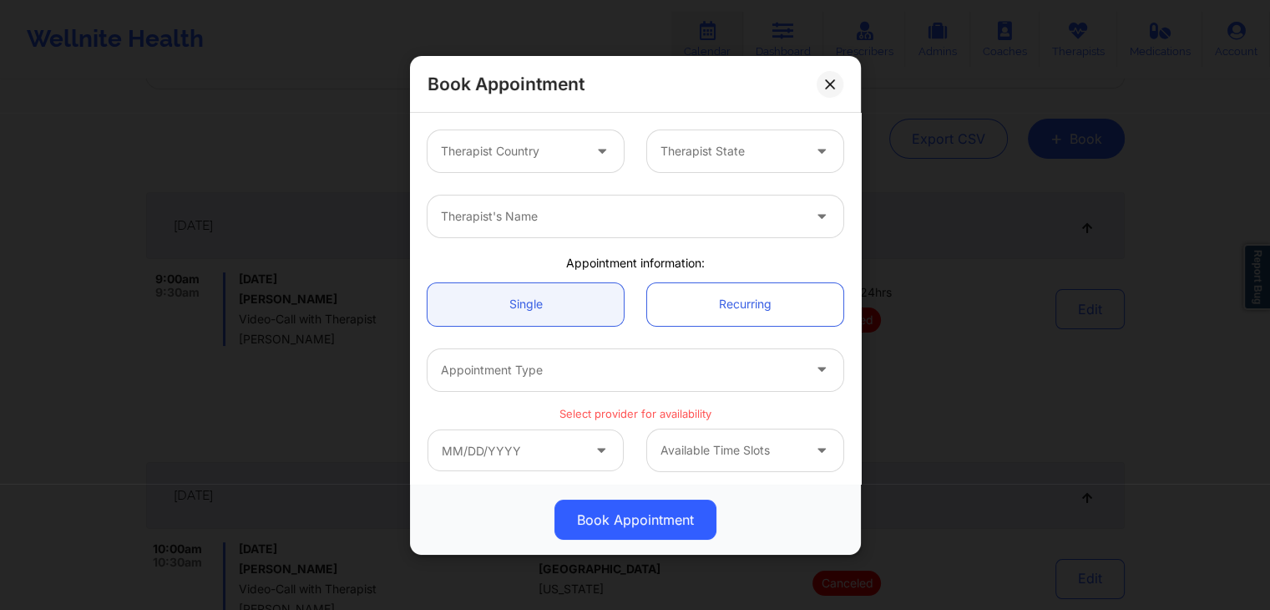
click at [519, 141] on div at bounding box center [511, 151] width 141 height 20
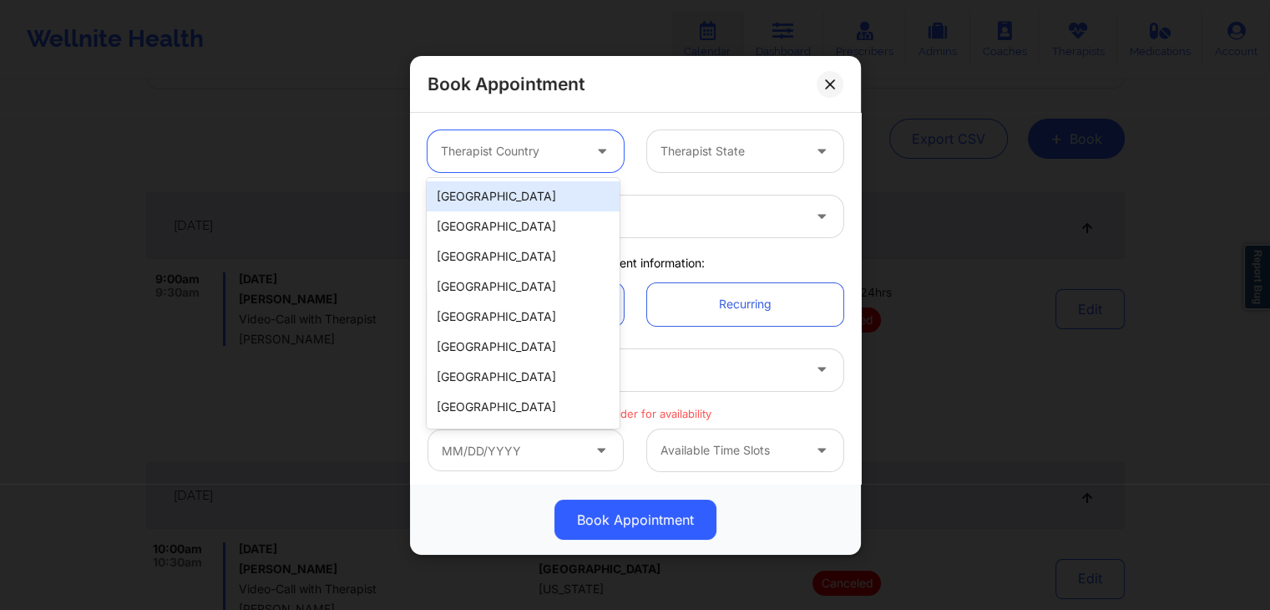
click at [525, 197] on div "[GEOGRAPHIC_DATA]" at bounding box center [523, 196] width 192 height 30
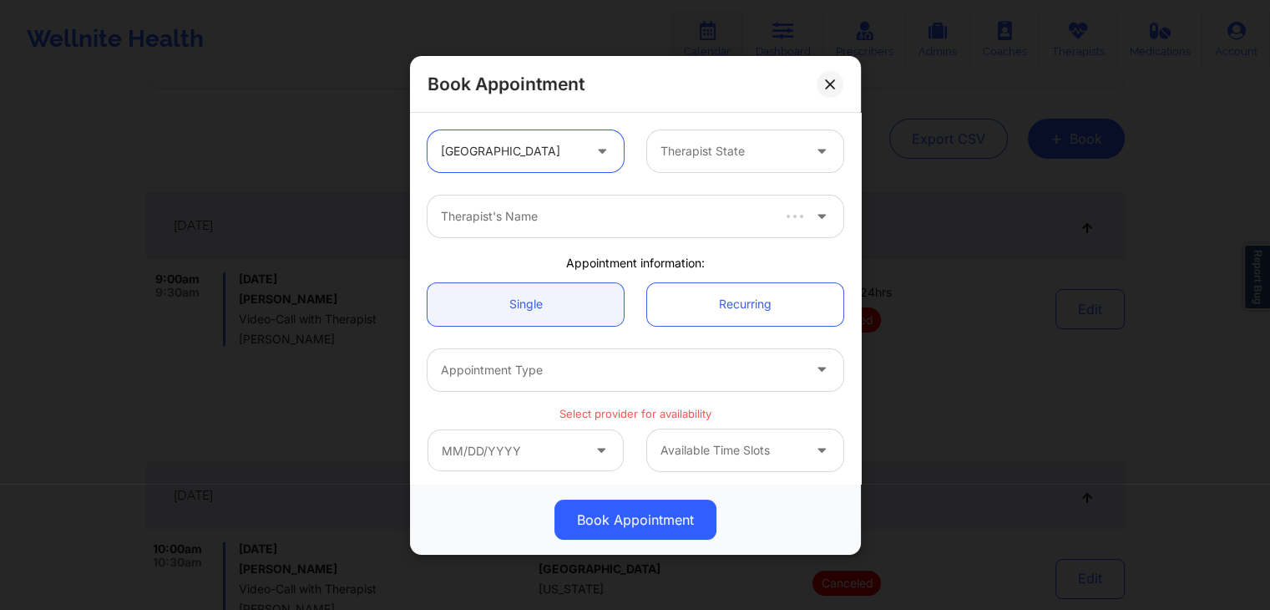
click at [747, 147] on div at bounding box center [731, 151] width 141 height 20
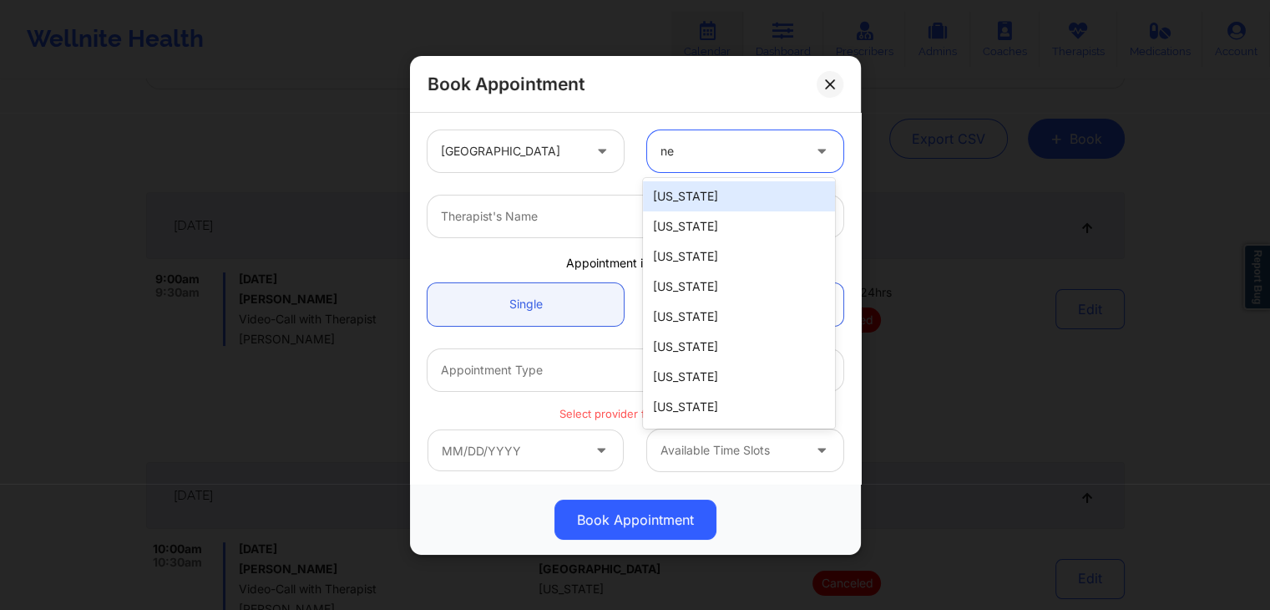
type input "new"
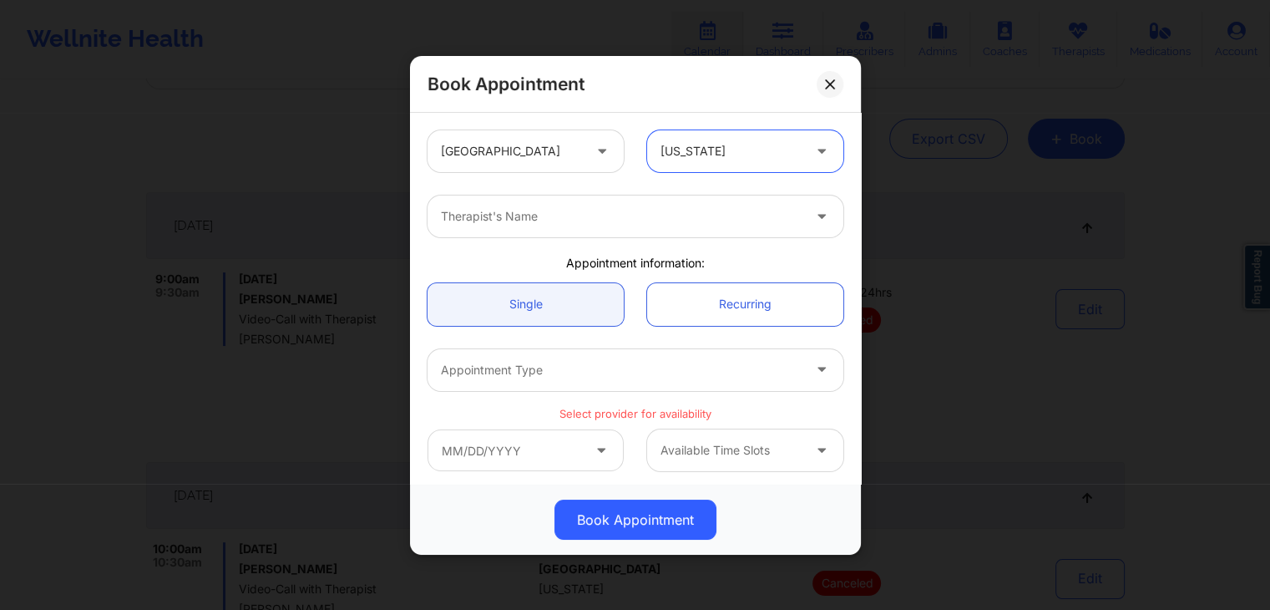
click at [722, 215] on div at bounding box center [621, 216] width 361 height 20
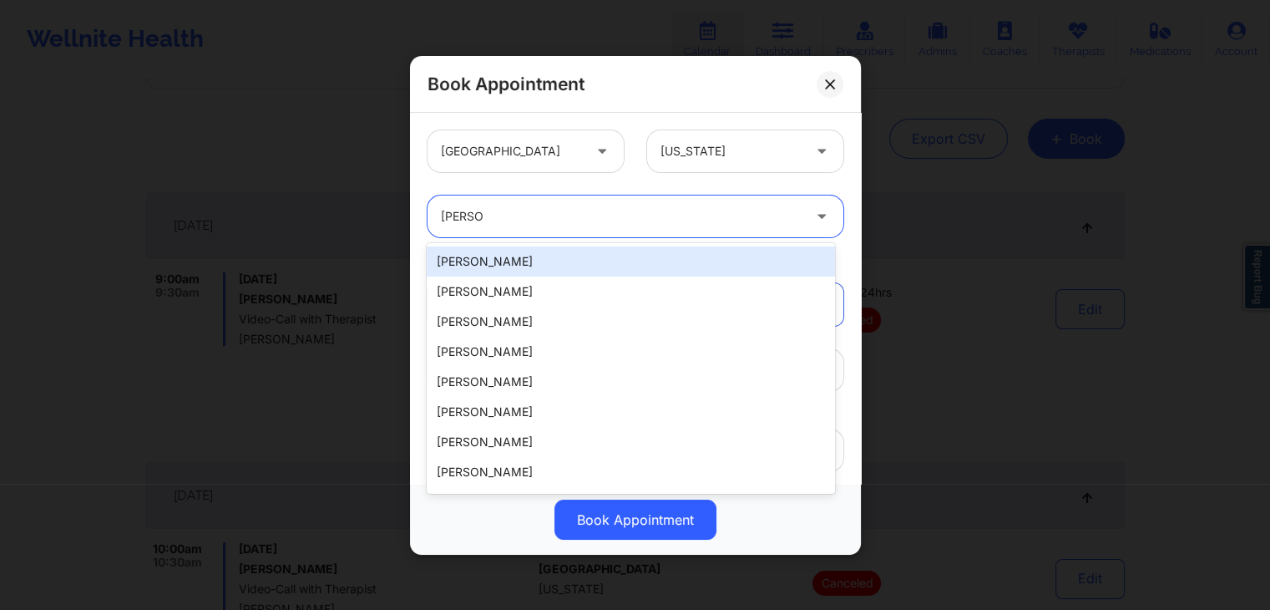
type input "sabrina"
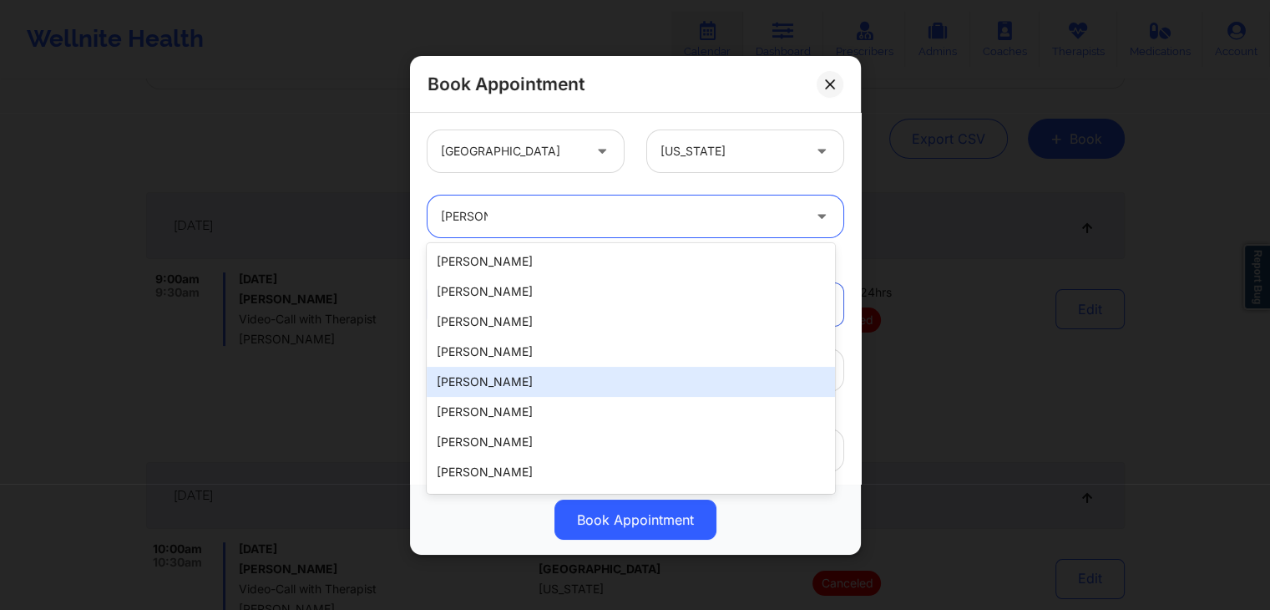
click at [618, 388] on div "Sabrina Yolanda Byirt" at bounding box center [631, 382] width 408 height 30
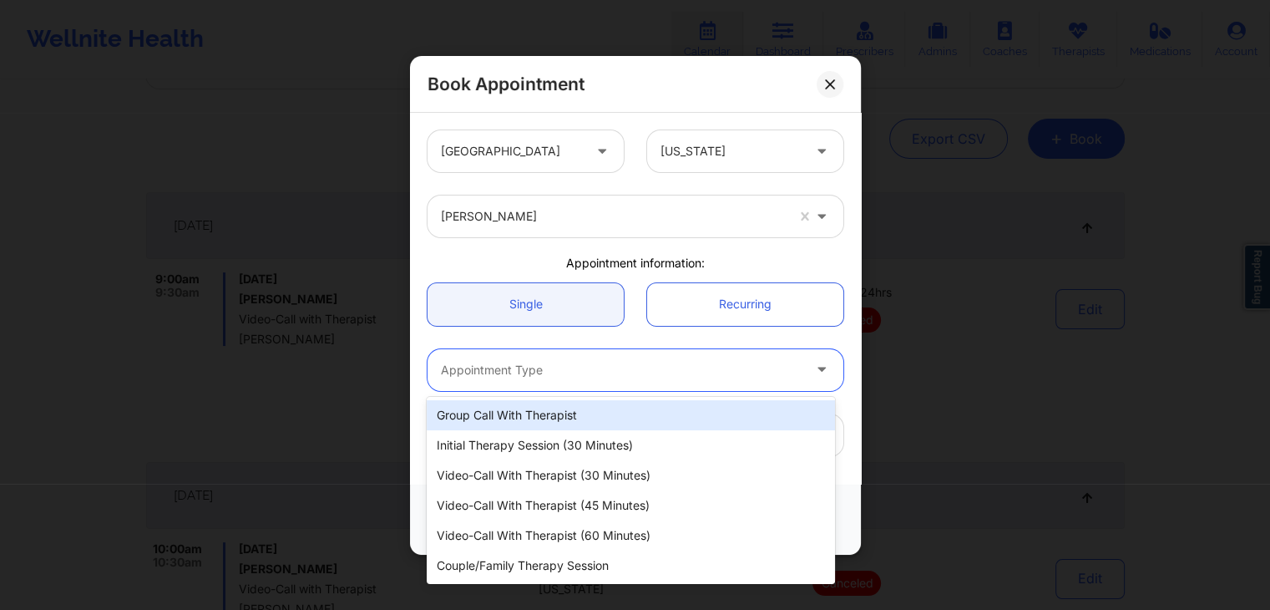
click at [765, 372] on div at bounding box center [621, 369] width 361 height 20
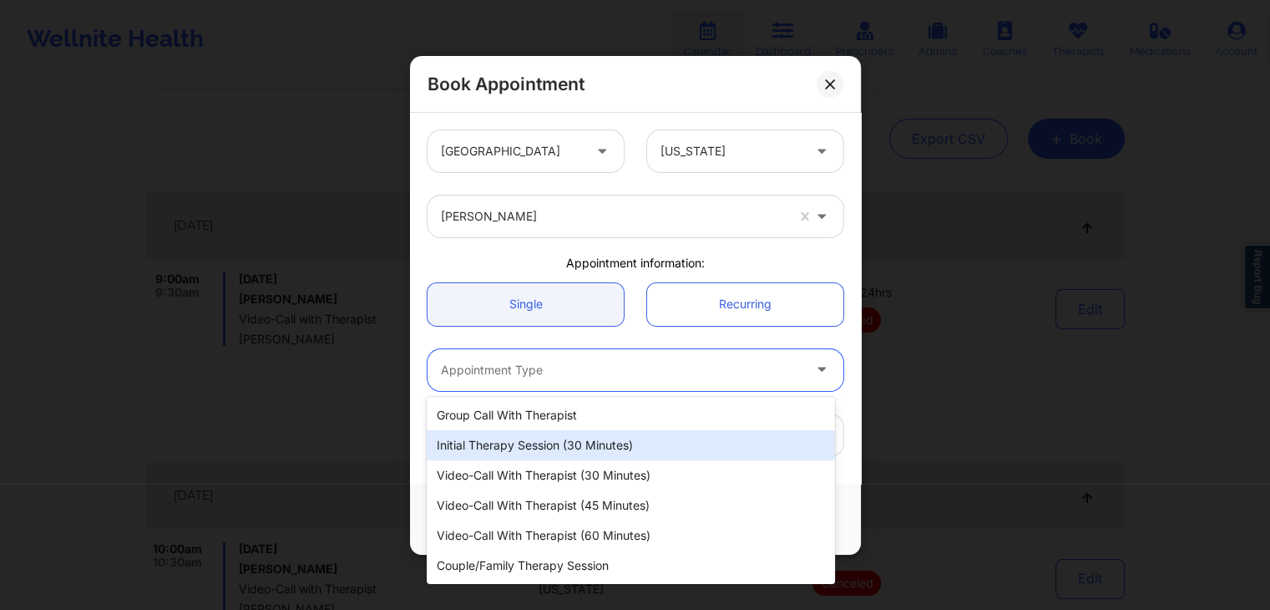
click at [614, 440] on div "Initial Therapy Session (30 minutes)" at bounding box center [631, 445] width 408 height 30
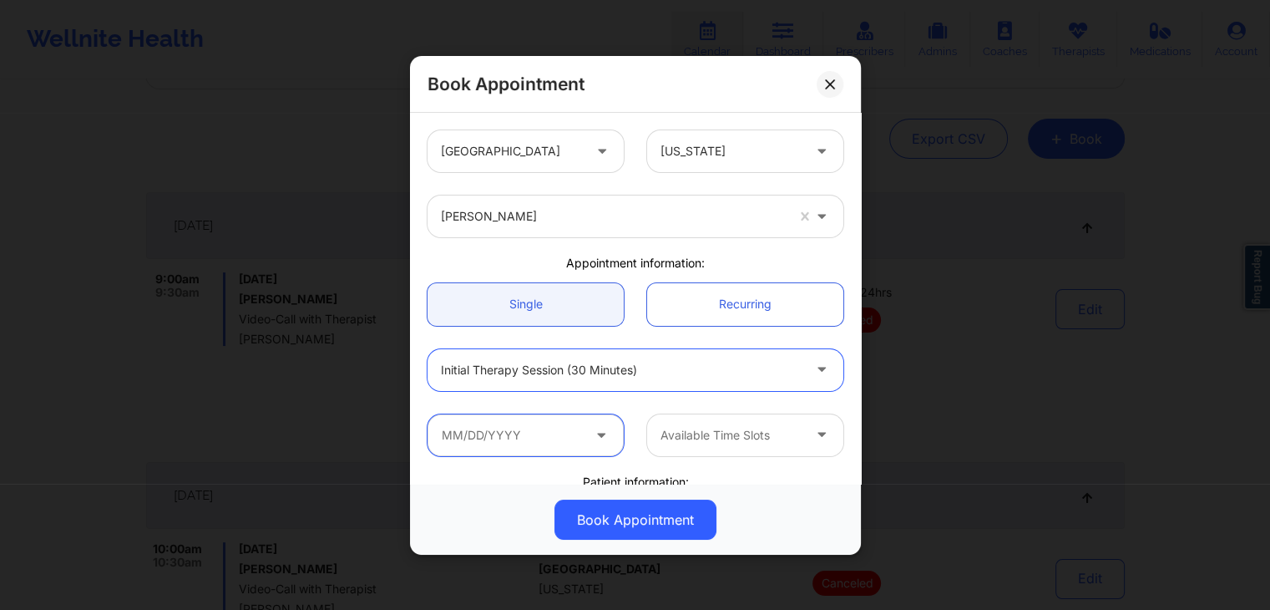
click at [561, 425] on input "text" at bounding box center [526, 434] width 196 height 42
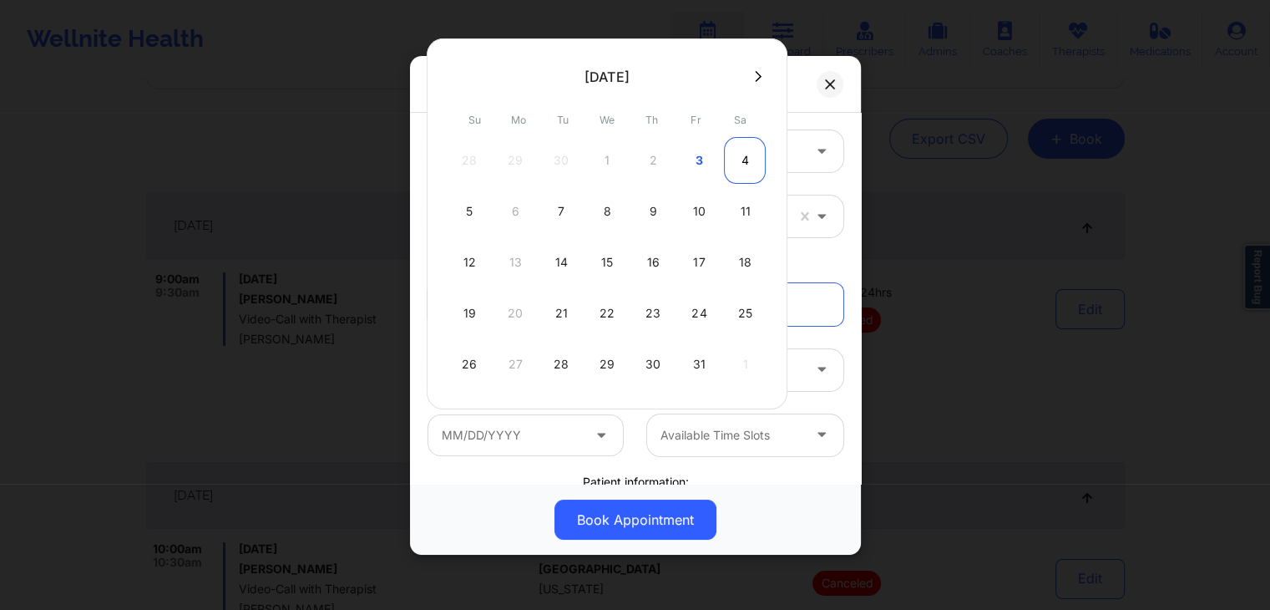
click at [742, 165] on div "4" at bounding box center [745, 160] width 42 height 47
type input "10/04/2025"
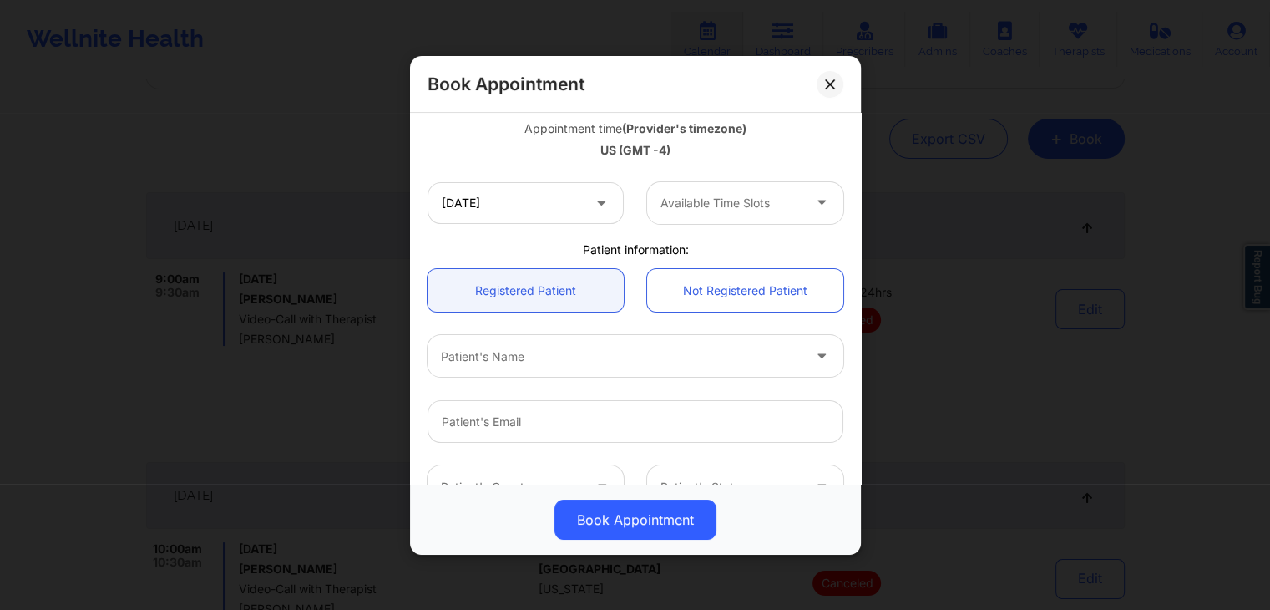
scroll to position [297, 0]
click at [611, 342] on div "Patient's Name" at bounding box center [616, 358] width 376 height 42
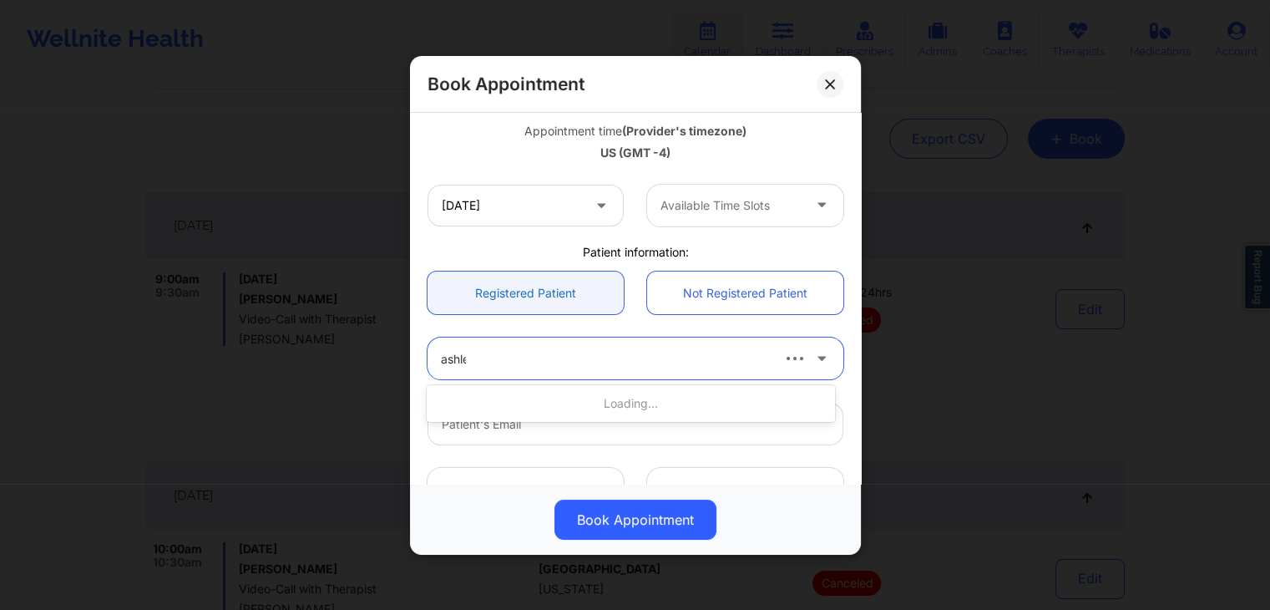
type input "ashley"
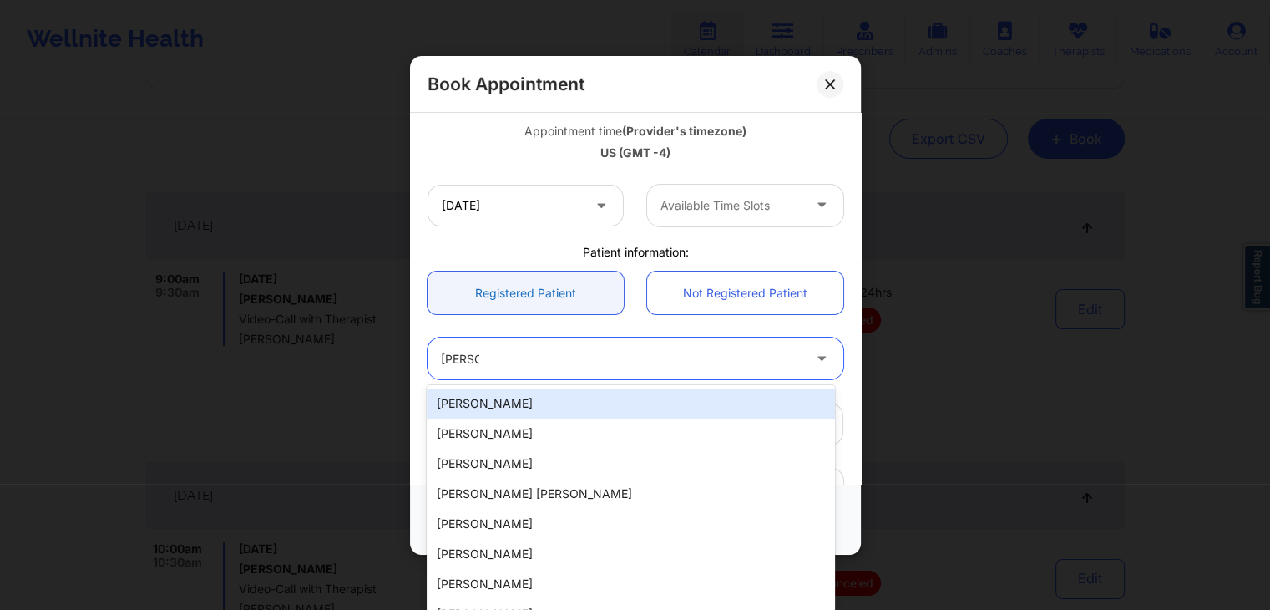
type input "anunez1188@gmail.com"
type input "+19175739508"
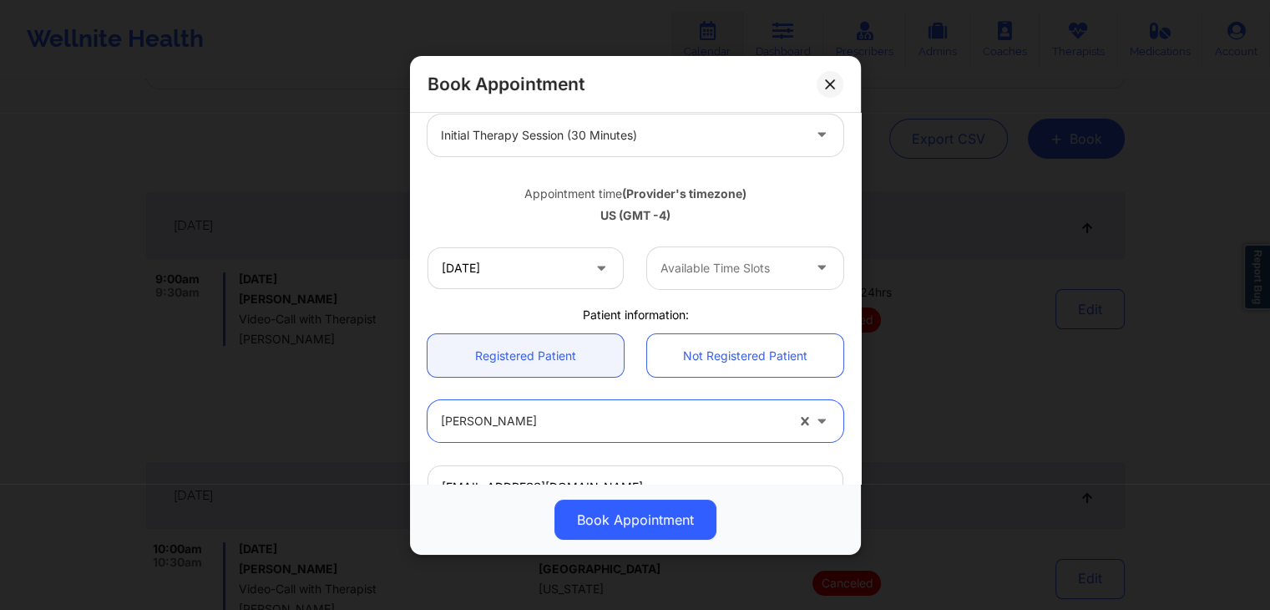
scroll to position [226, 0]
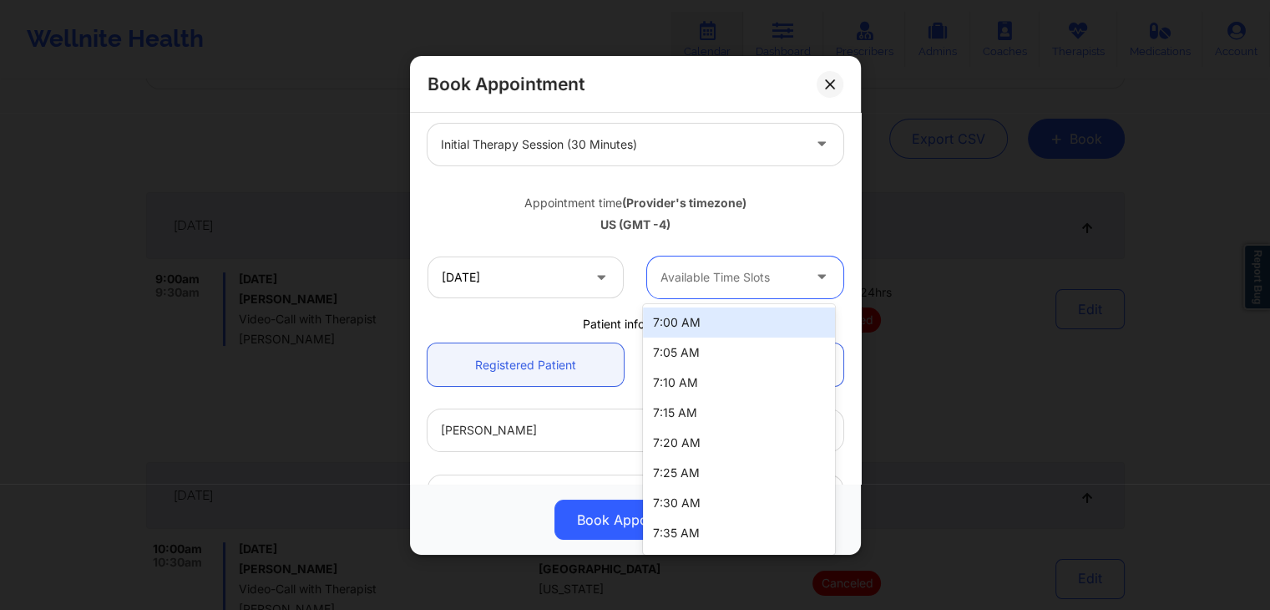
click at [768, 265] on div "Available Time Slots" at bounding box center [725, 277] width 156 height 42
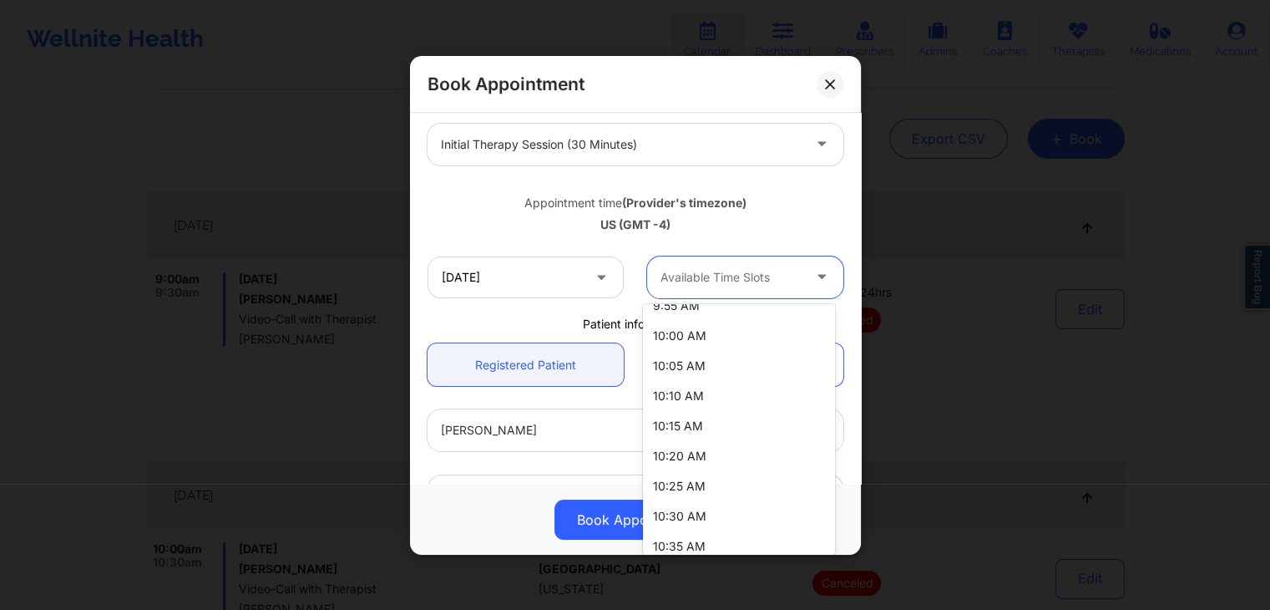
scroll to position [1061, 0]
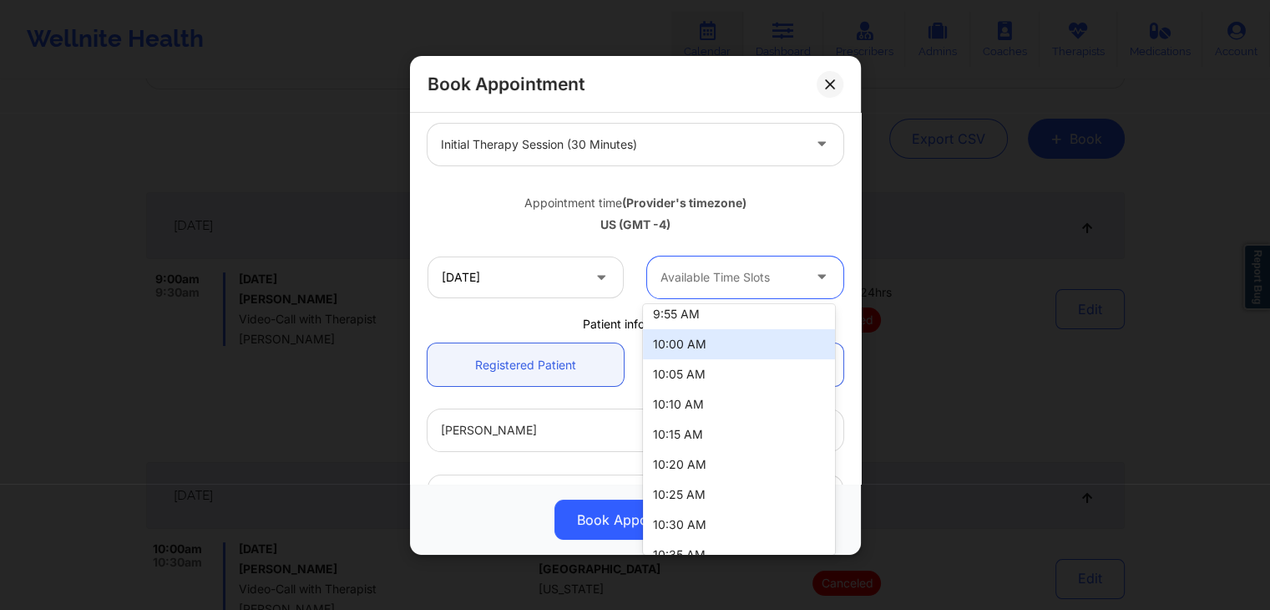
click at [728, 342] on div "10:00 AM" at bounding box center [739, 344] width 192 height 30
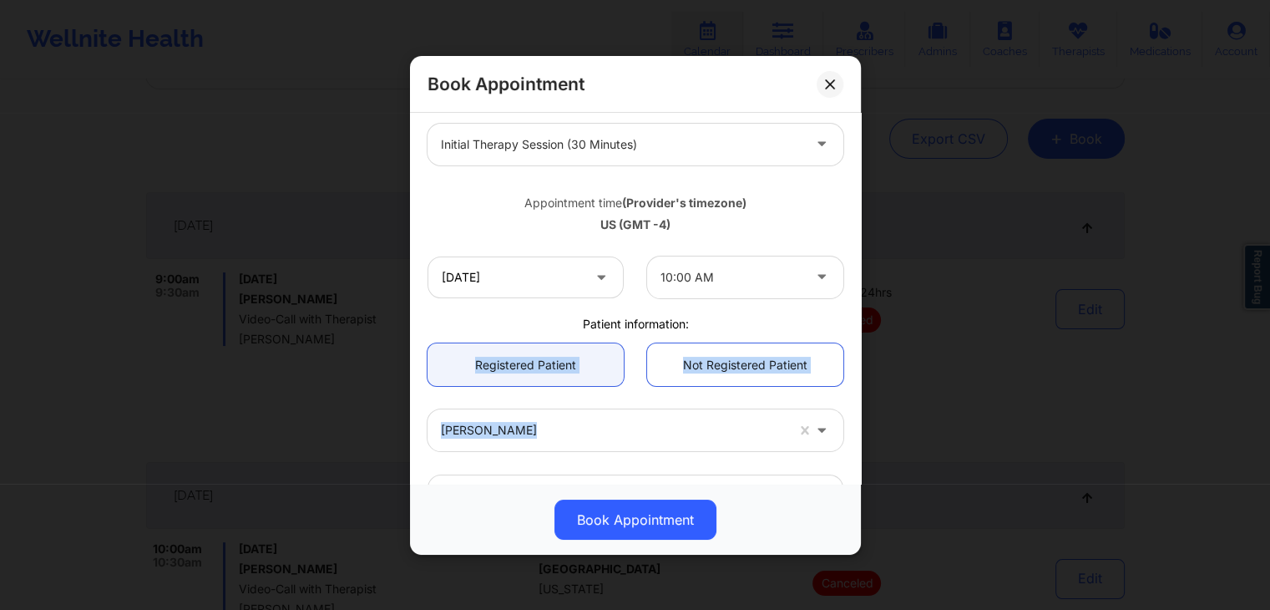
drag, startPoint x: 850, startPoint y: 325, endPoint x: 843, endPoint y: 425, distance: 100.5
click at [843, 425] on div "United States New York Sabrina Yolanda Byirt Appointment information: Single Re…" at bounding box center [635, 298] width 451 height 371
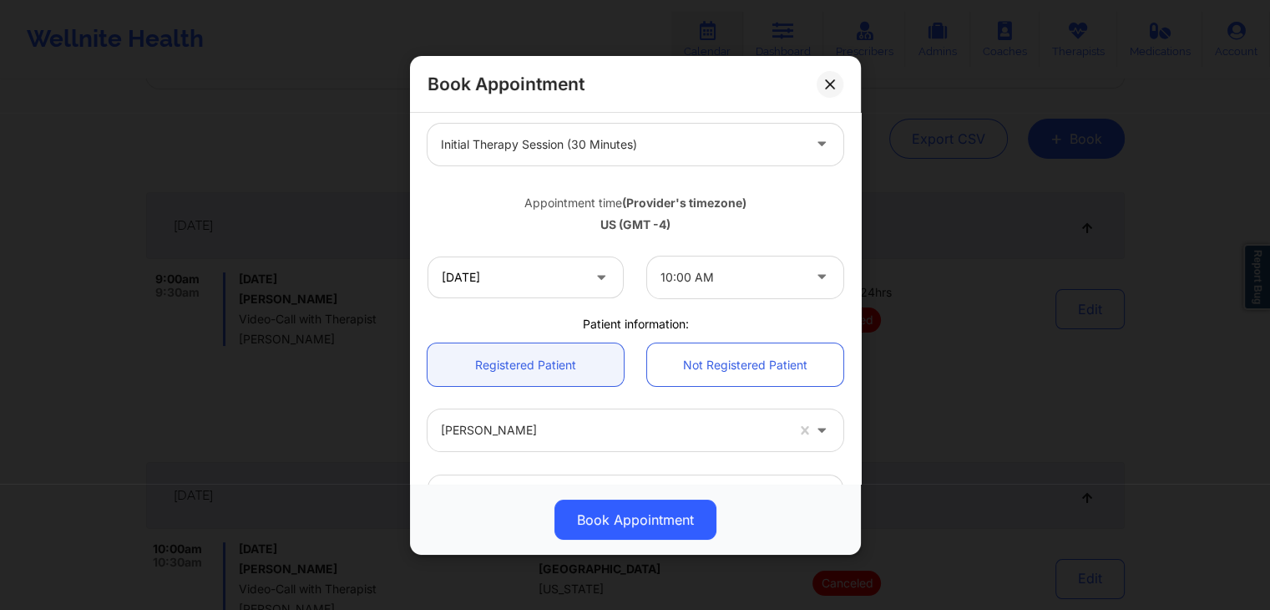
click at [819, 302] on div "10/04/2025 10:00 AM" at bounding box center [635, 276] width 439 height 65
click at [768, 139] on div at bounding box center [621, 144] width 361 height 20
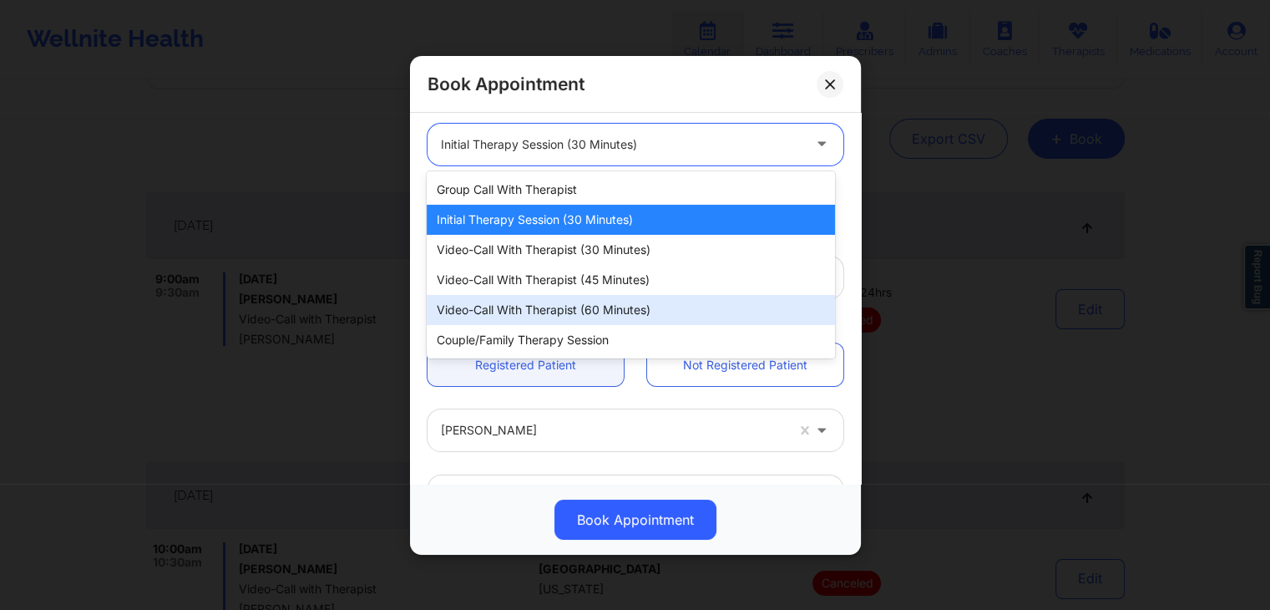
drag, startPoint x: 722, startPoint y: 302, endPoint x: 720, endPoint y: 292, distance: 9.3
click at [720, 292] on div "Group Call with Therapist Initial Therapy Session (30 minutes) Video-Call with …" at bounding box center [631, 264] width 408 height 187
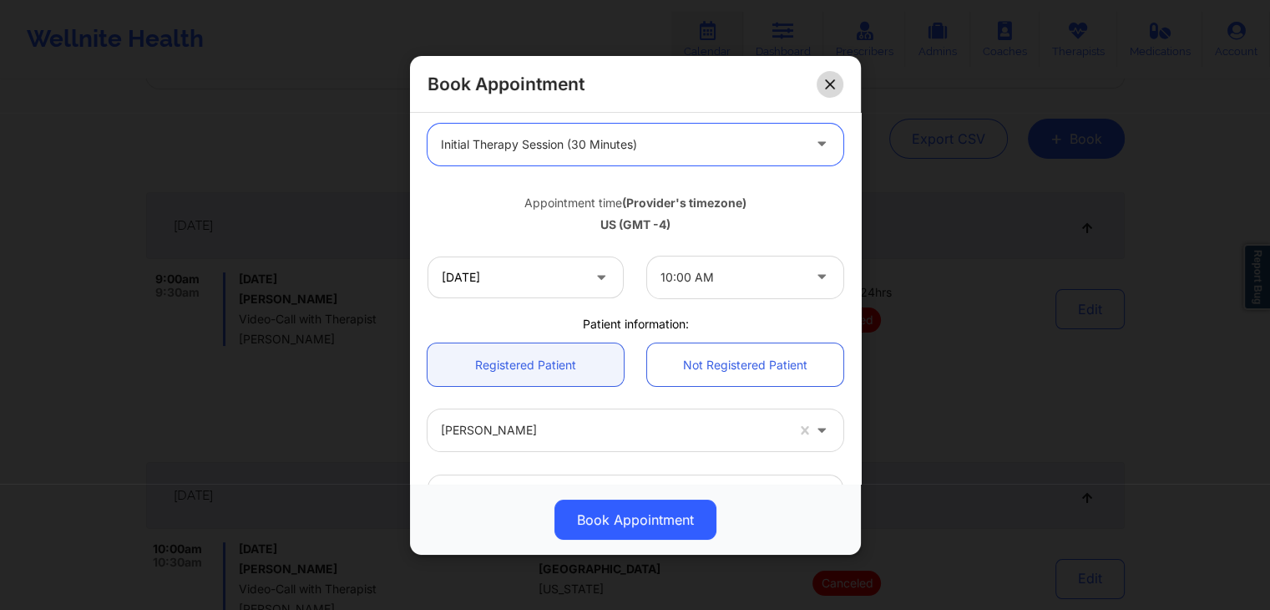
click at [817, 82] on button at bounding box center [830, 83] width 27 height 27
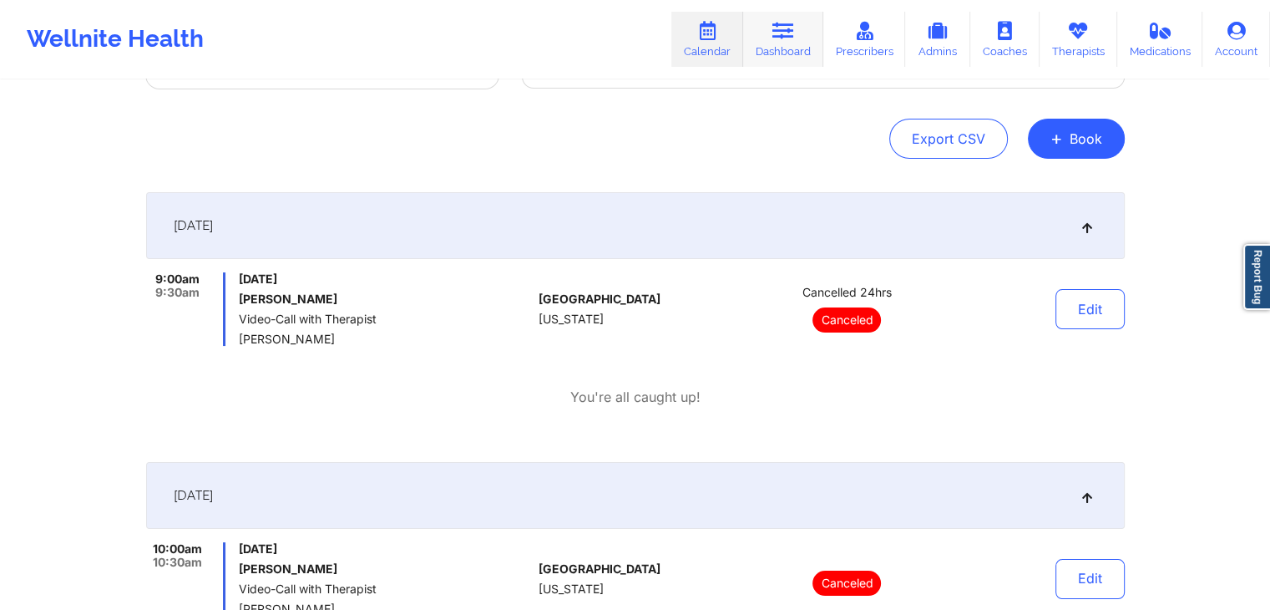
click at [783, 46] on link "Dashboard" at bounding box center [783, 39] width 80 height 55
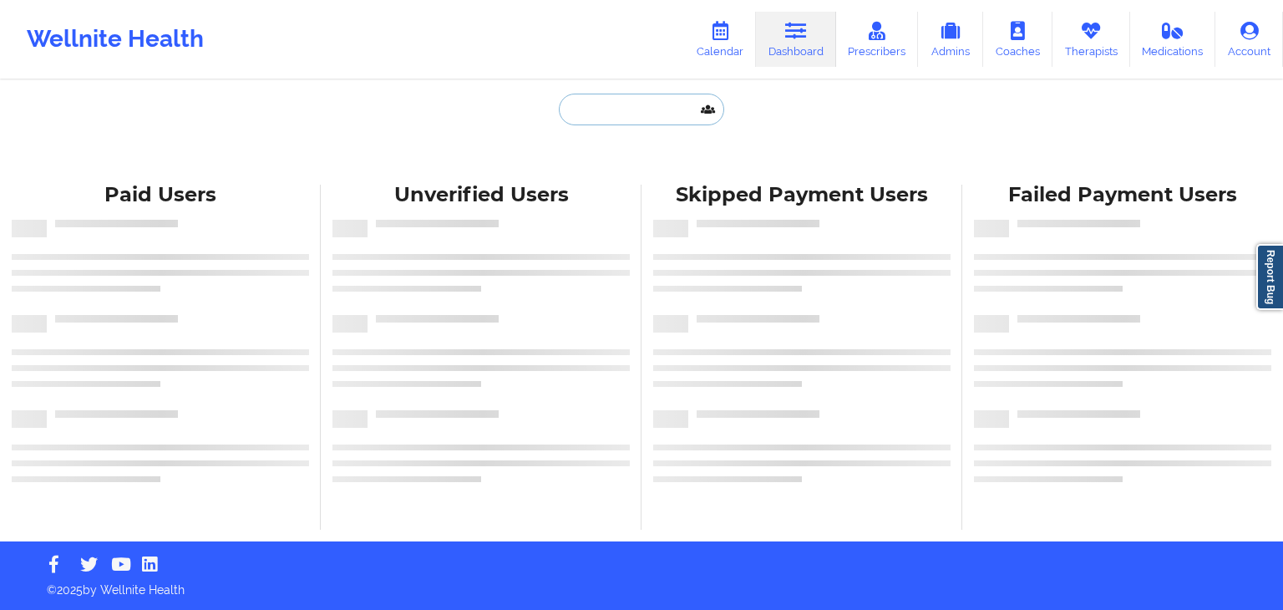
click at [580, 113] on input "text" at bounding box center [641, 110] width 165 height 32
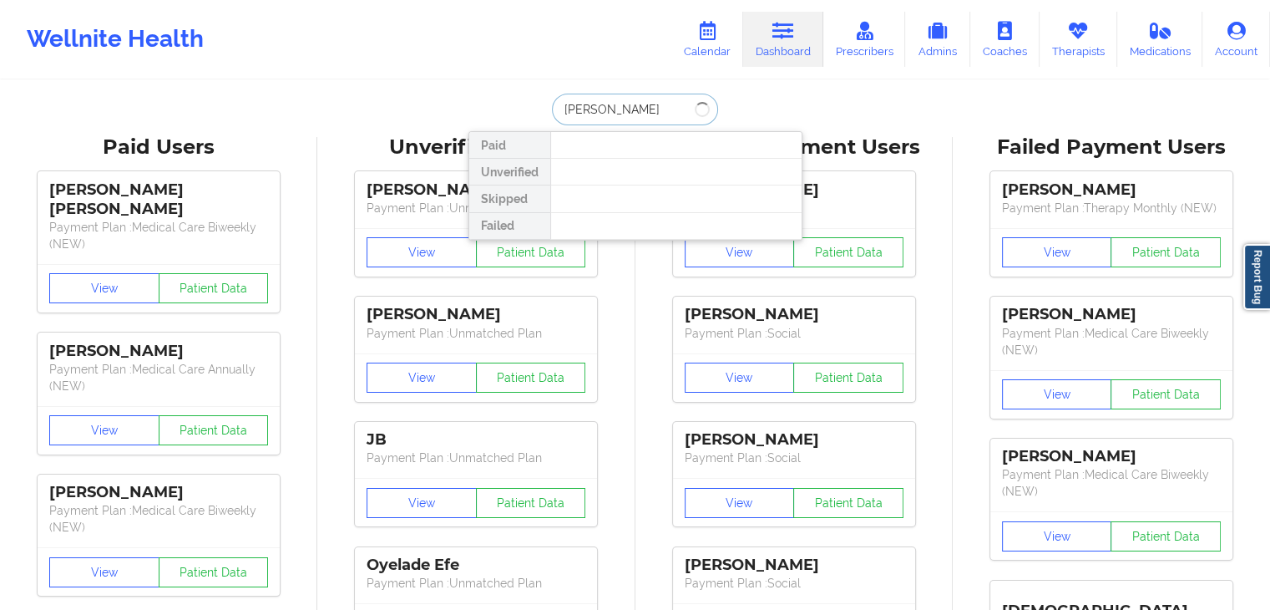
type input "ashley nune"
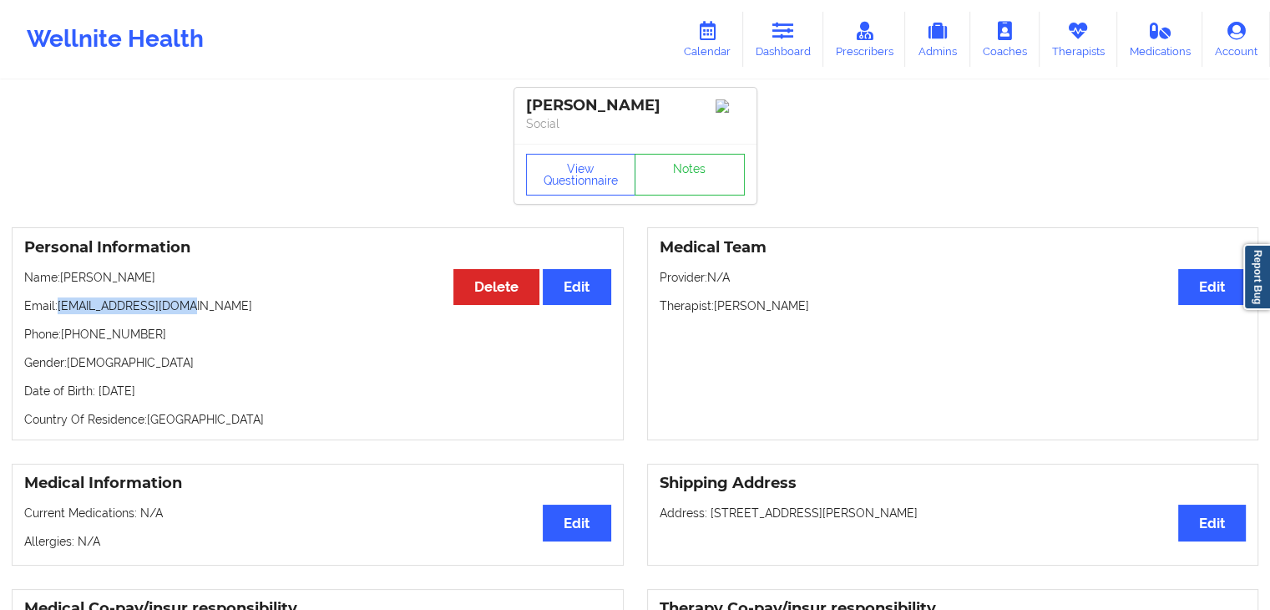
drag, startPoint x: 194, startPoint y: 308, endPoint x: 56, endPoint y: 311, distance: 137.8
click at [56, 311] on p "Email: anunez1188@gmail.com" at bounding box center [317, 305] width 587 height 17
copy p "anunez1188@gmail.com"
click at [717, 29] on icon at bounding box center [708, 31] width 22 height 18
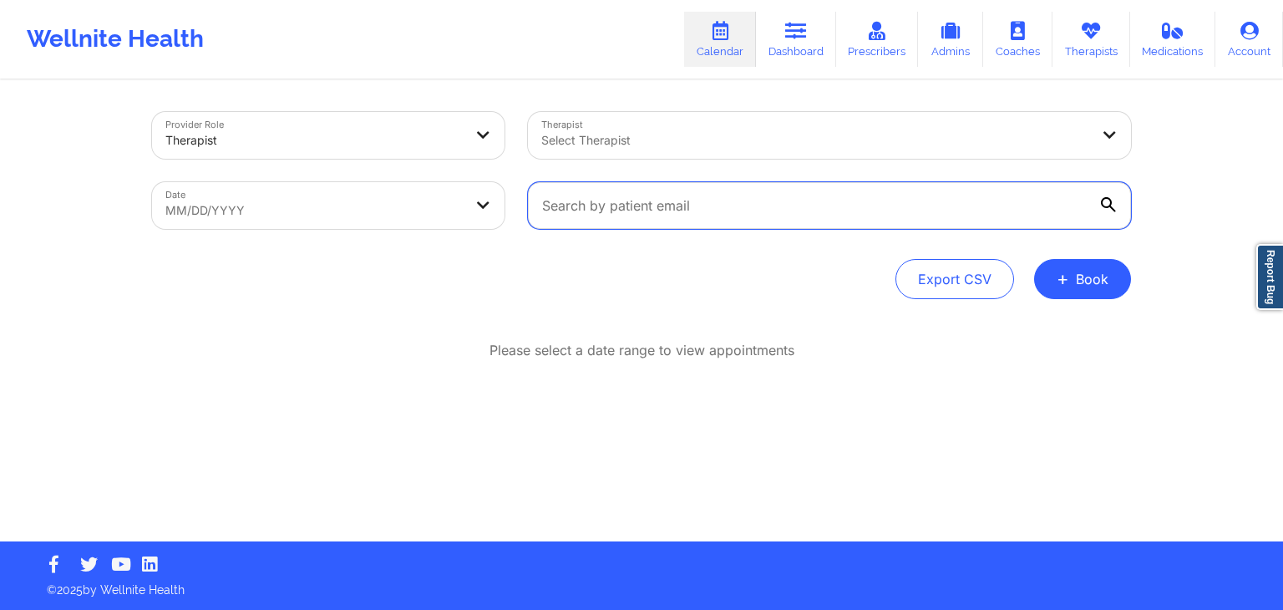
click at [628, 221] on input "text" at bounding box center [829, 205] width 603 height 47
paste input "anunez1188@gmail.com"
type input "anunez1188@gmail.com"
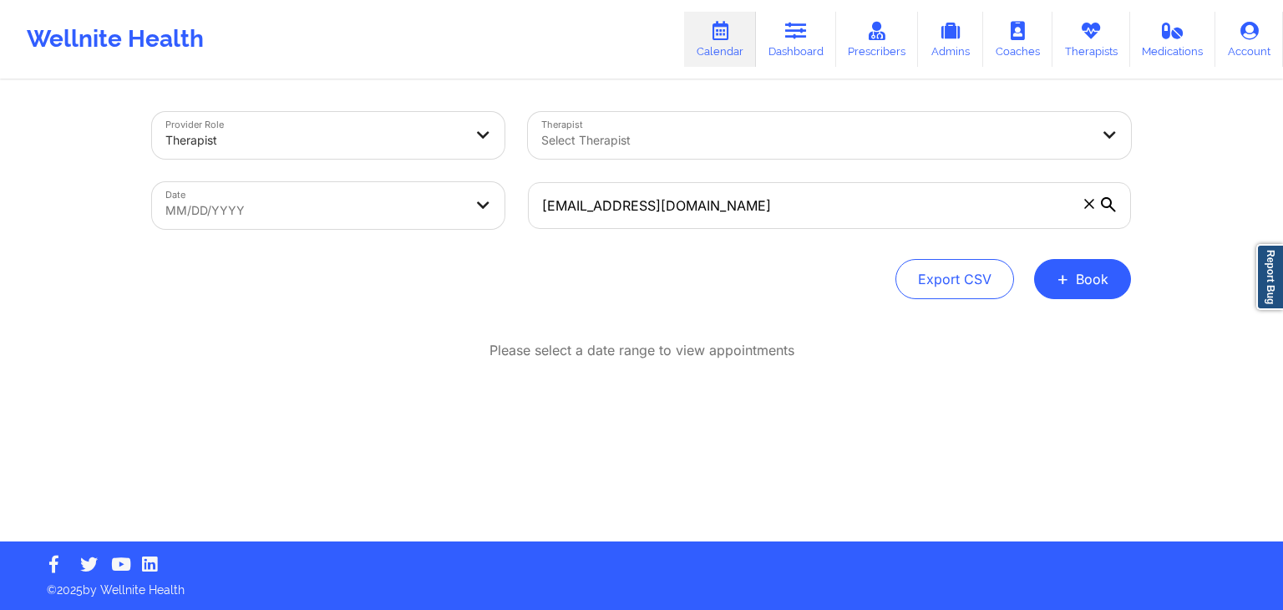
click at [461, 206] on body "Wellnite Health Calendar Dashboard Prescribers Admins Coaches Therapists Medica…" at bounding box center [641, 305] width 1283 height 610
select select "2025-8"
select select "2025-9"
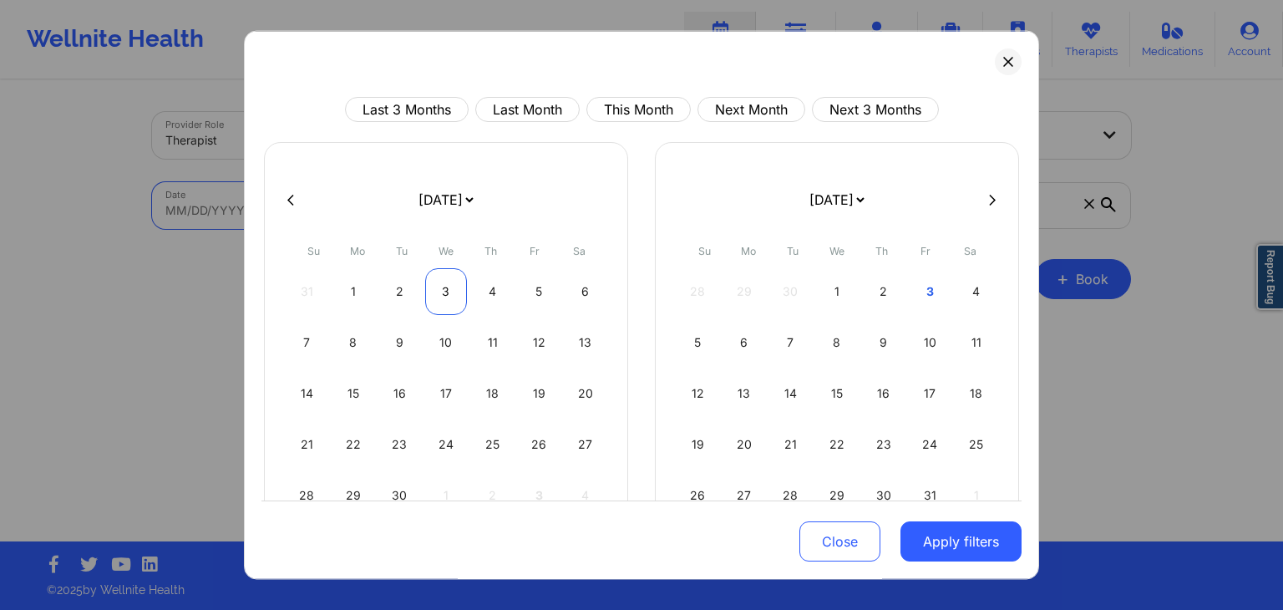
click at [450, 286] on div "3" at bounding box center [446, 291] width 43 height 47
select select "2025-8"
select select "2025-9"
select select "2025-8"
select select "2025-9"
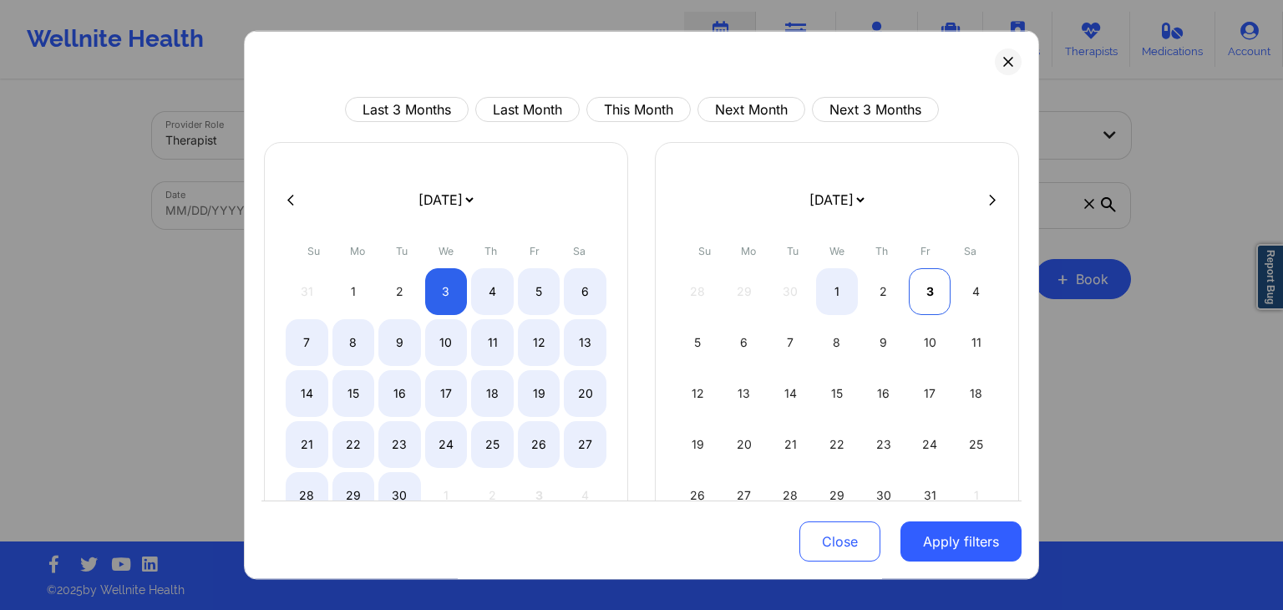
select select "2025-8"
select select "2025-9"
click at [927, 298] on div "3" at bounding box center [930, 291] width 43 height 47
select select "2025-8"
select select "2025-9"
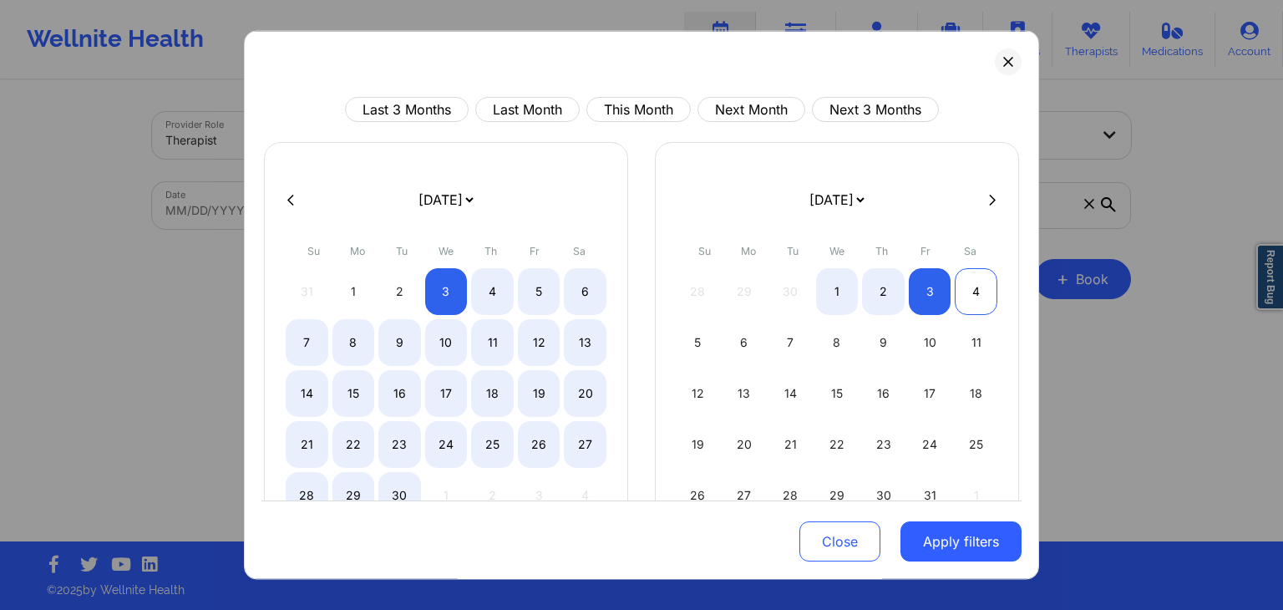
click at [989, 295] on div "4" at bounding box center [976, 291] width 43 height 47
select select "2025-9"
select select "2025-10"
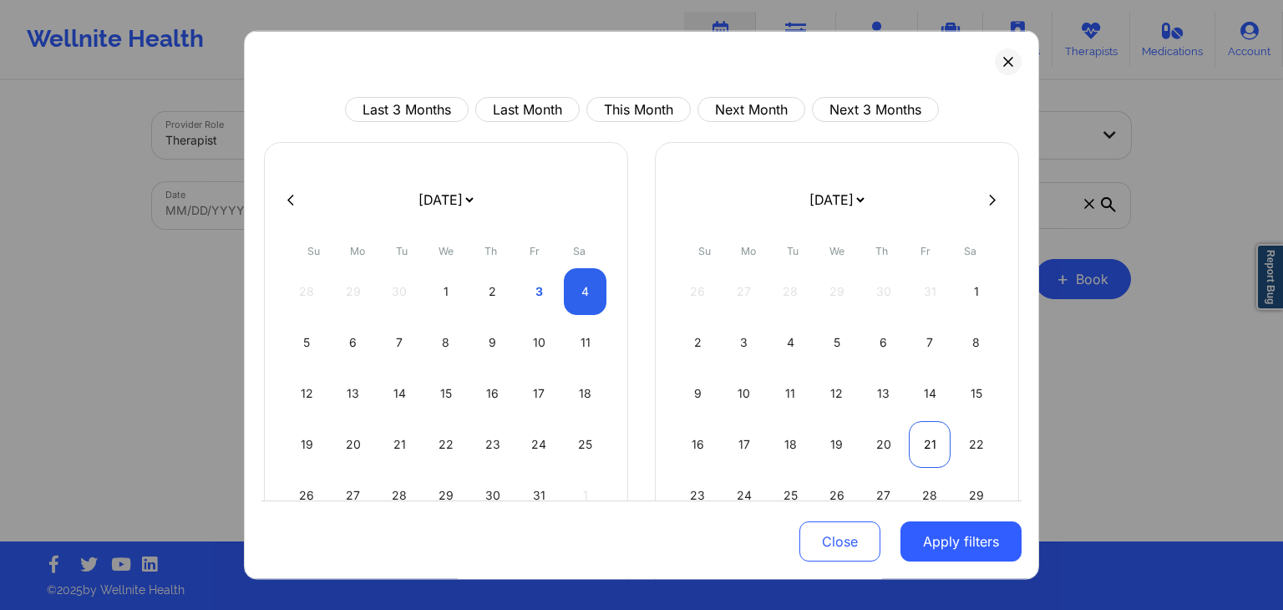
select select "2025-9"
select select "2025-10"
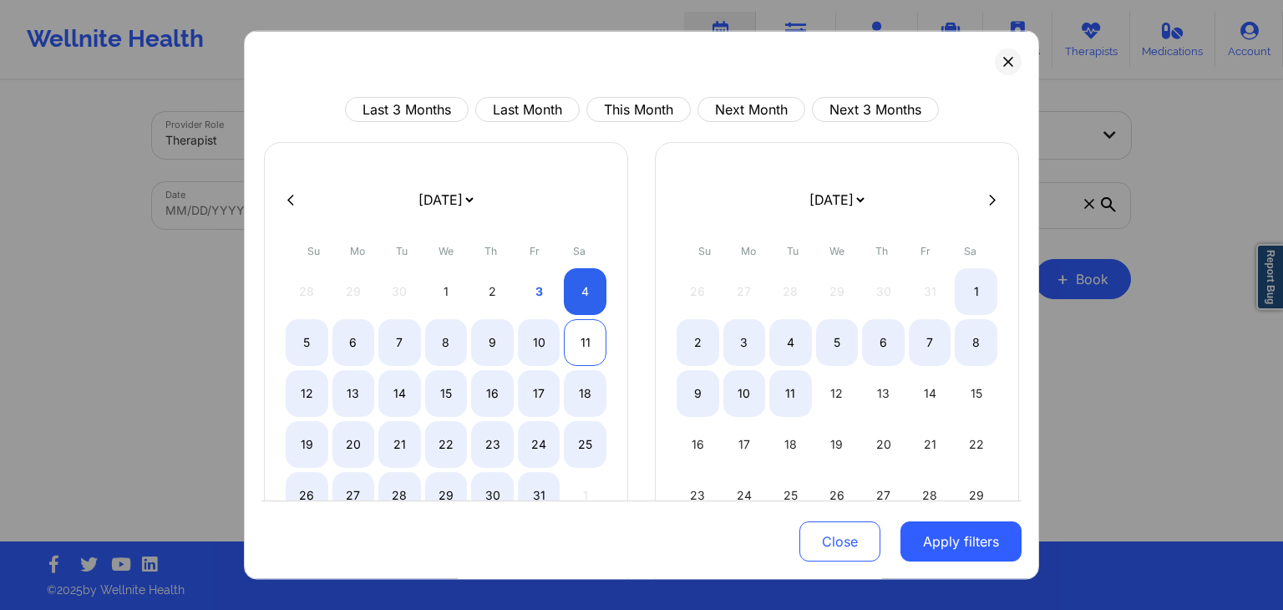
select select "2025-9"
select select "2025-10"
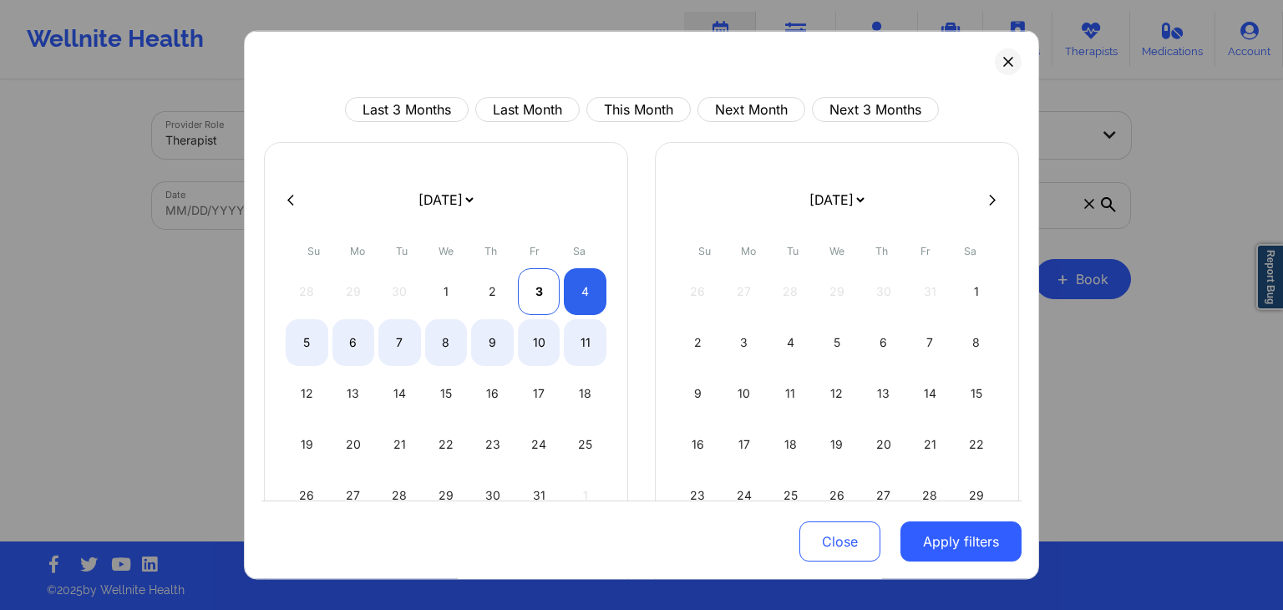
select select "2025-9"
select select "2025-10"
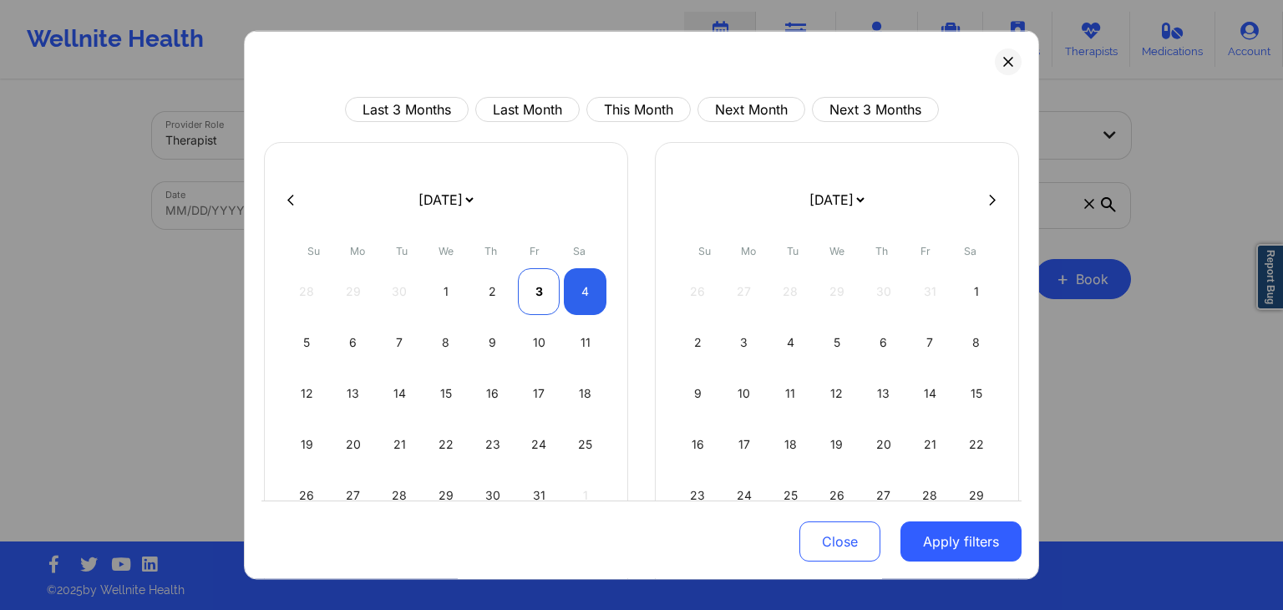
click at [540, 291] on div "3" at bounding box center [539, 291] width 43 height 47
select select "2025-9"
select select "2025-10"
select select "2025-9"
select select "2025-10"
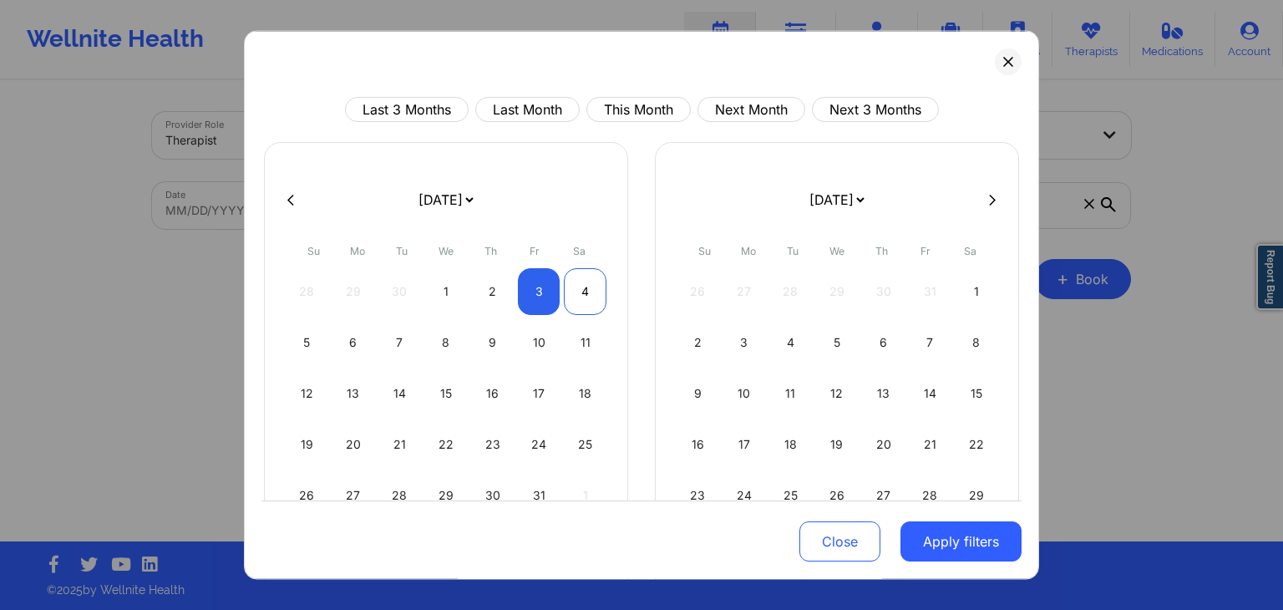
click at [574, 295] on div "4" at bounding box center [585, 291] width 43 height 47
select select "2025-9"
select select "2025-10"
click at [941, 542] on button "Apply filters" at bounding box center [960, 542] width 121 height 40
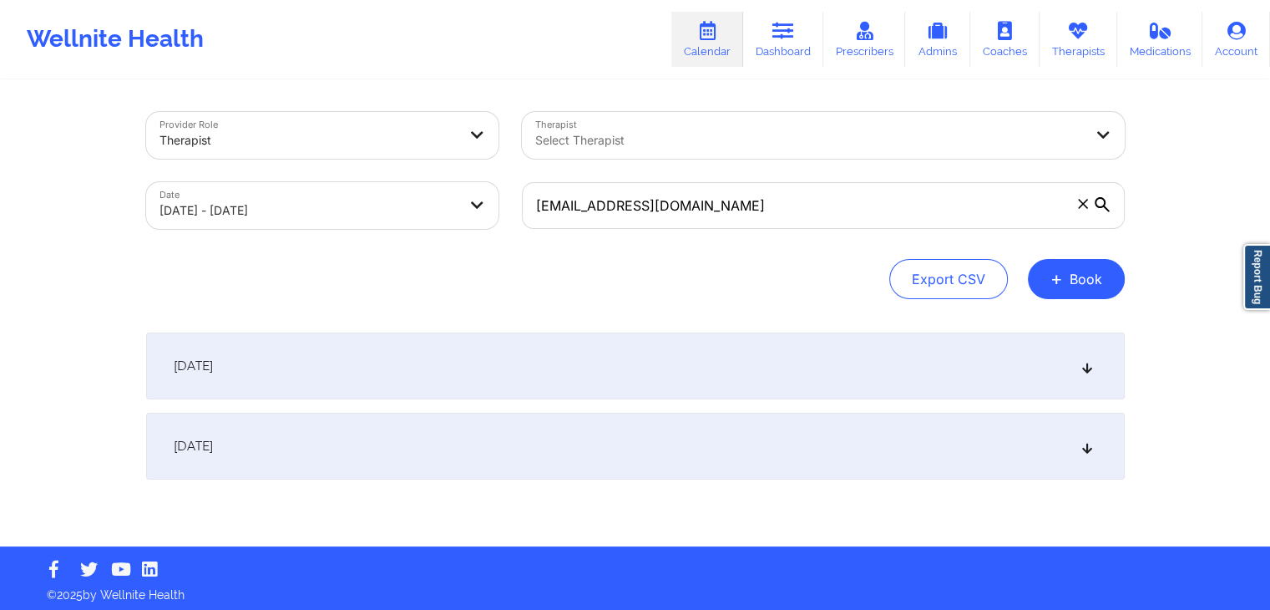
click at [660, 439] on div "[DATE]" at bounding box center [635, 446] width 979 height 67
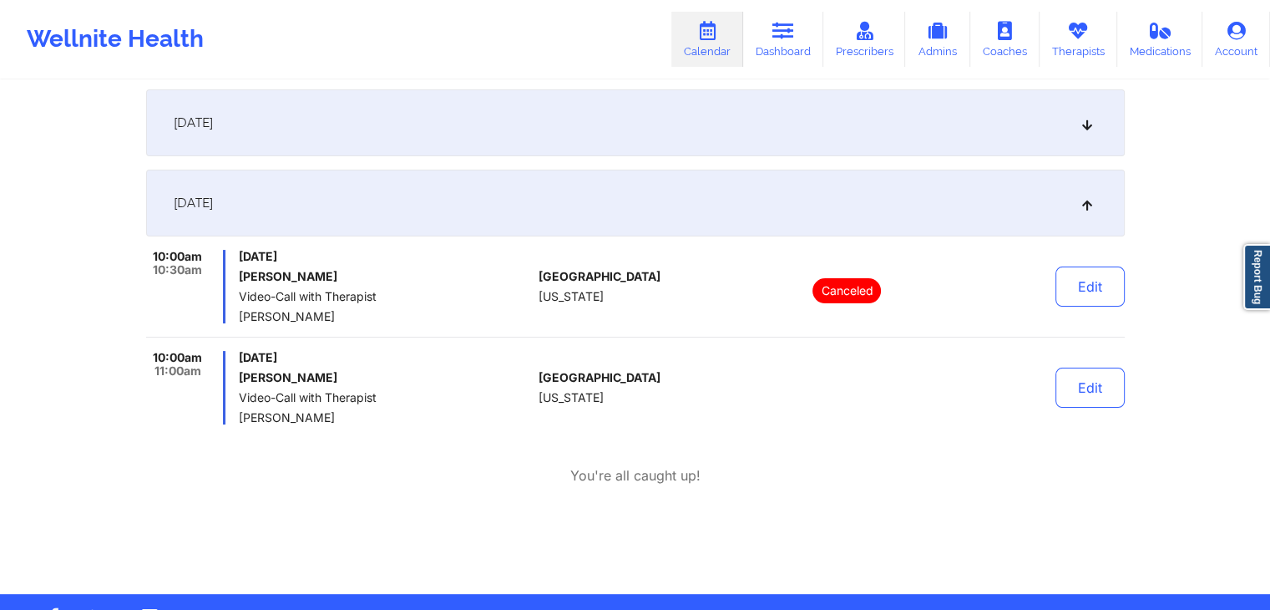
scroll to position [240, 0]
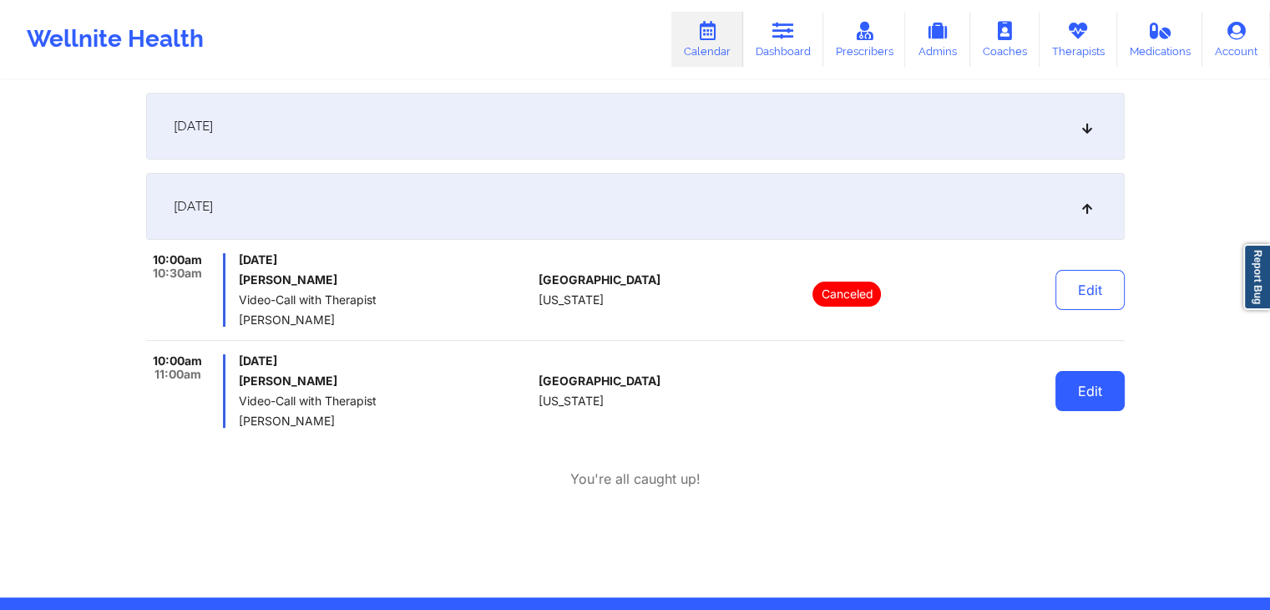
click at [1086, 398] on button "Edit" at bounding box center [1090, 391] width 69 height 40
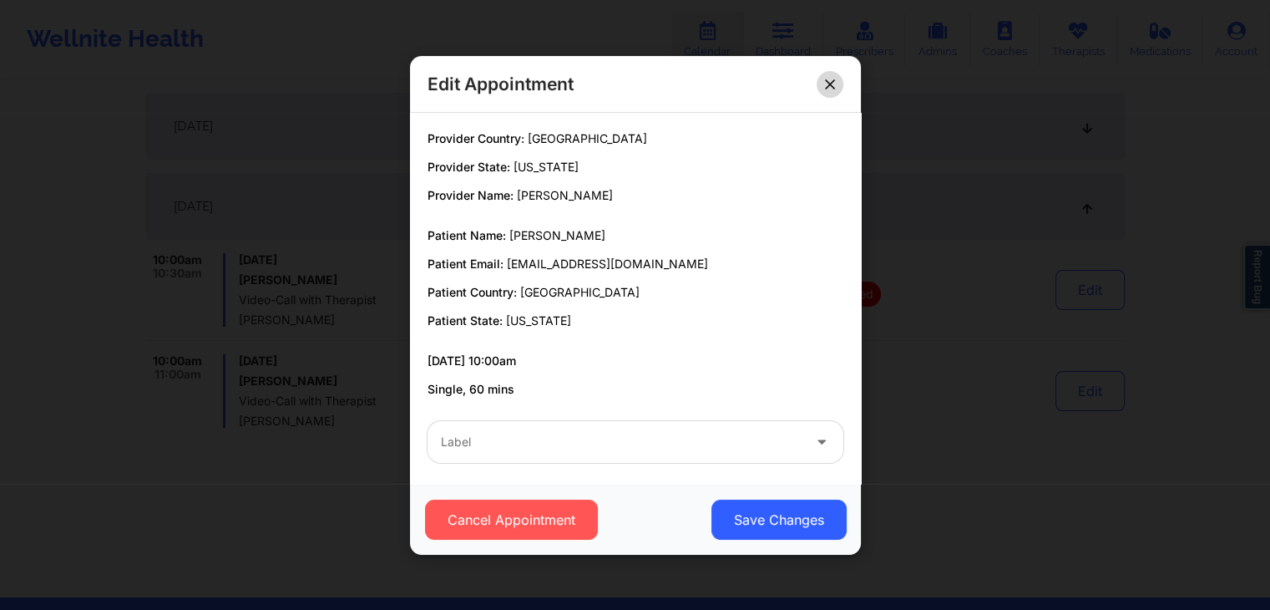
click at [832, 77] on button at bounding box center [830, 83] width 27 height 27
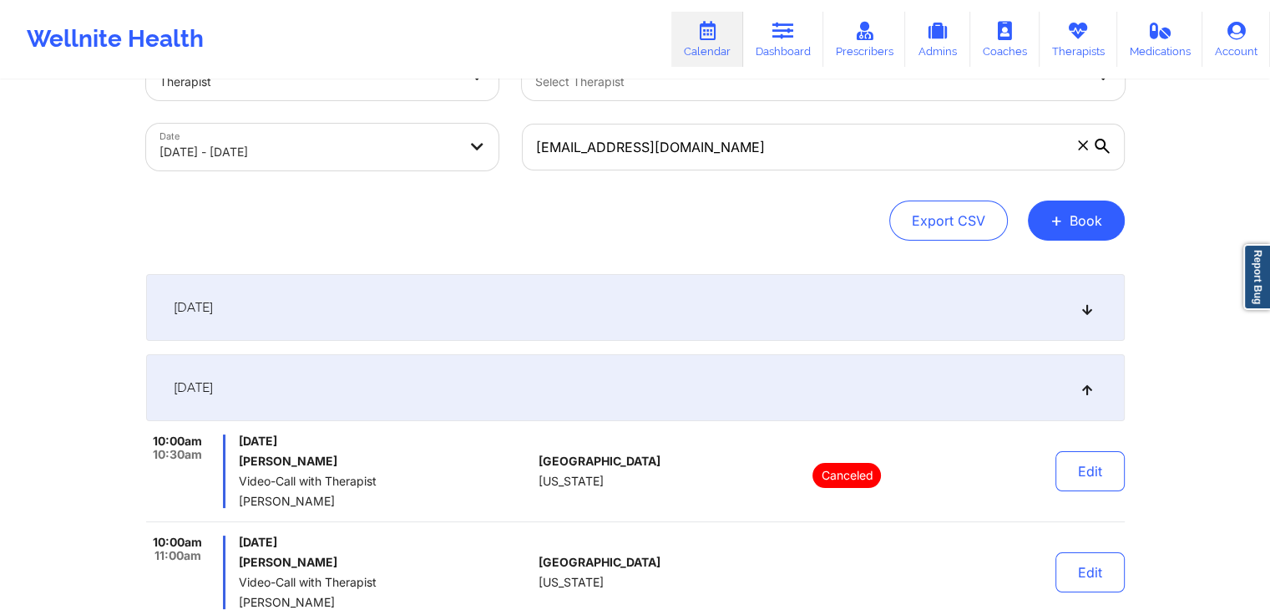
scroll to position [0, 0]
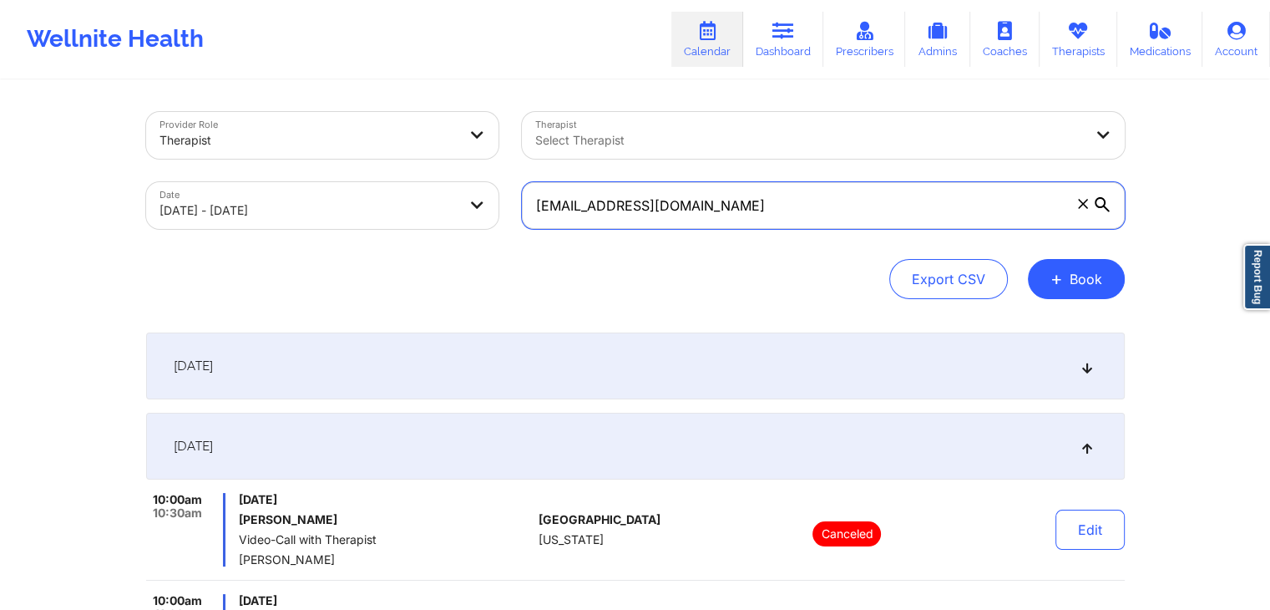
drag, startPoint x: 822, startPoint y: 208, endPoint x: 541, endPoint y: 201, distance: 280.7
click at [541, 201] on input "anunez1188@gmail.com" at bounding box center [823, 205] width 603 height 47
paste input "ryanbfrancis94"
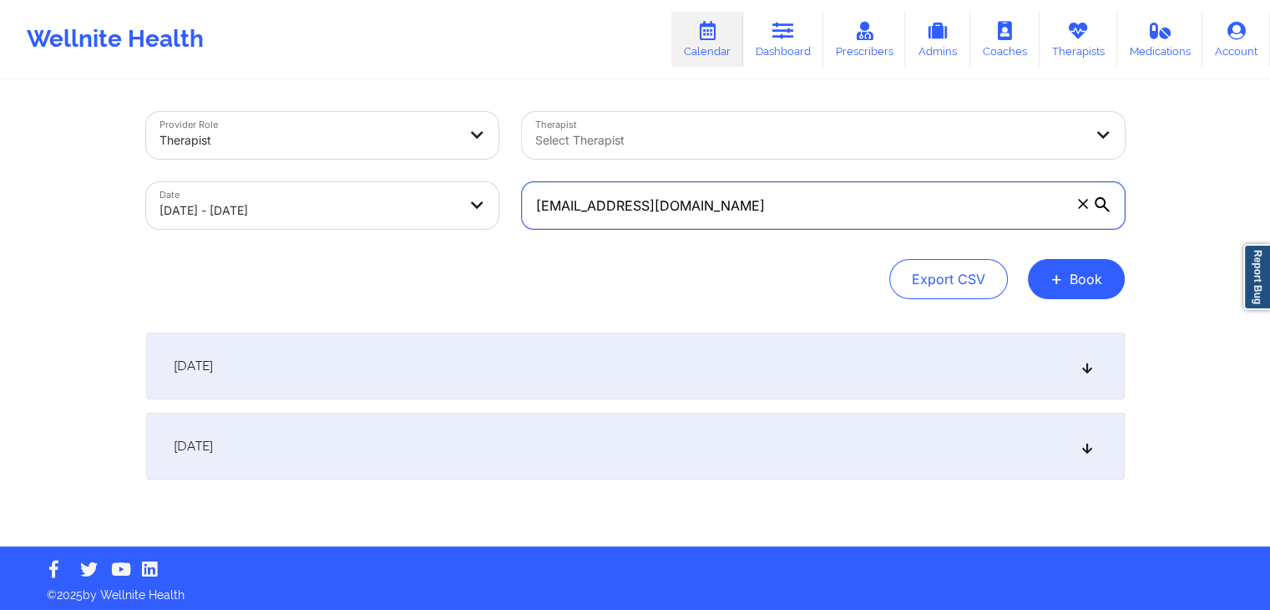
type input "ryanbfrancis94@gmail.com"
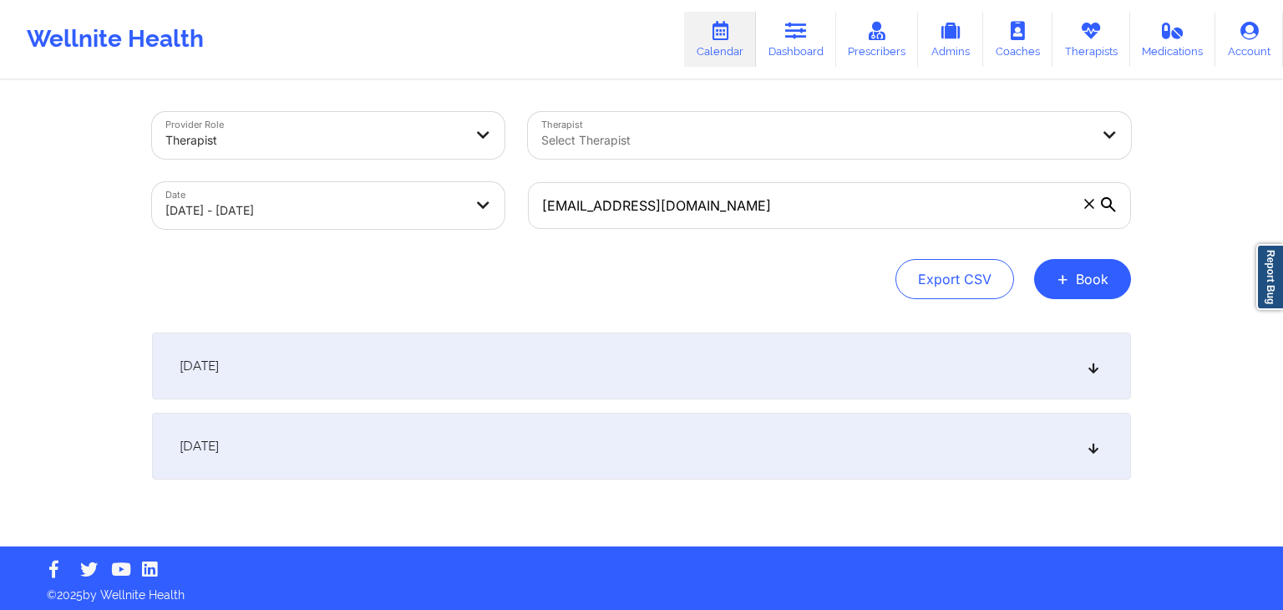
select select "2025-9"
select select "2025-10"
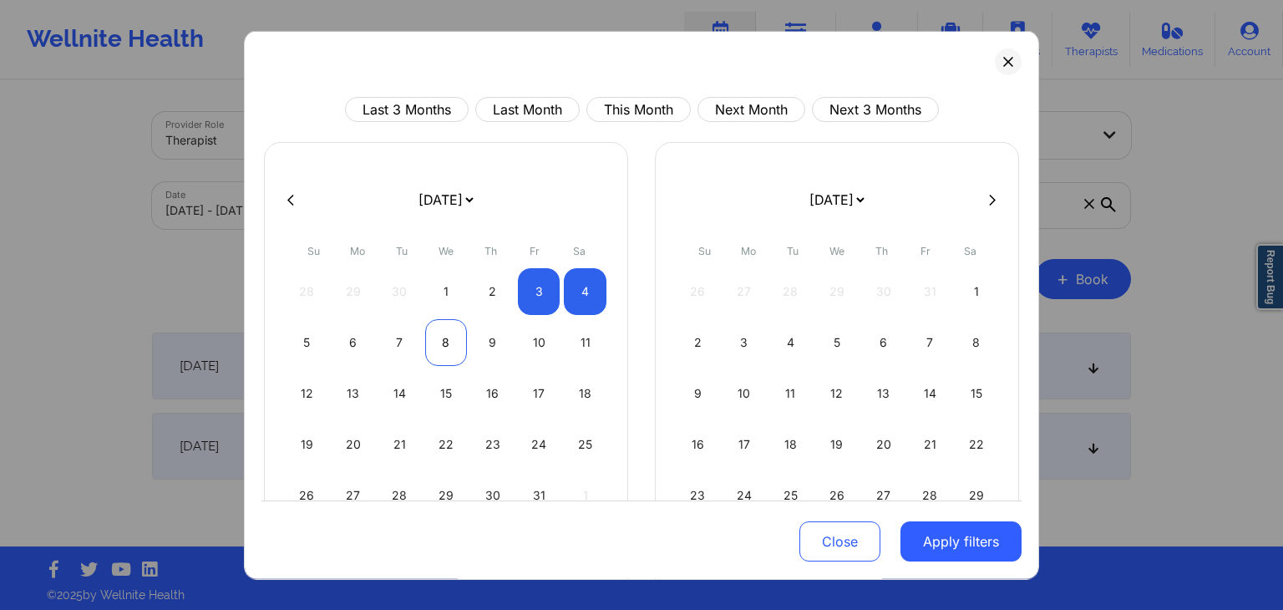
click at [443, 340] on div "8" at bounding box center [446, 342] width 43 height 47
select select "2025-9"
select select "2025-10"
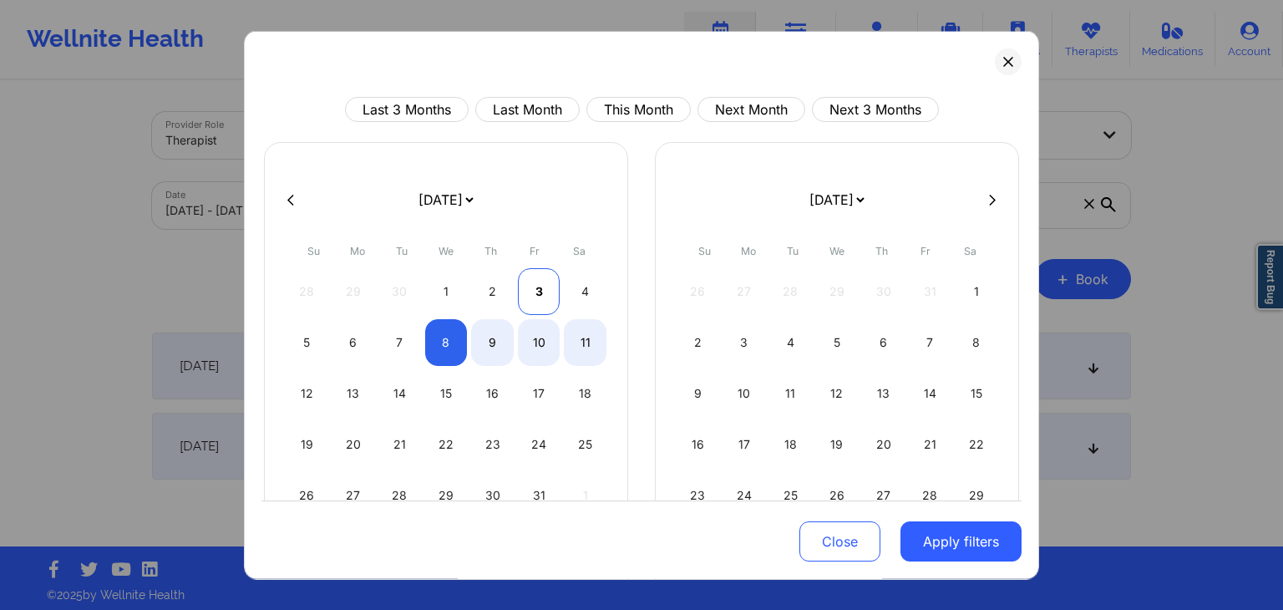
select select "2025-9"
select select "2025-10"
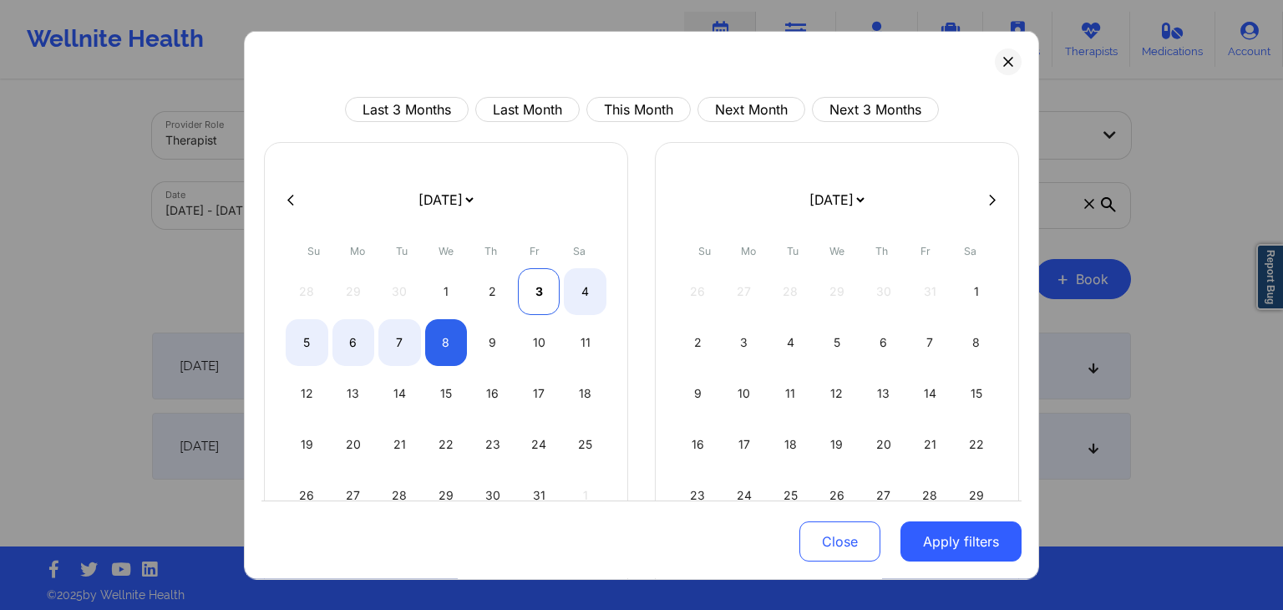
click at [532, 285] on div "3" at bounding box center [539, 291] width 43 height 47
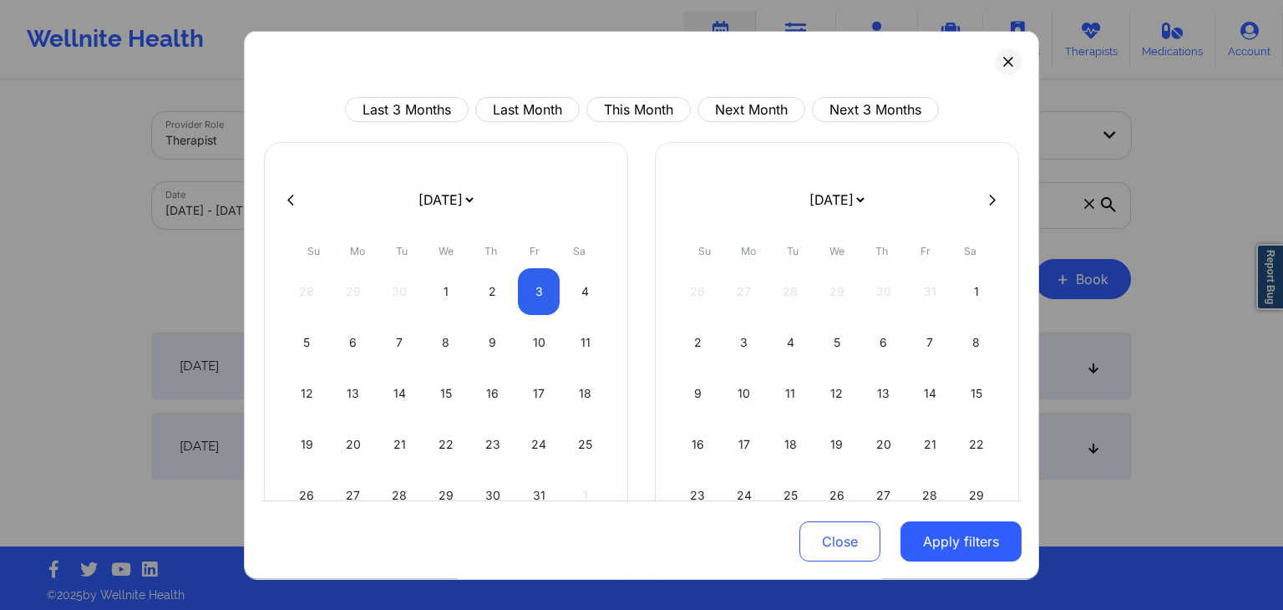
select select "2025-9"
select select "2025-10"
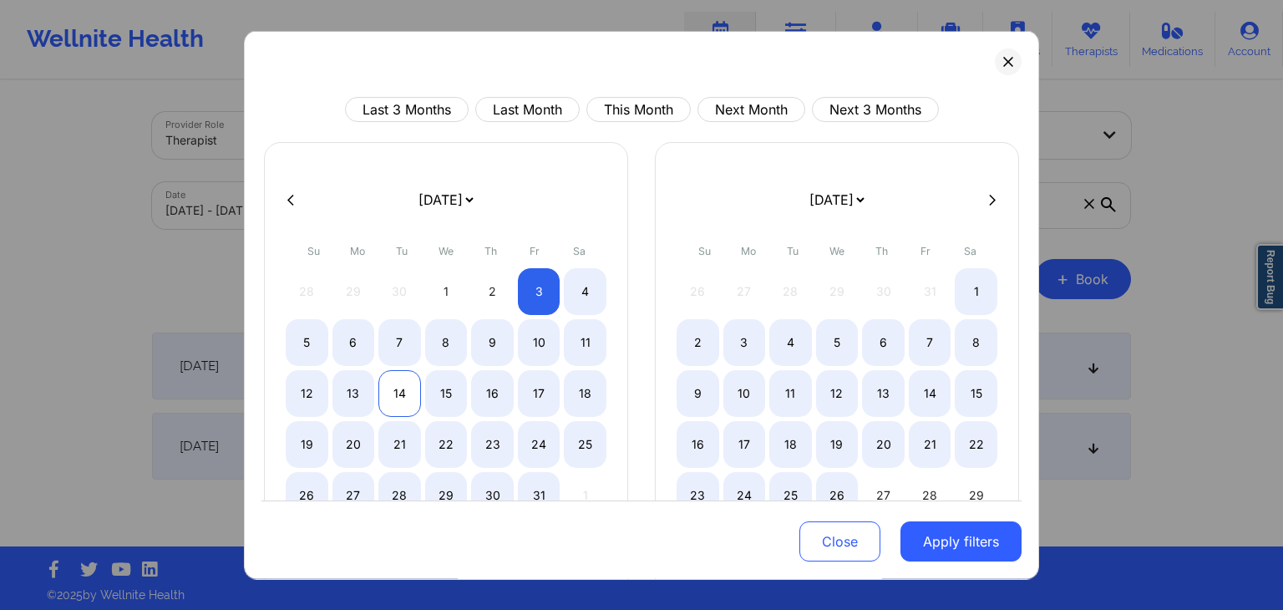
select select "2025-9"
select select "2025-10"
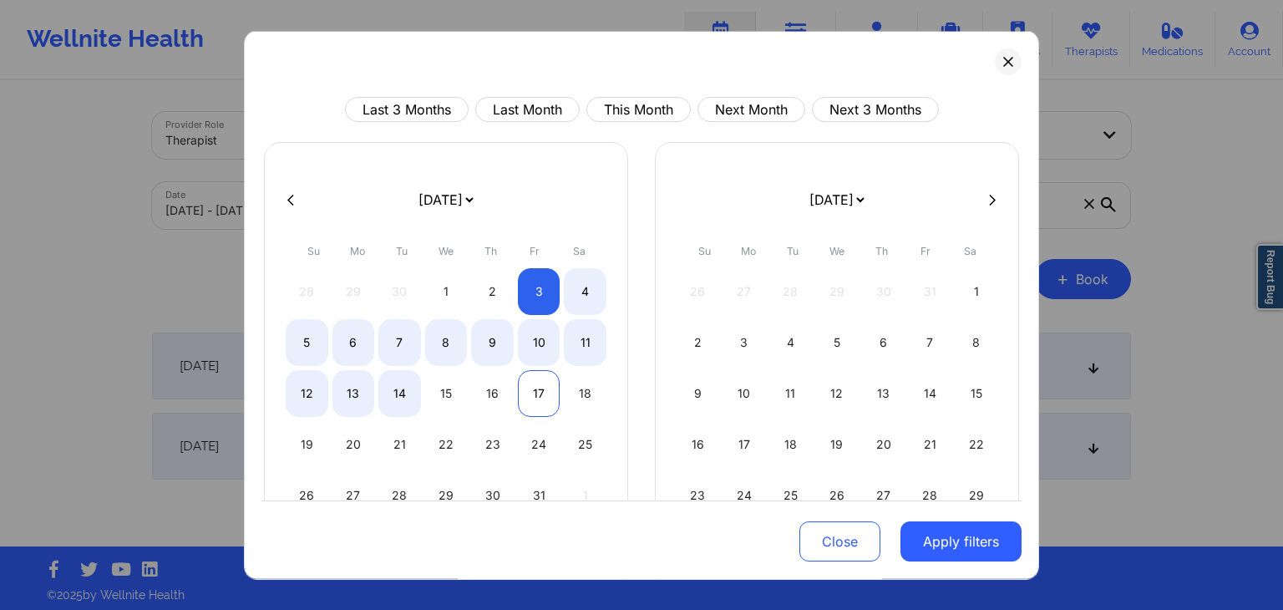
select select "2025-9"
select select "2025-10"
select select "2025-9"
select select "2025-10"
click at [529, 349] on div "10" at bounding box center [539, 342] width 43 height 47
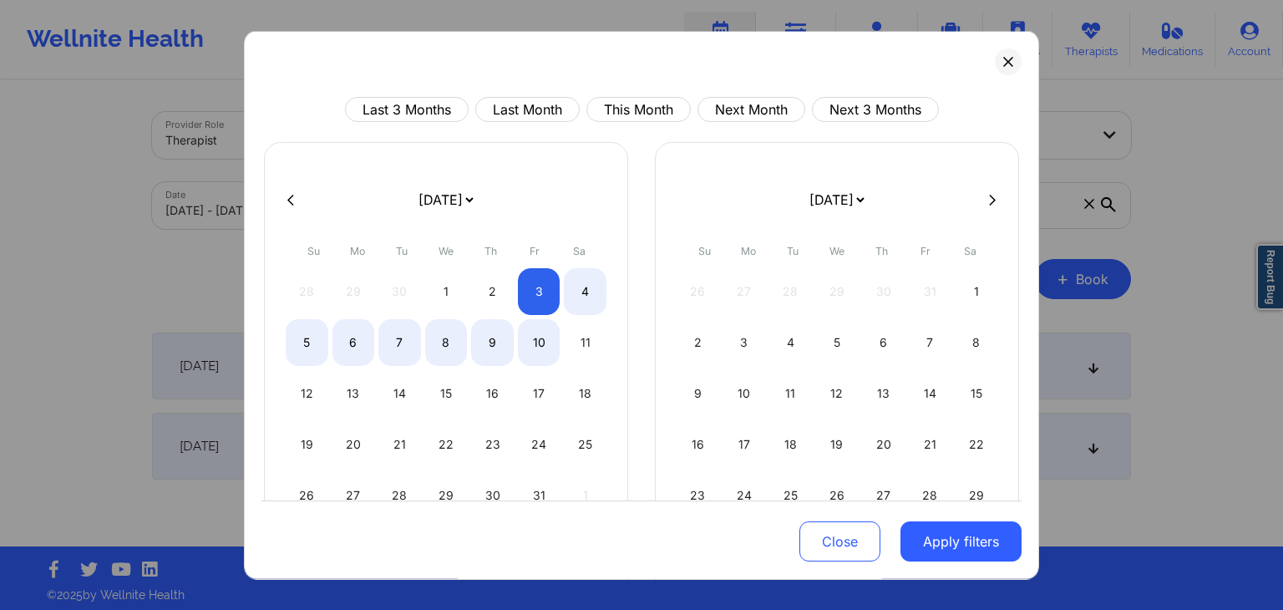
select select "2025-9"
select select "2025-10"
click at [942, 542] on button "Apply filters" at bounding box center [960, 542] width 121 height 40
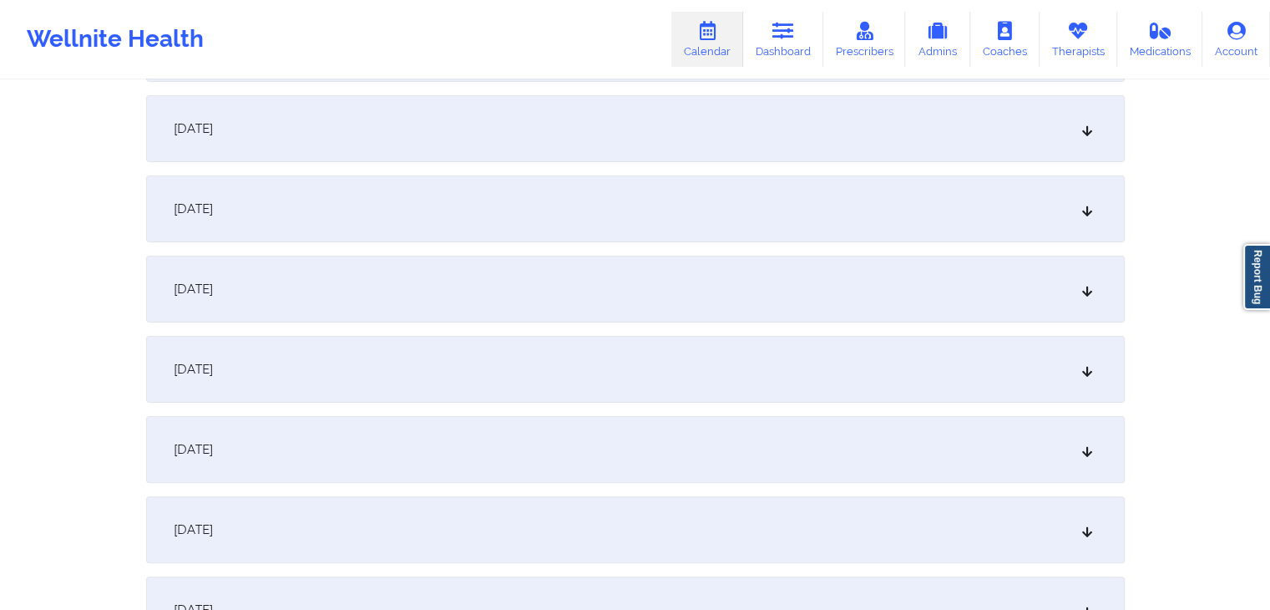
scroll to position [321, 0]
click at [665, 460] on div "[DATE]" at bounding box center [635, 446] width 979 height 67
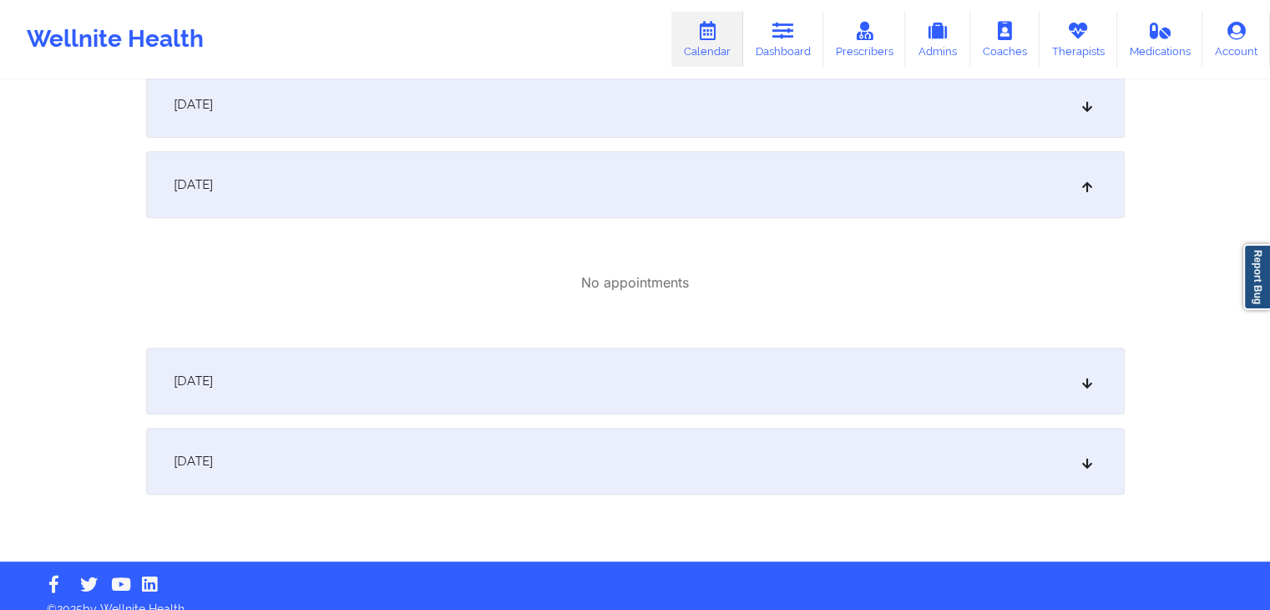
scroll to position [575, 0]
